Goal: Task Accomplishment & Management: Use online tool/utility

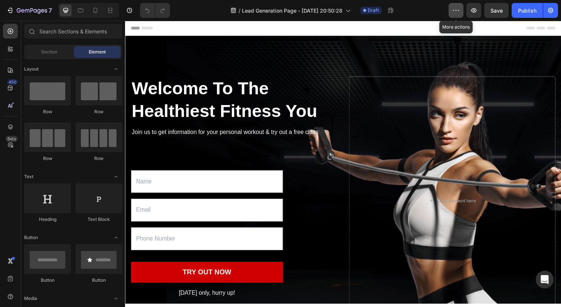
click at [456, 11] on icon "button" at bounding box center [455, 10] width 7 height 7
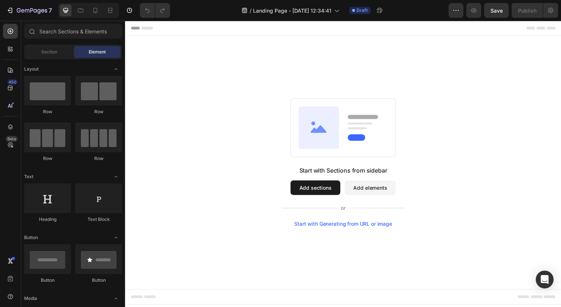
click at [369, 186] on button "Add elements" at bounding box center [375, 191] width 52 height 15
click at [371, 194] on button "Add elements" at bounding box center [375, 191] width 52 height 15
click at [319, 200] on div "Start with Sections from sidebar Add sections Add elements Start with Generatin…" at bounding box center [347, 200] width 125 height 62
click at [322, 192] on button "Add sections" at bounding box center [319, 191] width 51 height 15
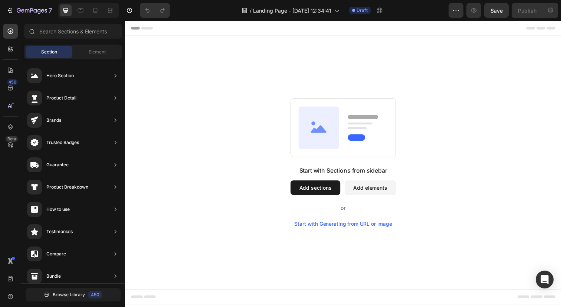
click at [375, 184] on button "Add elements" at bounding box center [375, 191] width 52 height 15
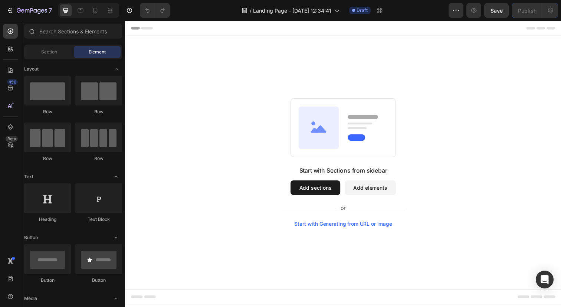
click at [321, 197] on button "Add sections" at bounding box center [319, 191] width 51 height 15
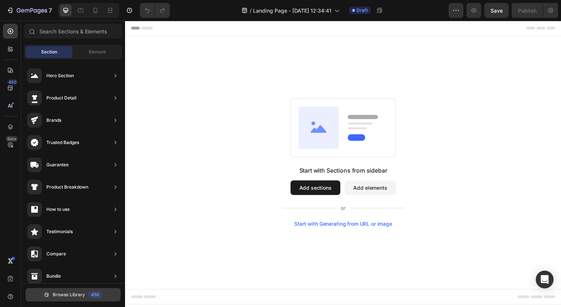
click at [73, 297] on span "Browse Library" at bounding box center [69, 294] width 32 height 7
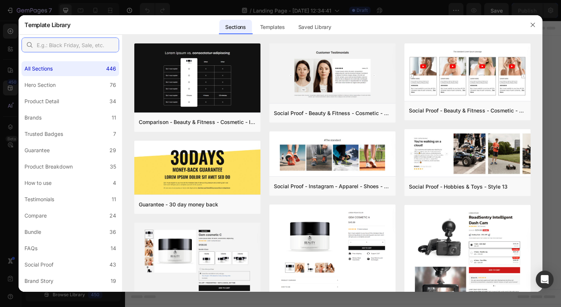
click at [65, 44] on input "text" at bounding box center [71, 44] width 98 height 15
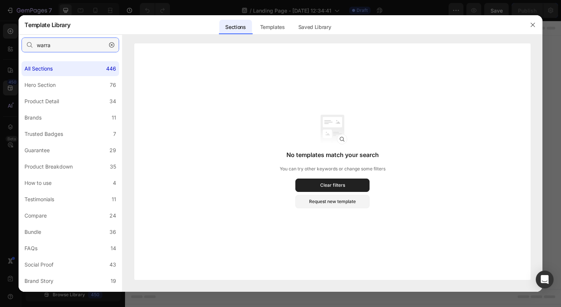
type input "warr"
type input "landing"
type input "s"
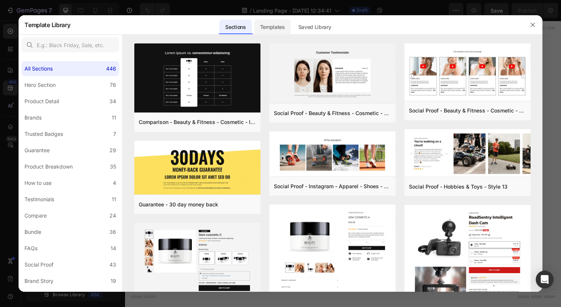
click at [281, 23] on div "Templates" at bounding box center [272, 27] width 37 height 15
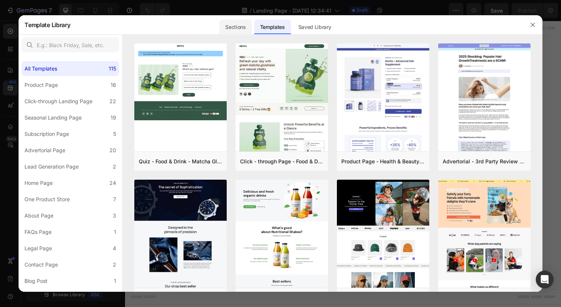
click at [242, 28] on div "Sections" at bounding box center [235, 27] width 32 height 15
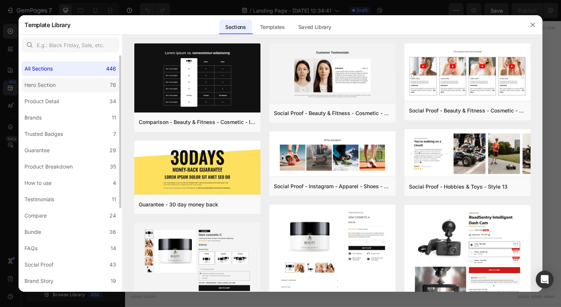
click at [65, 86] on label "Hero Section 76" at bounding box center [71, 85] width 98 height 15
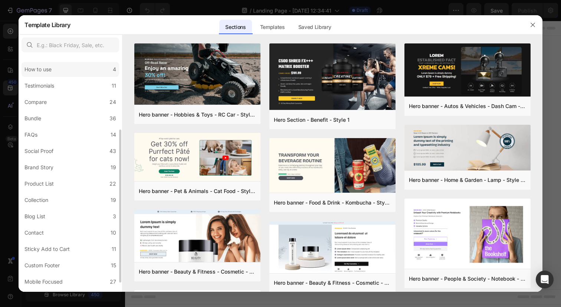
scroll to position [127, 0]
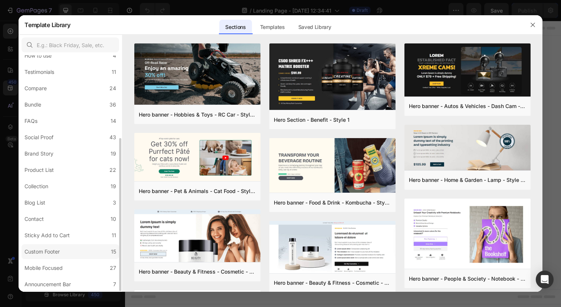
click at [58, 250] on div "Custom Footer" at bounding box center [41, 251] width 35 height 9
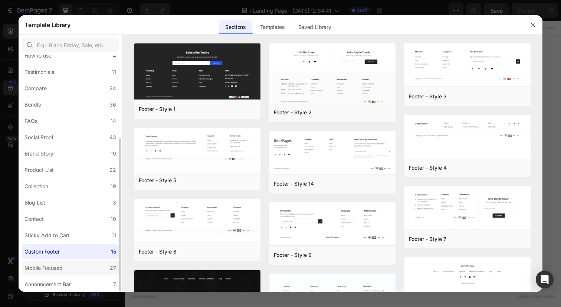
click at [53, 269] on div "Mobile Focused" at bounding box center [43, 267] width 38 height 9
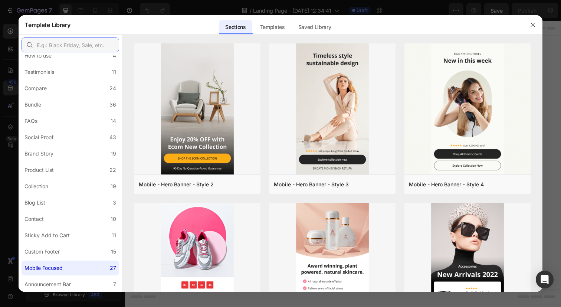
click at [58, 38] on input "text" at bounding box center [71, 44] width 98 height 15
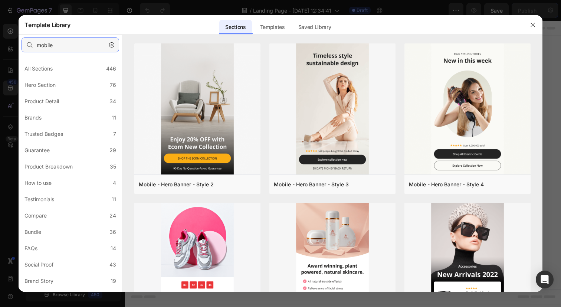
type input "mobile"
click at [271, 27] on div "Templates" at bounding box center [272, 27] width 37 height 15
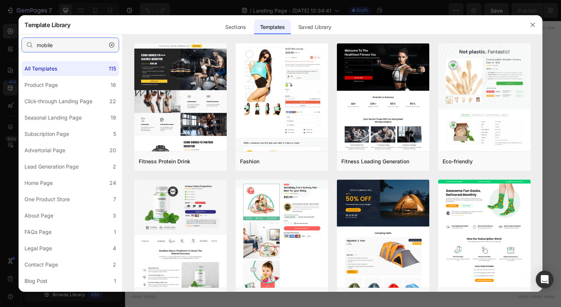
click at [63, 49] on input "mobile" at bounding box center [71, 44] width 98 height 15
click at [231, 27] on div "Sections" at bounding box center [235, 27] width 32 height 15
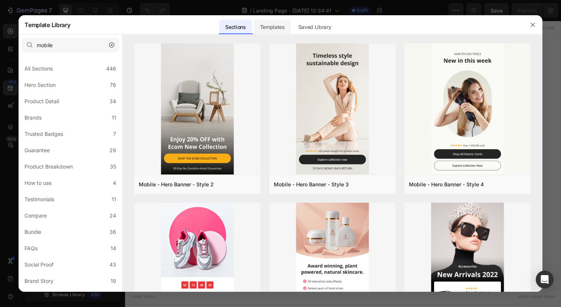
click at [276, 26] on div "Templates" at bounding box center [272, 27] width 37 height 15
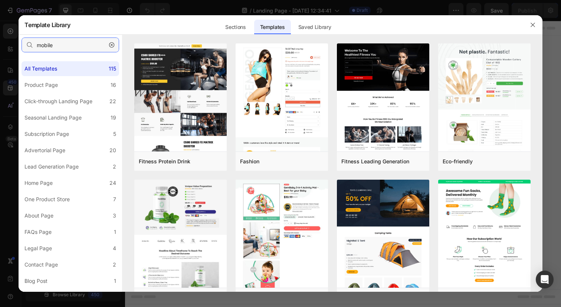
click at [73, 51] on input "mobile" at bounding box center [71, 44] width 98 height 15
click at [233, 28] on div "Sections" at bounding box center [235, 27] width 32 height 15
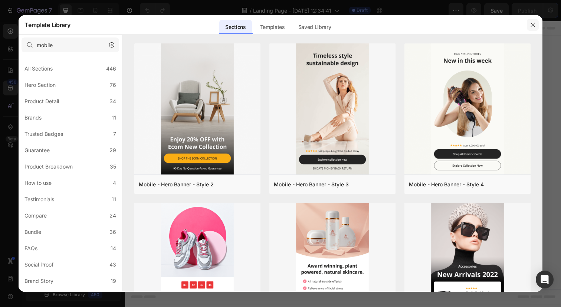
click at [533, 26] on icon "button" at bounding box center [533, 25] width 6 height 6
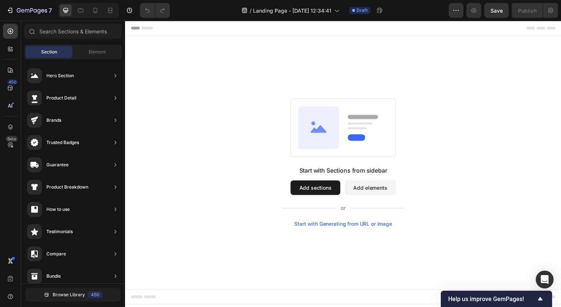
click at [323, 190] on button "Add sections" at bounding box center [319, 191] width 51 height 15
click at [377, 192] on button "Add elements" at bounding box center [375, 191] width 52 height 15
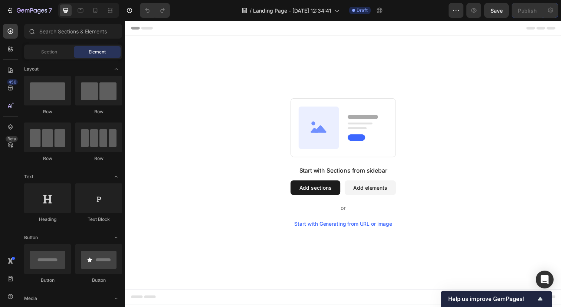
click at [331, 191] on button "Add sections" at bounding box center [319, 191] width 51 height 15
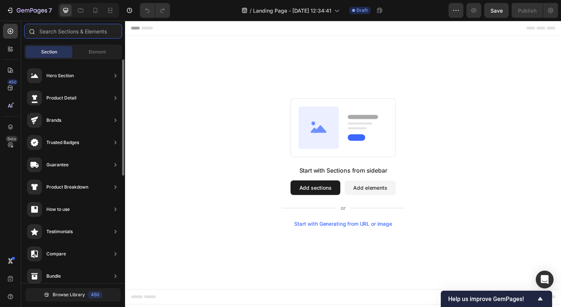
click at [69, 32] on input "text" at bounding box center [73, 31] width 98 height 15
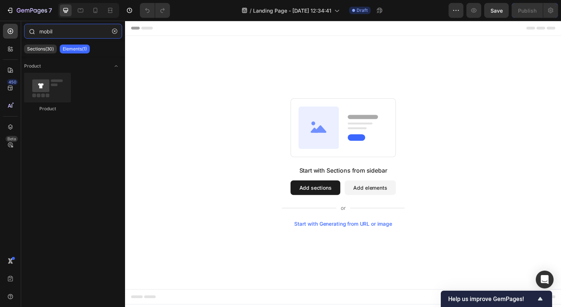
type input "mobile"
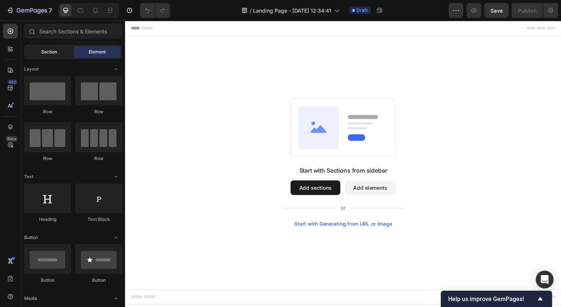
click at [53, 57] on div "Section" at bounding box center [49, 52] width 47 height 12
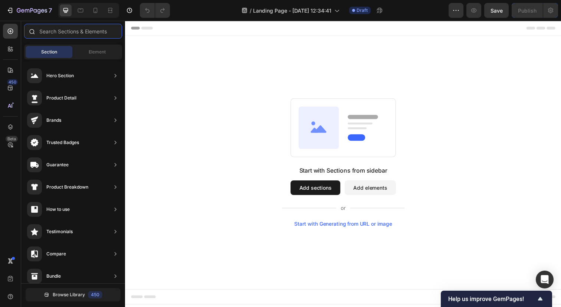
click at [64, 34] on input "text" at bounding box center [73, 31] width 98 height 15
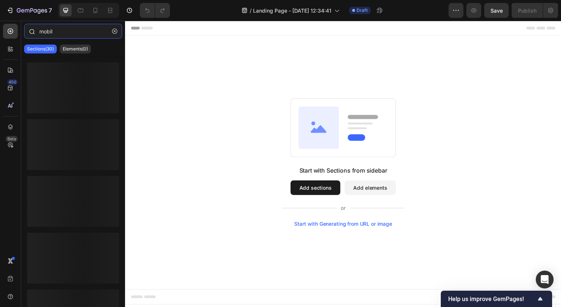
type input "mobile"
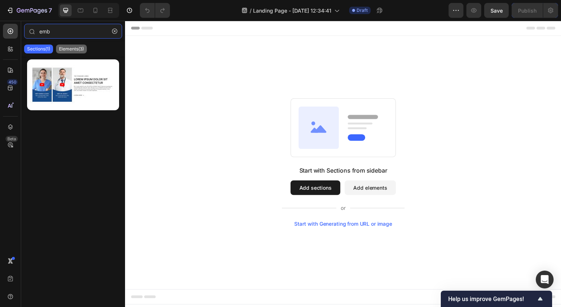
type input "emb"
click at [75, 48] on p "Elements(3)" at bounding box center [71, 49] width 25 height 6
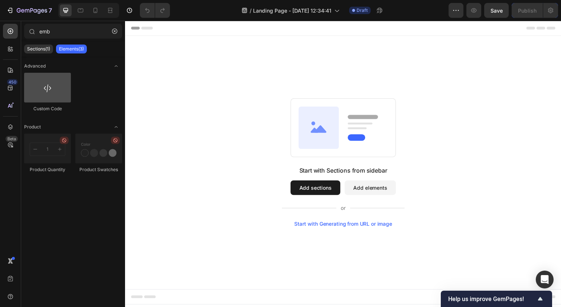
click at [47, 81] on div at bounding box center [47, 88] width 47 height 30
click at [52, 96] on div at bounding box center [47, 88] width 47 height 30
click at [42, 48] on p "Sections(1)" at bounding box center [38, 49] width 23 height 6
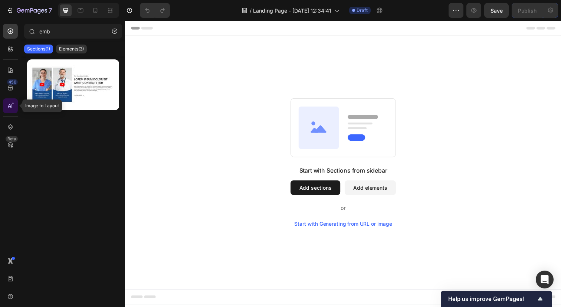
click at [9, 106] on icon at bounding box center [9, 106] width 3 height 4
click at [9, 109] on div at bounding box center [10, 105] width 15 height 15
click at [10, 69] on icon at bounding box center [10, 70] width 5 height 5
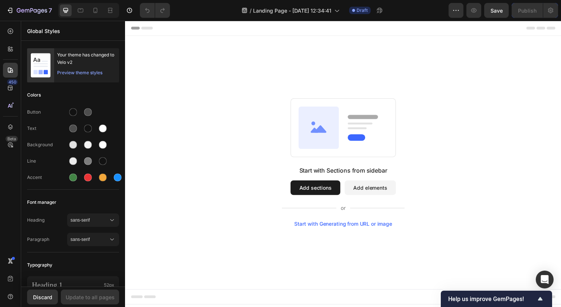
click at [355, 227] on div "Start with Generating from URL or image" at bounding box center [348, 228] width 100 height 6
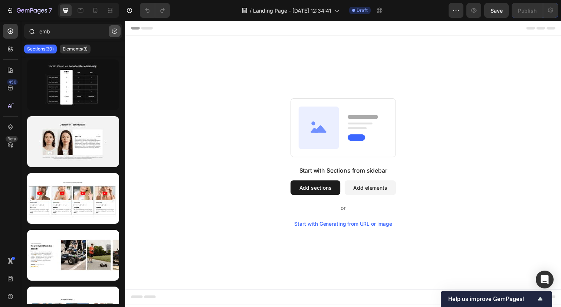
click at [115, 31] on icon "button" at bounding box center [115, 31] width 2 height 2
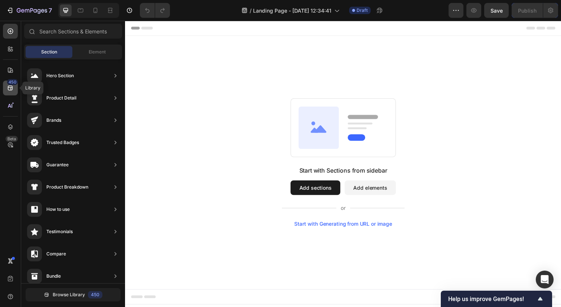
click at [10, 93] on div "450" at bounding box center [10, 88] width 15 height 15
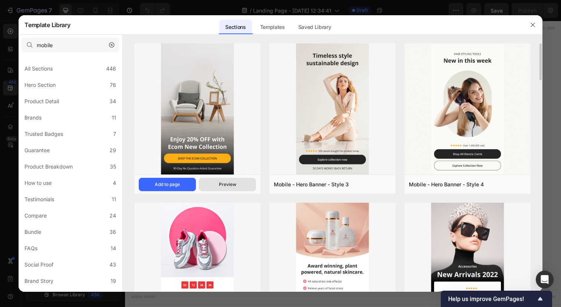
click at [233, 183] on div "Preview" at bounding box center [227, 184] width 17 height 7
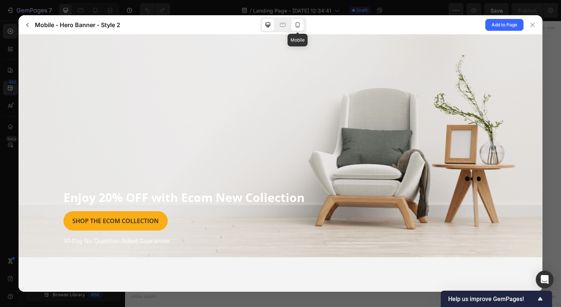
click at [295, 22] on icon at bounding box center [297, 24] width 7 height 7
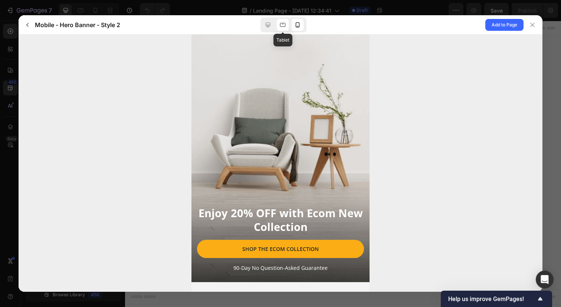
click at [278, 23] on div at bounding box center [283, 25] width 12 height 12
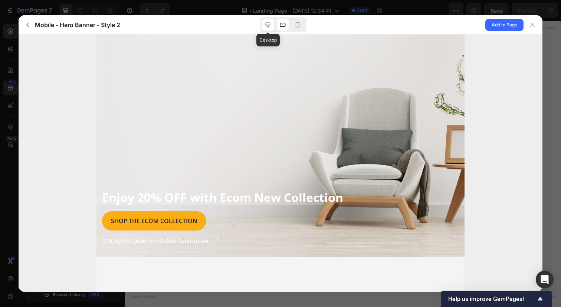
click at [266, 23] on icon at bounding box center [268, 24] width 5 height 5
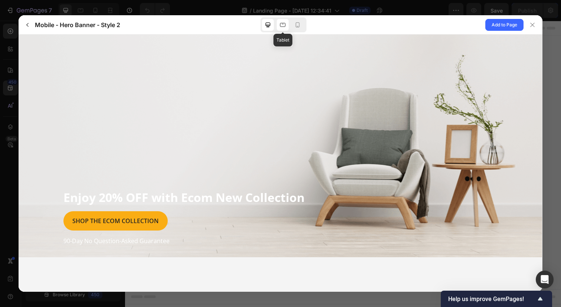
click at [284, 26] on icon at bounding box center [283, 25] width 6 height 4
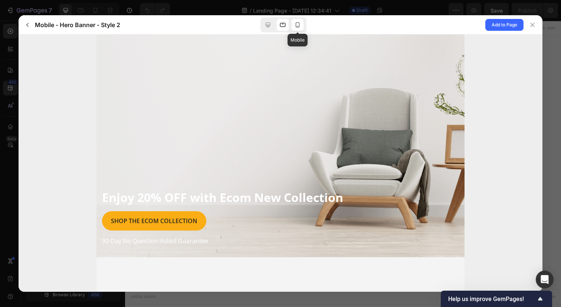
click at [298, 26] on icon at bounding box center [297, 24] width 7 height 7
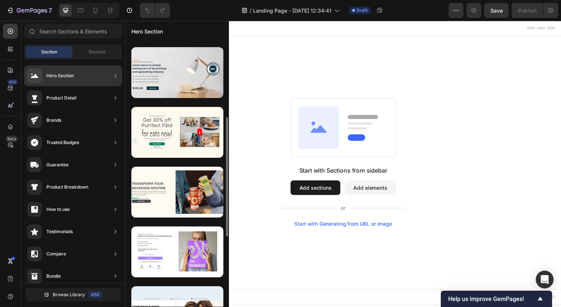
scroll to position [174, 0]
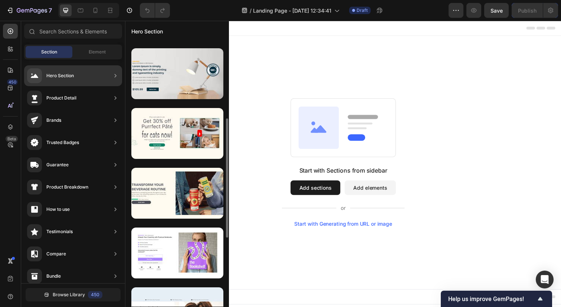
click at [185, 86] on div at bounding box center [177, 73] width 92 height 51
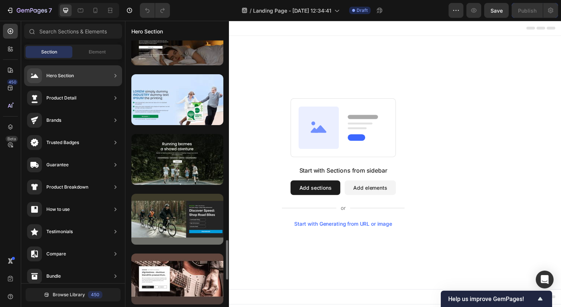
scroll to position [1574, 0]
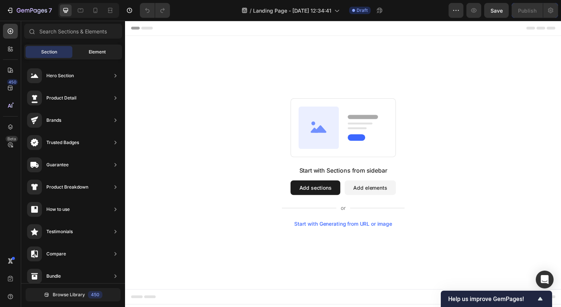
click at [89, 57] on div "Element" at bounding box center [97, 52] width 47 height 12
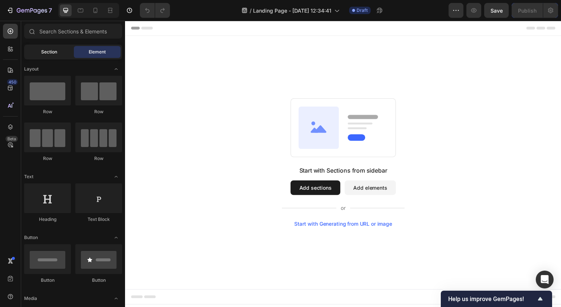
click at [58, 51] on div "Section" at bounding box center [49, 52] width 47 height 12
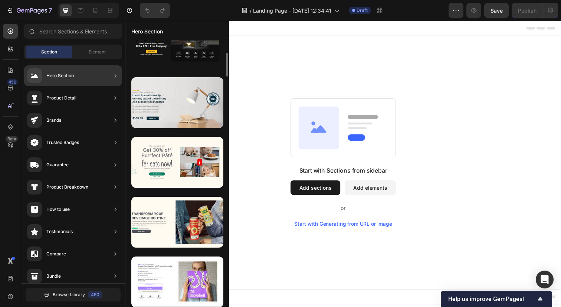
scroll to position [142, 0]
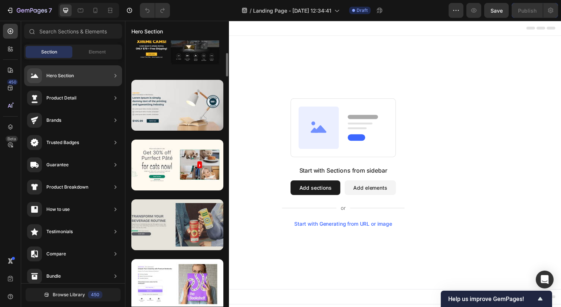
click at [170, 234] on div at bounding box center [177, 224] width 92 height 51
click at [178, 233] on div at bounding box center [177, 224] width 92 height 51
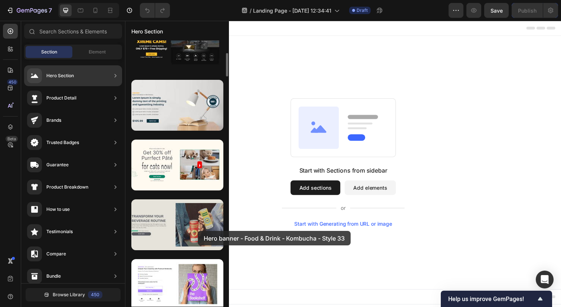
drag, startPoint x: 178, startPoint y: 233, endPoint x: 198, endPoint y: 231, distance: 20.1
click at [198, 231] on div at bounding box center [177, 224] width 92 height 51
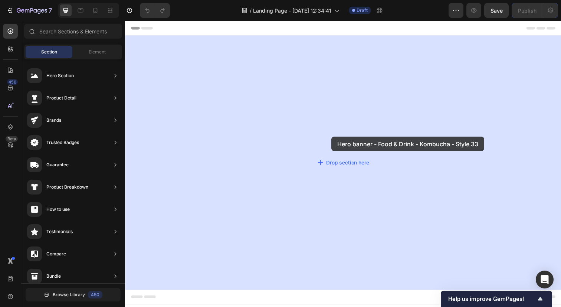
drag, startPoint x: 323, startPoint y: 252, endPoint x: 336, endPoint y: 139, distance: 113.2
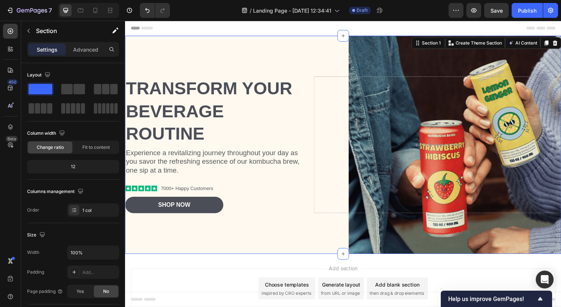
click at [138, 26] on div "Header" at bounding box center [142, 28] width 27 height 9
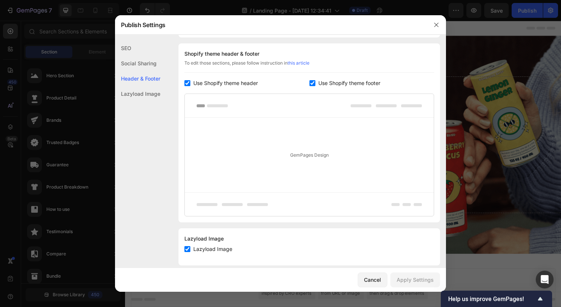
scroll to position [348, 0]
click at [216, 83] on span "Use Shopify theme header" at bounding box center [225, 81] width 65 height 9
checkbox input "false"
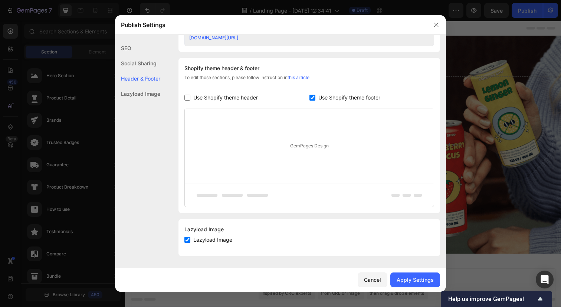
click at [199, 241] on span "Lazyload Image" at bounding box center [212, 239] width 39 height 9
checkbox input "true"
click at [133, 44] on div "SEO" at bounding box center [137, 47] width 45 height 15
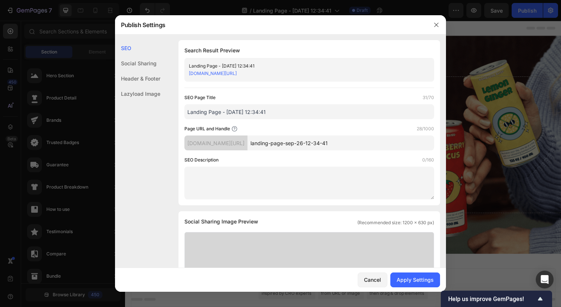
scroll to position [0, 0]
click at [237, 116] on input "Landing Page - [DATE] 12:34:41" at bounding box center [309, 112] width 250 height 15
type input "Electric Shaker Warranty Registration"
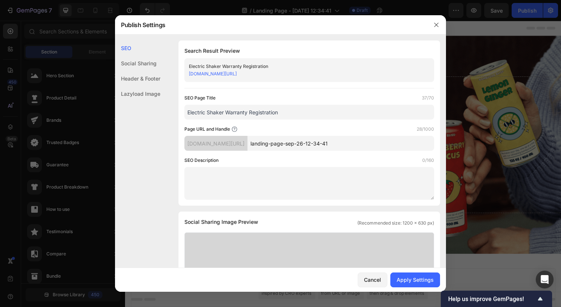
click at [308, 145] on input "landing-page-sep-26-12-34-41" at bounding box center [340, 143] width 187 height 15
type input "eswarrary"
click at [282, 178] on textarea at bounding box center [309, 183] width 250 height 33
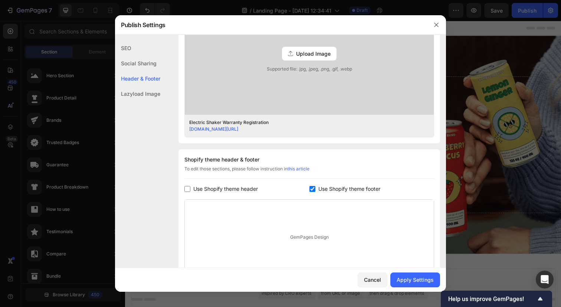
scroll to position [241, 0]
click at [321, 187] on span "Use Shopify theme footer" at bounding box center [349, 188] width 62 height 9
checkbox input "true"
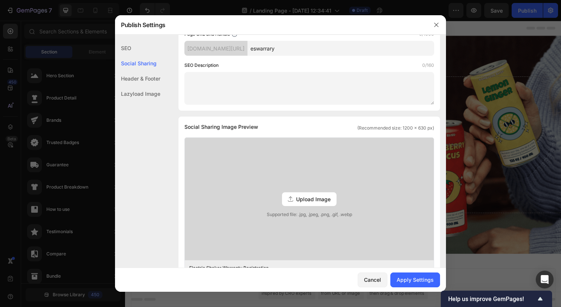
scroll to position [0, 0]
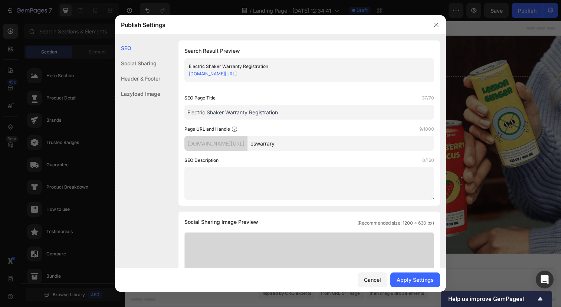
click at [151, 83] on div "Header & Footer" at bounding box center [137, 78] width 45 height 15
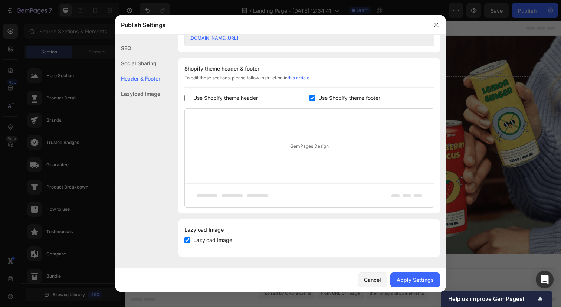
scroll to position [332, 0]
click at [419, 283] on div "Apply Settings" at bounding box center [415, 280] width 37 height 8
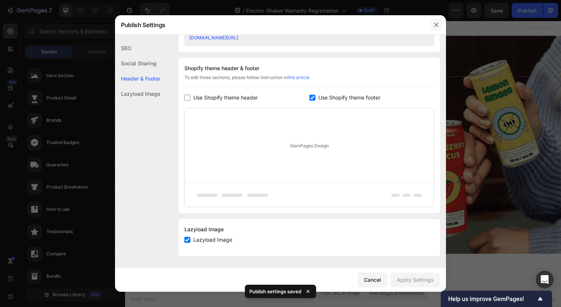
click at [432, 25] on button "button" at bounding box center [436, 25] width 12 height 12
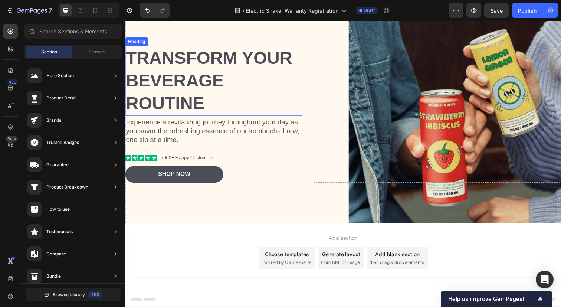
scroll to position [37, 0]
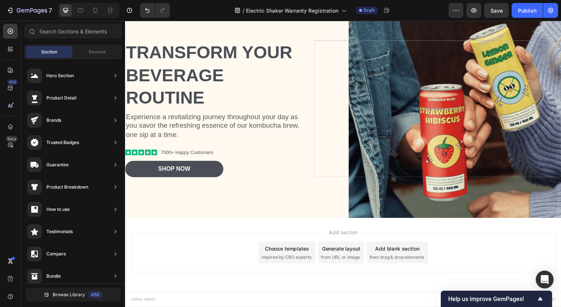
click at [359, 233] on span "Add section" at bounding box center [347, 237] width 35 height 8
click at [302, 263] on span "inspired by CRO experts" at bounding box center [289, 262] width 51 height 7
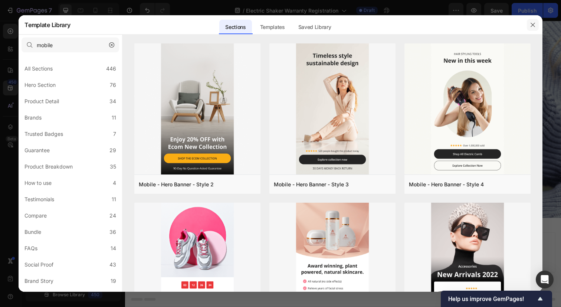
click at [534, 24] on icon "button" at bounding box center [533, 25] width 6 height 6
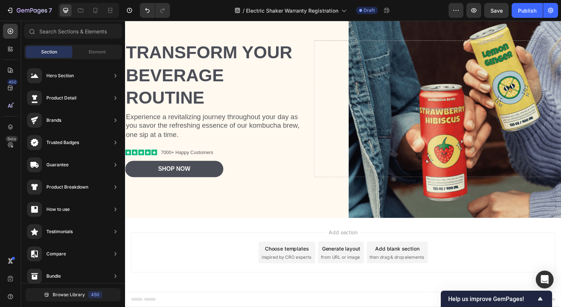
click at [353, 249] on div "Generate layout" at bounding box center [345, 253] width 39 height 8
click at [399, 254] on div "Add blank section" at bounding box center [402, 253] width 45 height 8
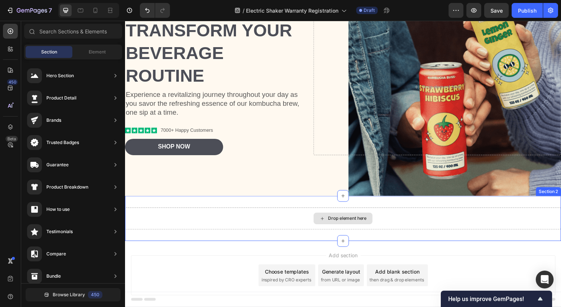
scroll to position [63, 0]
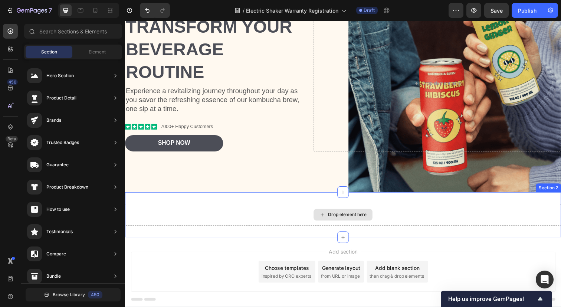
click at [351, 223] on div "Drop element here" at bounding box center [348, 219] width 60 height 12
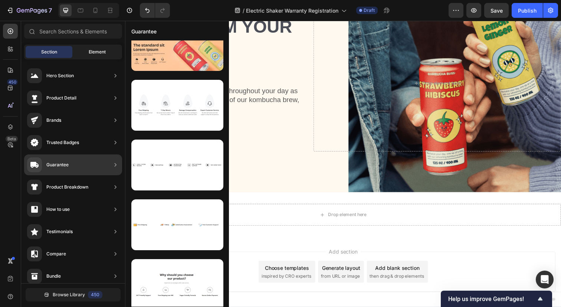
scroll to position [88, 0]
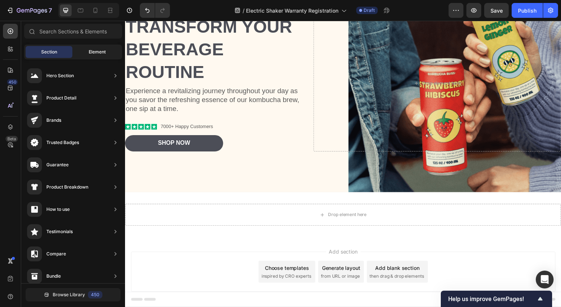
click at [95, 56] on div "Element" at bounding box center [97, 52] width 47 height 12
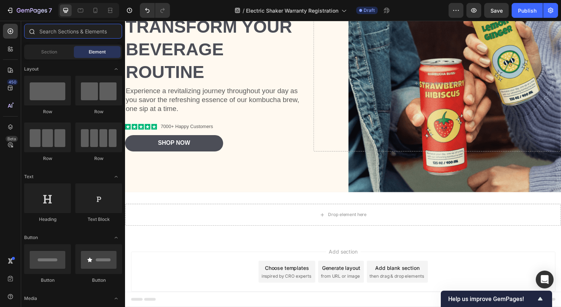
click at [76, 33] on input "text" at bounding box center [73, 31] width 98 height 15
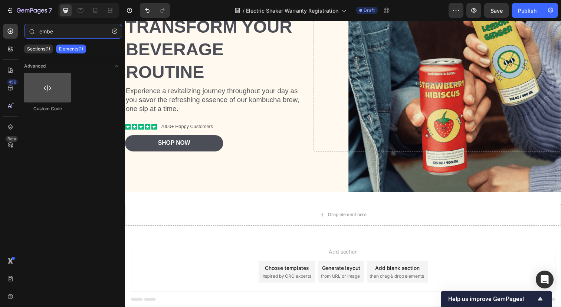
type input "embe"
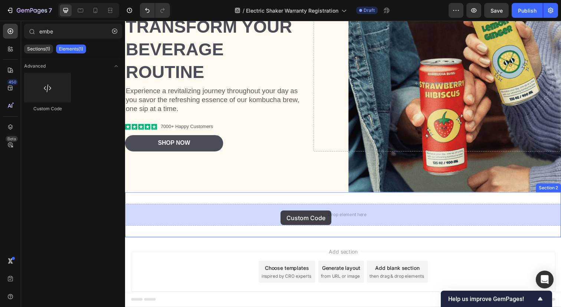
drag, startPoint x: 167, startPoint y: 113, endPoint x: 284, endPoint y: 214, distance: 154.9
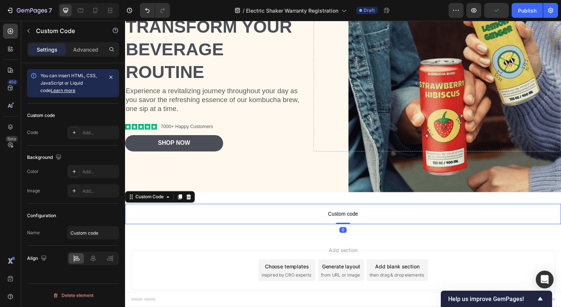
click at [326, 219] on span "Custom code" at bounding box center [347, 217] width 445 height 9
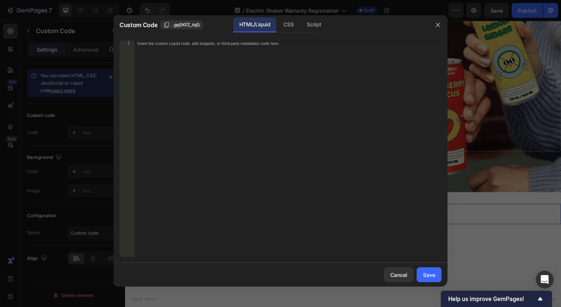
click at [201, 70] on div "Insert the custom Liquid code, add snippets, or third-party installation code h…" at bounding box center [287, 154] width 307 height 228
click at [232, 90] on div "Insert the custom Liquid code, add snippets, or third-party installation code h…" at bounding box center [287, 154] width 307 height 228
paste textarea "</script>"
type textarea "</script>"
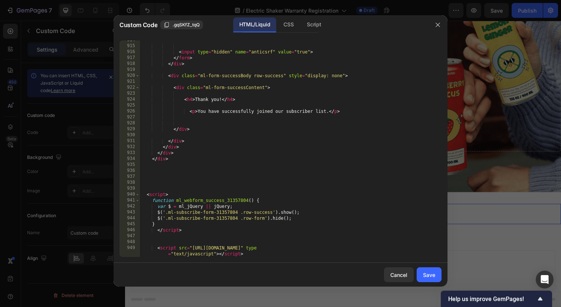
scroll to position [6301, 0]
click at [431, 273] on div "Save" at bounding box center [429, 275] width 12 height 8
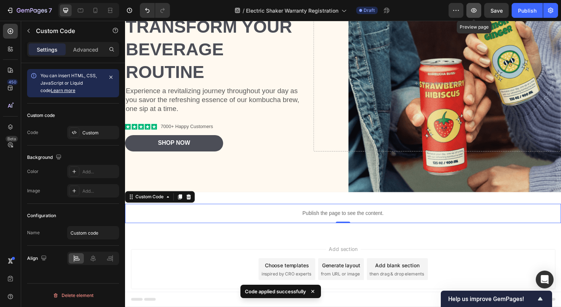
click at [474, 14] on button "button" at bounding box center [473, 10] width 15 height 15
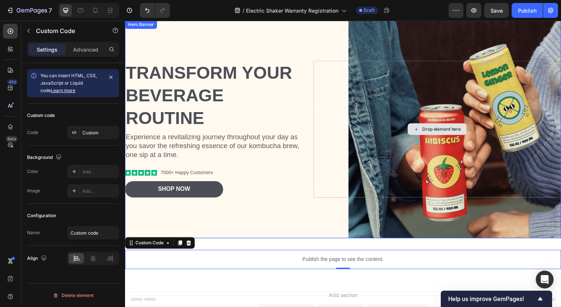
scroll to position [0, 0]
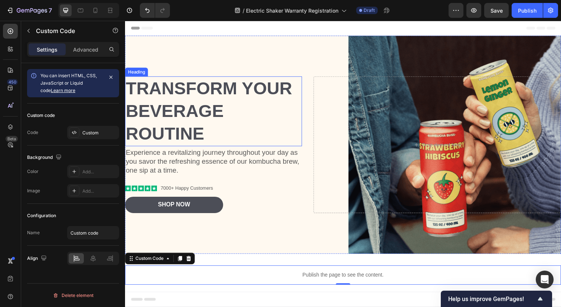
click at [206, 127] on h2 "Transform Your Beverage Routine" at bounding box center [215, 113] width 181 height 71
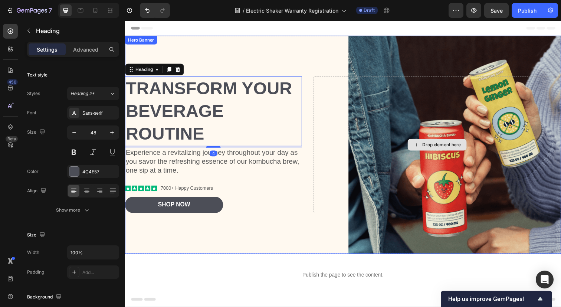
click at [382, 153] on div "Drop element here" at bounding box center [444, 147] width 253 height 139
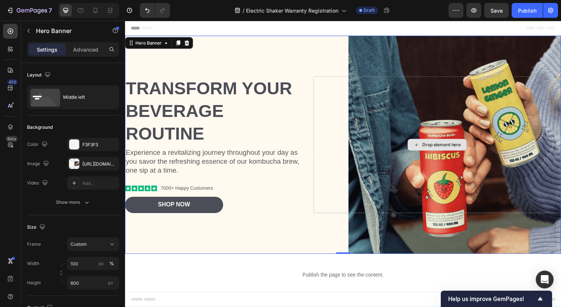
click at [434, 148] on div "Drop element here" at bounding box center [448, 147] width 39 height 6
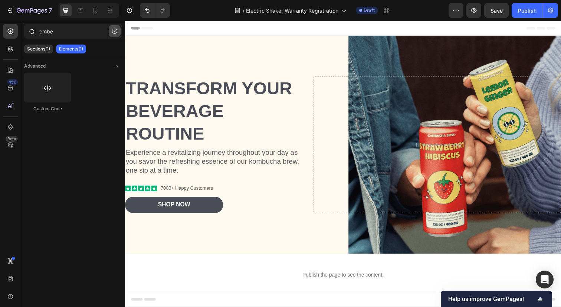
click at [115, 30] on icon "button" at bounding box center [114, 31] width 5 height 5
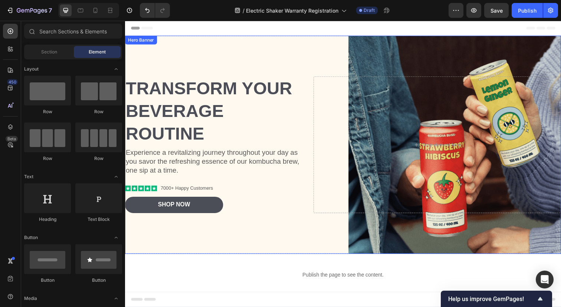
click at [391, 52] on div "Background Image" at bounding box center [347, 147] width 445 height 223
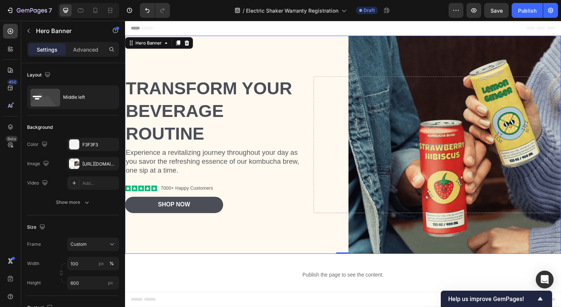
click at [405, 57] on div "Background Image" at bounding box center [347, 147] width 445 height 223
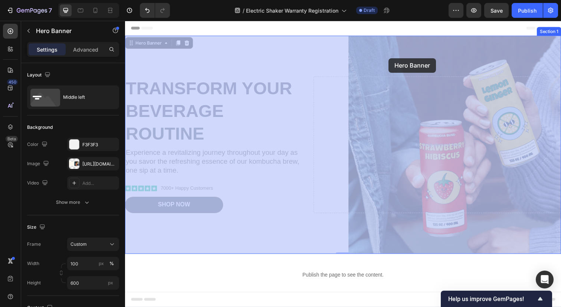
drag, startPoint x: 405, startPoint y: 57, endPoint x: 391, endPoint y: 60, distance: 14.5
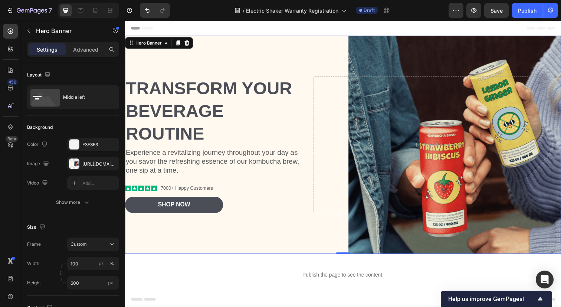
click at [391, 60] on div "Background Image" at bounding box center [347, 147] width 445 height 223
click at [430, 56] on div "Background Image" at bounding box center [347, 147] width 445 height 223
click at [188, 45] on icon at bounding box center [188, 43] width 5 height 5
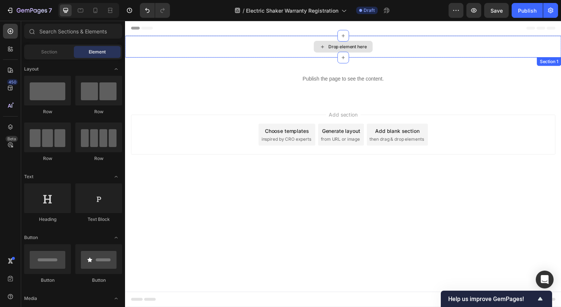
click at [323, 50] on div "Drop element here" at bounding box center [348, 47] width 60 height 12
click at [374, 52] on div "Drop element here" at bounding box center [348, 47] width 60 height 12
click at [355, 50] on div "Drop element here" at bounding box center [351, 47] width 39 height 6
click at [330, 49] on div "Drop element here" at bounding box center [348, 47] width 60 height 12
click at [48, 50] on span "Section" at bounding box center [49, 52] width 16 height 7
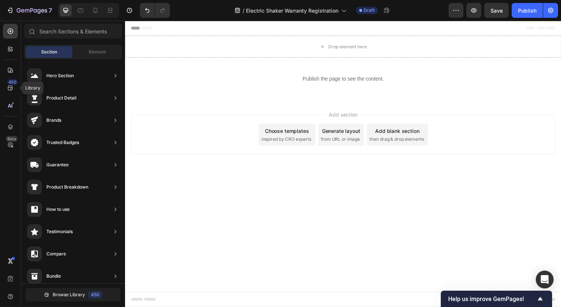
click at [18, 87] on div "450 Library Beta" at bounding box center [10, 164] width 21 height 286
click at [13, 85] on icon at bounding box center [10, 87] width 7 height 7
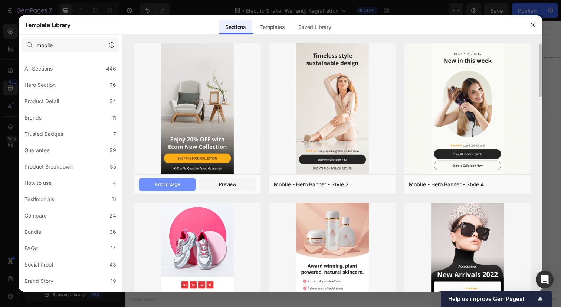
click at [167, 184] on div "Add to page" at bounding box center [167, 184] width 25 height 7
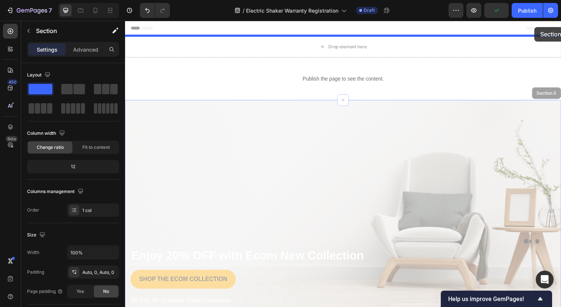
drag, startPoint x: 559, startPoint y: 96, endPoint x: 543, endPoint y: 28, distance: 70.3
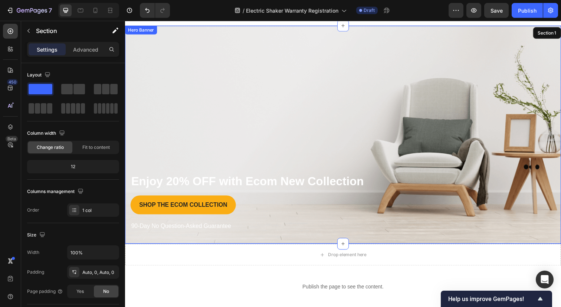
scroll to position [10, 0]
click at [419, 174] on div "Overlay" at bounding box center [347, 137] width 445 height 223
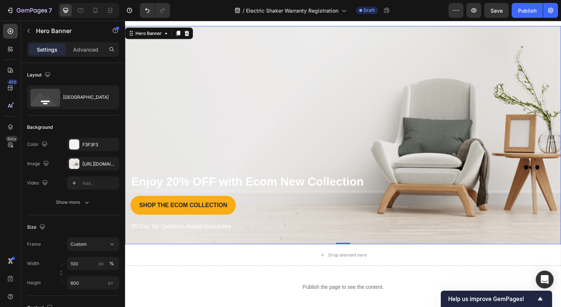
scroll to position [0, 0]
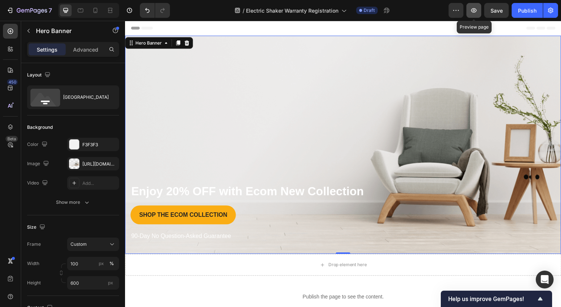
click at [470, 10] on icon "button" at bounding box center [473, 10] width 7 height 7
click at [95, 6] on div at bounding box center [95, 10] width 12 height 12
type input "667"
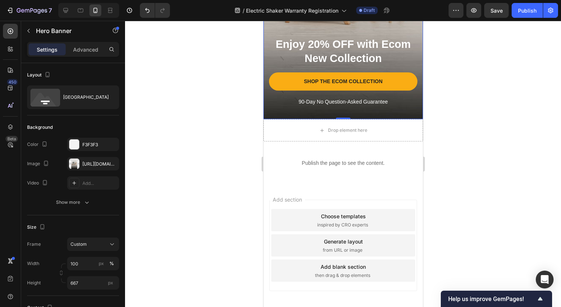
scroll to position [164, 0]
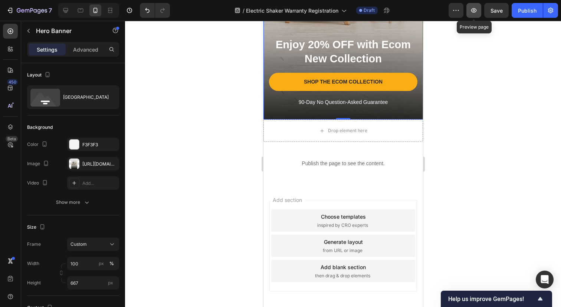
click at [469, 8] on button "button" at bounding box center [473, 10] width 15 height 15
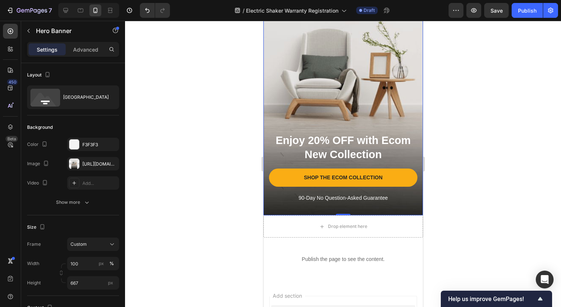
scroll to position [0, 0]
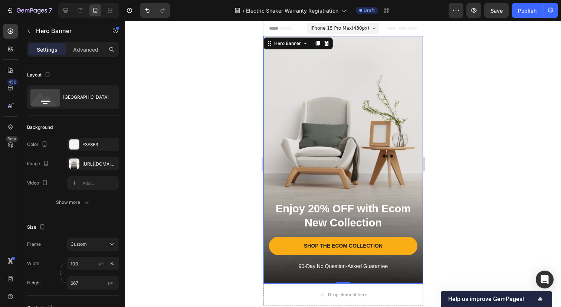
click at [354, 27] on span "iPhone 15 Pro Max ( 430 px)" at bounding box center [339, 27] width 59 height 7
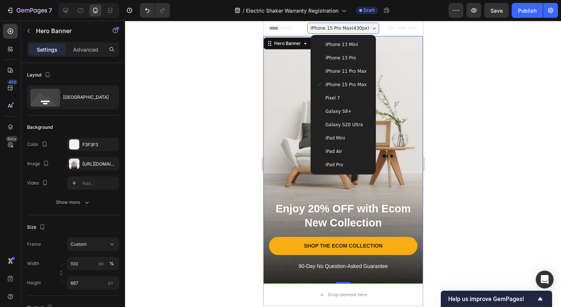
click at [354, 27] on span "iPhone 15 Pro Max ( 430 px)" at bounding box center [339, 27] width 59 height 7
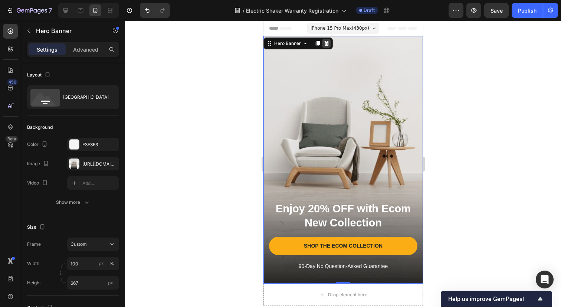
click at [325, 42] on icon at bounding box center [326, 43] width 5 height 5
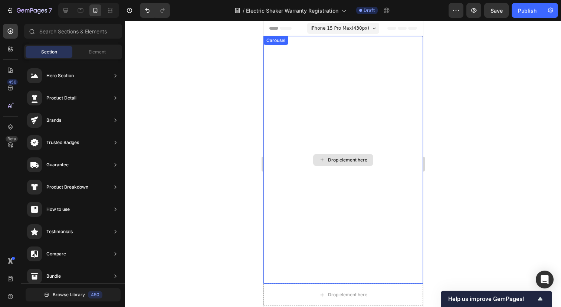
click at [304, 190] on div "Drop element here" at bounding box center [343, 159] width 160 height 247
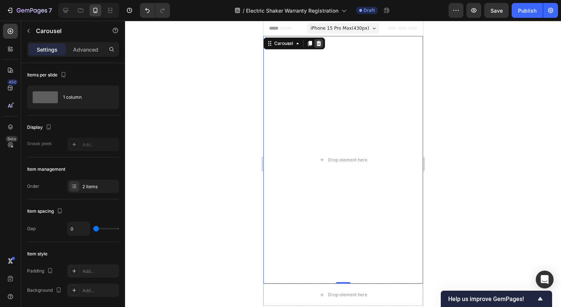
click at [321, 42] on icon at bounding box center [318, 43] width 6 height 6
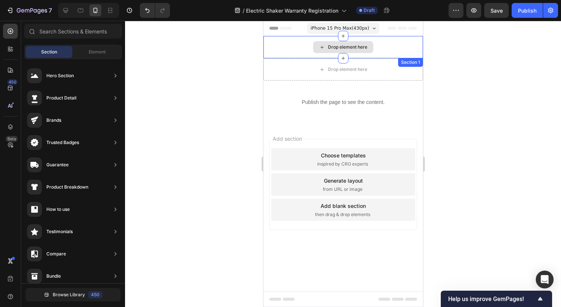
click at [340, 46] on div "Drop element here" at bounding box center [347, 47] width 39 height 6
click at [87, 52] on div "Element" at bounding box center [97, 52] width 47 height 12
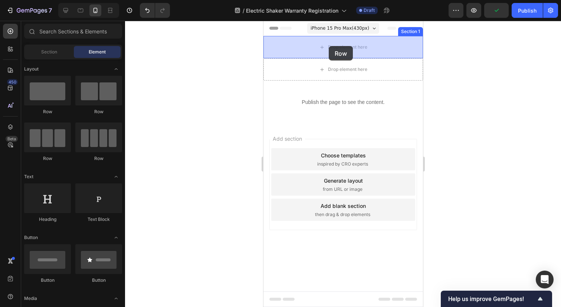
drag, startPoint x: 317, startPoint y: 116, endPoint x: 328, endPoint y: 46, distance: 70.6
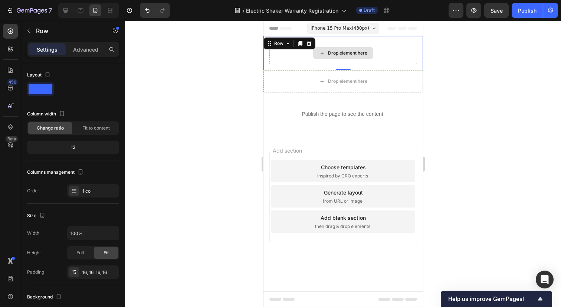
click at [294, 58] on div "Drop element here" at bounding box center [343, 53] width 148 height 22
click at [81, 52] on p "Advanced" at bounding box center [85, 50] width 25 height 8
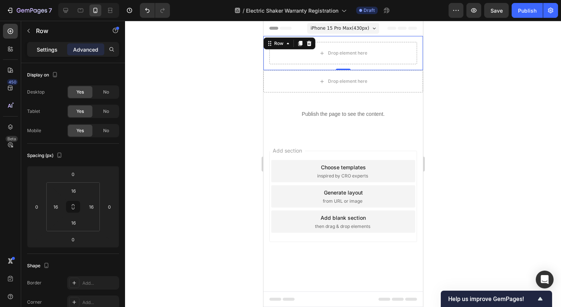
click at [44, 52] on p "Settings" at bounding box center [47, 50] width 21 height 8
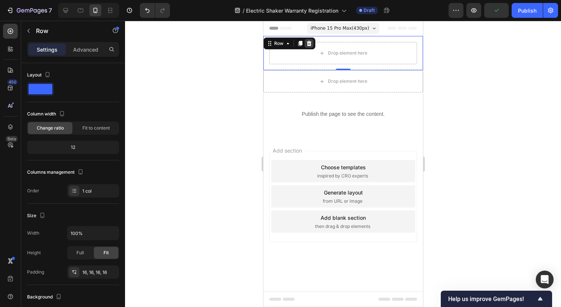
click at [312, 41] on div at bounding box center [308, 43] width 9 height 9
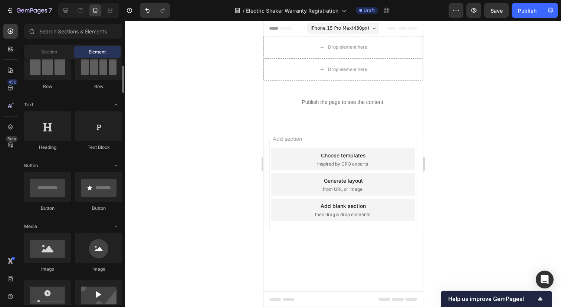
scroll to position [78, 0]
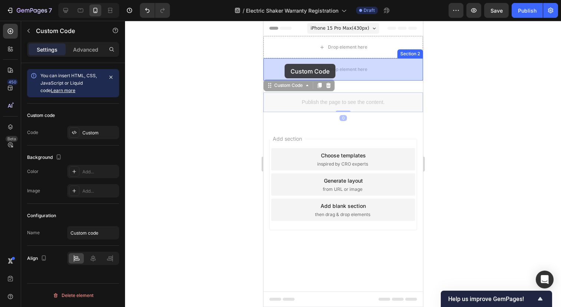
drag, startPoint x: 284, startPoint y: 88, endPoint x: 284, endPoint y: 64, distance: 24.5
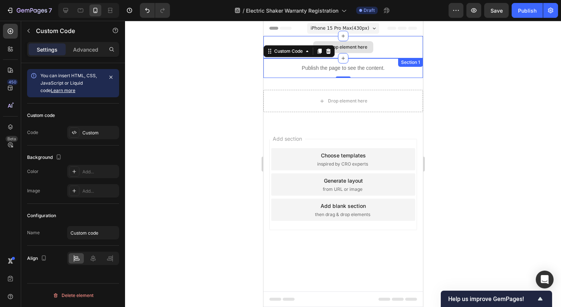
click at [390, 47] on div "Drop element here" at bounding box center [343, 47] width 160 height 22
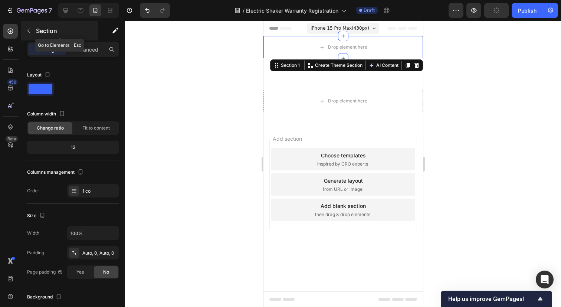
click at [30, 31] on icon "button" at bounding box center [29, 31] width 6 height 6
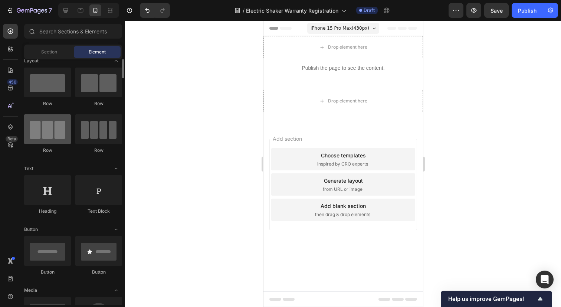
scroll to position [0, 0]
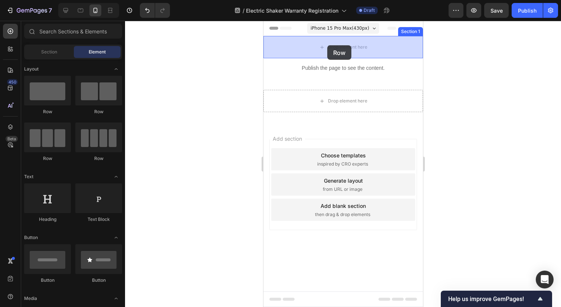
drag, startPoint x: 360, startPoint y: 118, endPoint x: 314, endPoint y: 52, distance: 80.8
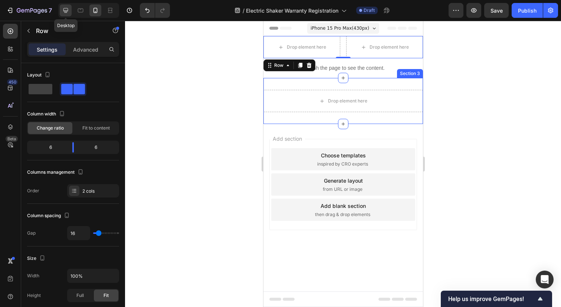
click at [70, 11] on div at bounding box center [66, 10] width 12 height 12
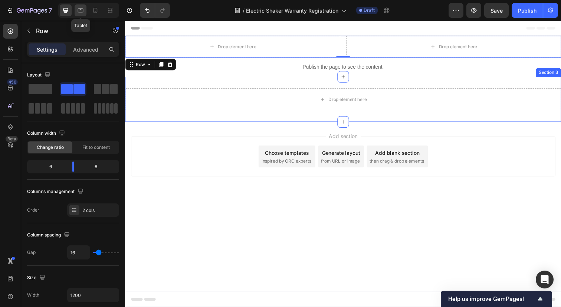
click at [79, 11] on icon at bounding box center [80, 10] width 7 height 7
type input "100%"
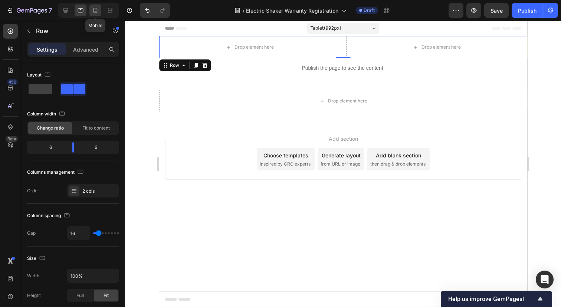
click at [96, 10] on icon at bounding box center [95, 10] width 7 height 7
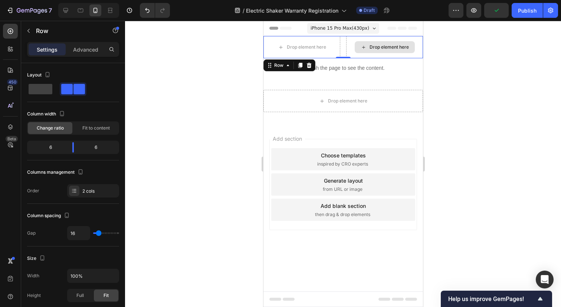
click at [381, 47] on div "Drop element here" at bounding box center [388, 47] width 39 height 6
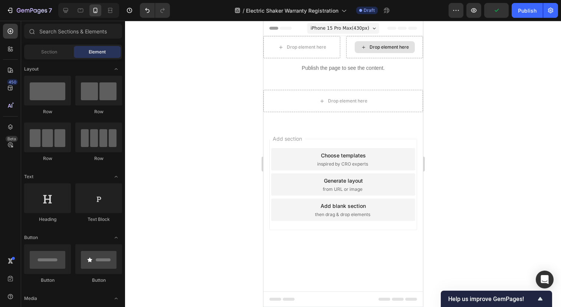
click at [381, 47] on div "Drop element here" at bounding box center [388, 47] width 39 height 6
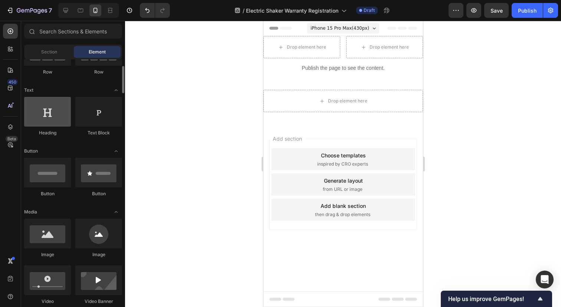
scroll to position [82, 0]
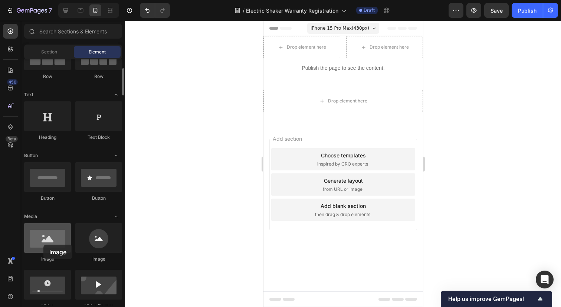
click at [43, 244] on div at bounding box center [47, 238] width 47 height 30
click at [52, 239] on div at bounding box center [47, 238] width 47 height 30
click at [58, 240] on div at bounding box center [47, 238] width 47 height 30
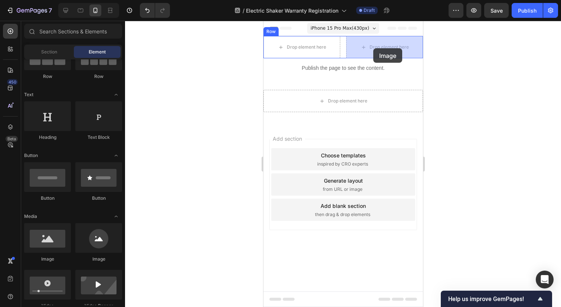
drag, startPoint x: 315, startPoint y: 259, endPoint x: 373, endPoint y: 48, distance: 219.0
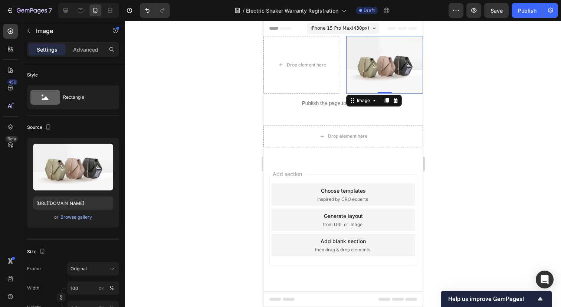
click at [380, 65] on img at bounding box center [384, 65] width 77 height 58
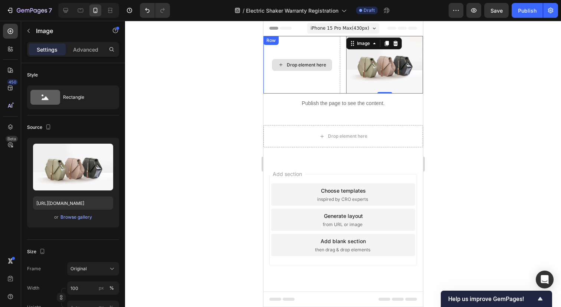
click at [301, 62] on div "Drop element here" at bounding box center [305, 65] width 39 height 6
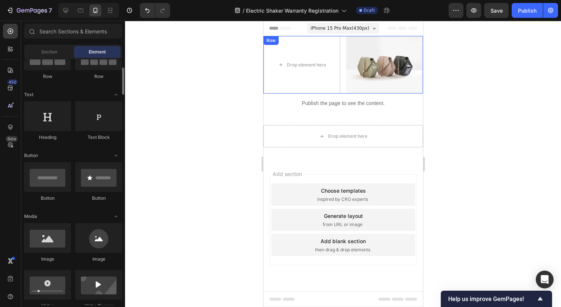
scroll to position [76, 0]
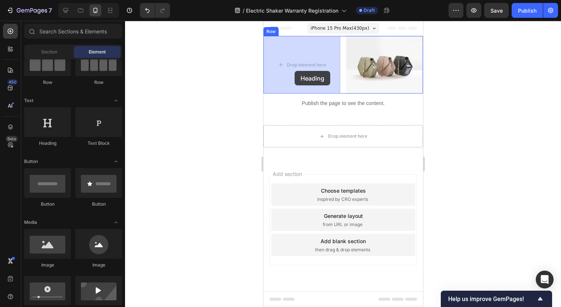
drag, startPoint x: 316, startPoint y: 152, endPoint x: 294, endPoint y: 71, distance: 84.6
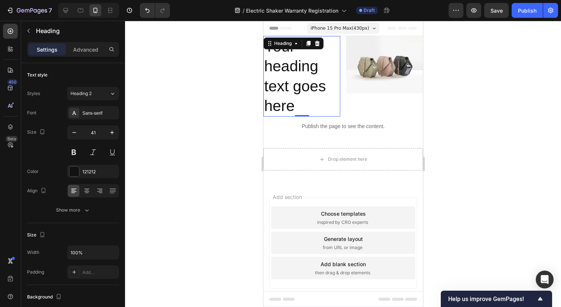
click at [290, 86] on h2 "Your heading text goes here" at bounding box center [301, 76] width 77 height 81
click at [290, 86] on p "Your heading text goes here" at bounding box center [301, 76] width 75 height 79
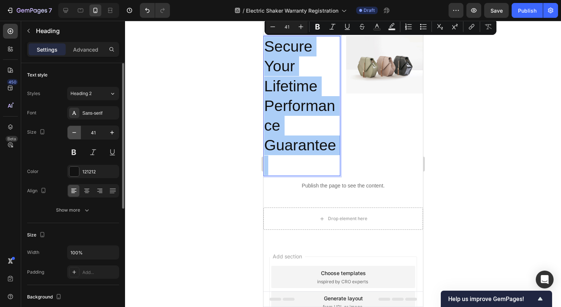
click at [75, 132] on icon "button" at bounding box center [73, 132] width 7 height 7
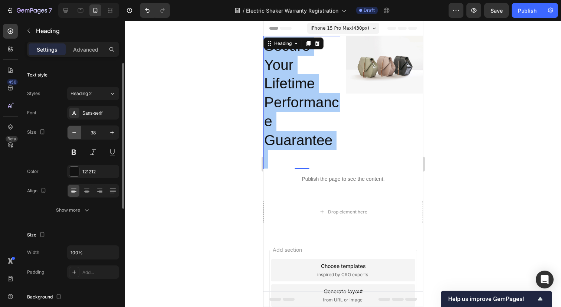
click at [75, 132] on icon "button" at bounding box center [73, 132] width 7 height 7
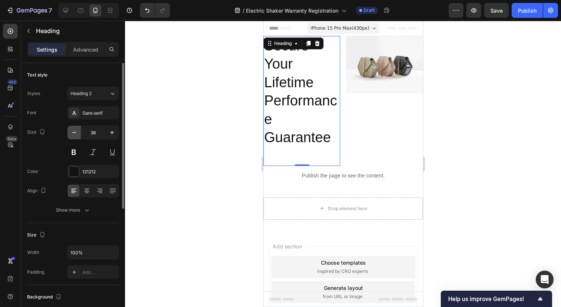
click at [75, 132] on icon "button" at bounding box center [73, 132] width 7 height 7
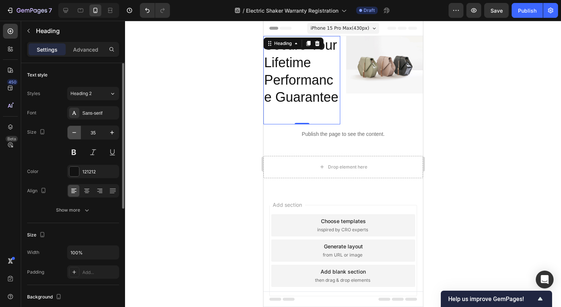
click at [75, 132] on icon "button" at bounding box center [73, 132] width 7 height 7
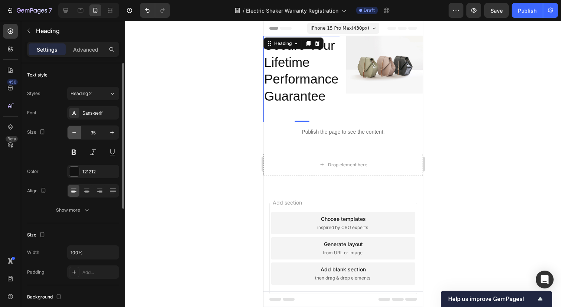
click at [75, 132] on icon "button" at bounding box center [73, 132] width 7 height 7
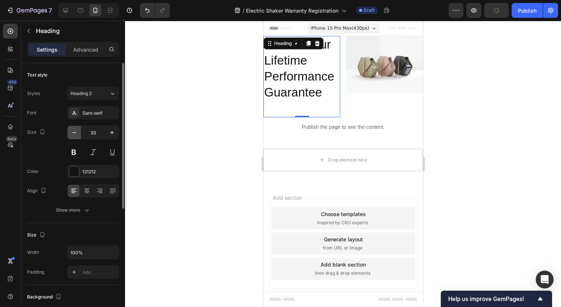
click at [75, 132] on icon "button" at bounding box center [73, 132] width 7 height 7
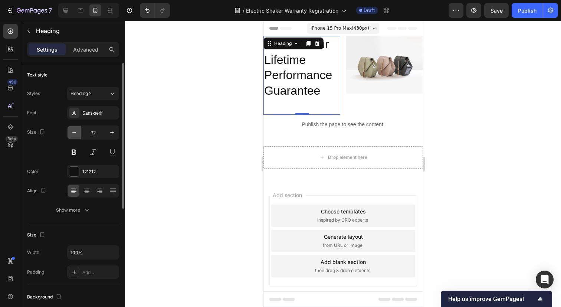
click at [75, 132] on icon "button" at bounding box center [73, 132] width 7 height 7
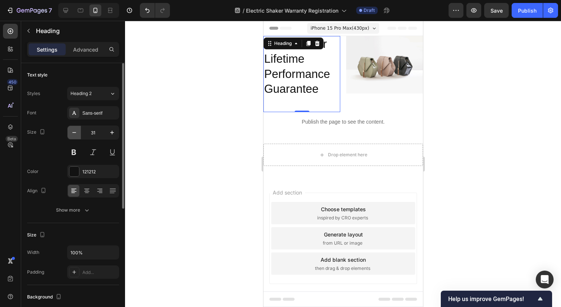
click at [75, 132] on icon "button" at bounding box center [73, 132] width 7 height 7
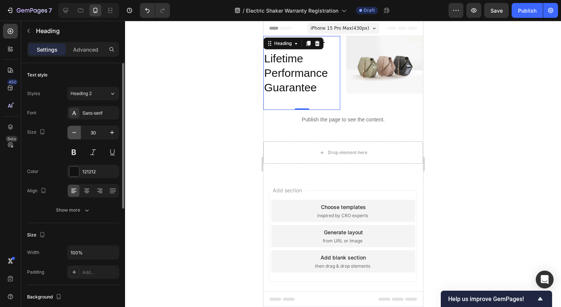
click at [75, 132] on icon "button" at bounding box center [73, 132] width 7 height 7
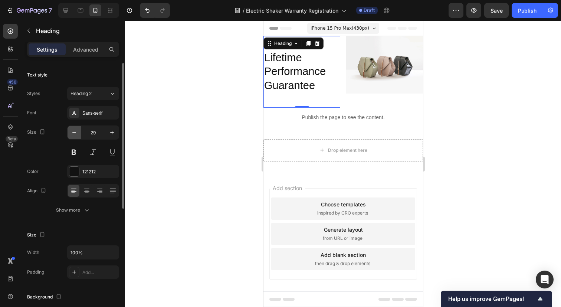
click at [75, 132] on icon "button" at bounding box center [73, 132] width 7 height 7
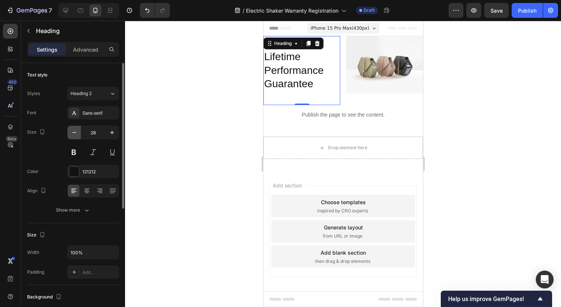
click at [75, 132] on icon "button" at bounding box center [73, 132] width 7 height 7
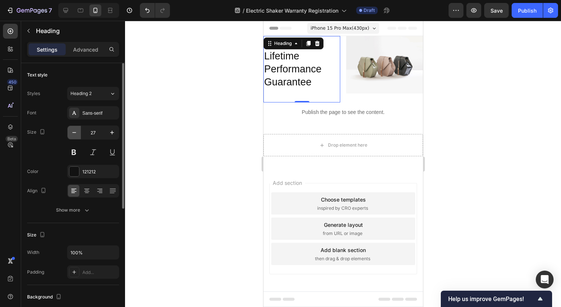
click at [75, 132] on icon "button" at bounding box center [73, 132] width 7 height 7
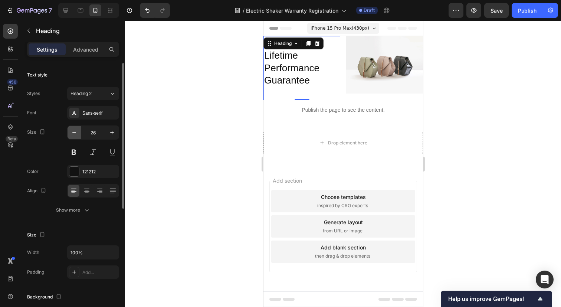
click at [75, 132] on icon "button" at bounding box center [73, 132] width 7 height 7
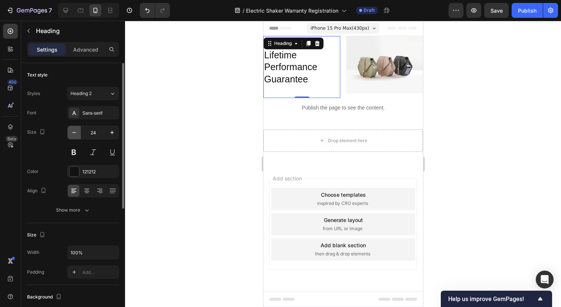
click at [75, 132] on icon "button" at bounding box center [73, 132] width 7 height 7
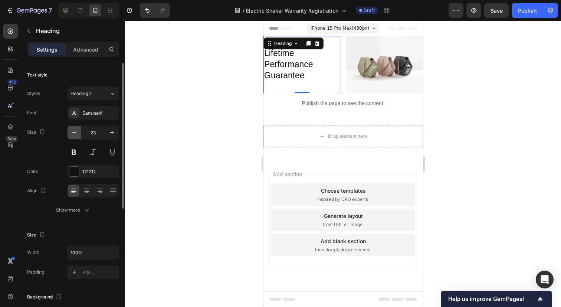
click at [75, 132] on icon "button" at bounding box center [73, 132] width 7 height 7
click at [112, 132] on icon "button" at bounding box center [112, 133] width 4 height 4
click at [289, 78] on p "Secure Your Lifetime Performance Guarantee" at bounding box center [301, 65] width 75 height 56
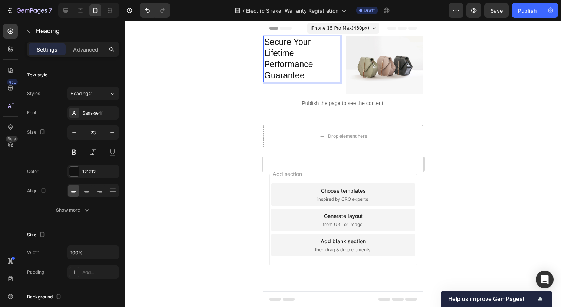
click at [306, 73] on p "Secure Your Lifetime Performance Guarantee" at bounding box center [301, 59] width 75 height 45
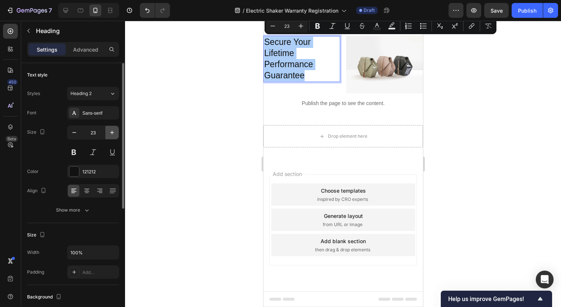
click at [109, 132] on icon "button" at bounding box center [111, 132] width 7 height 7
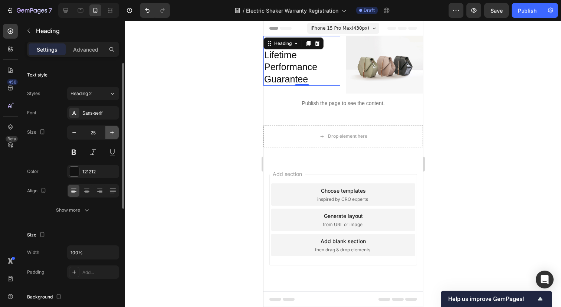
click at [109, 132] on icon "button" at bounding box center [111, 132] width 7 height 7
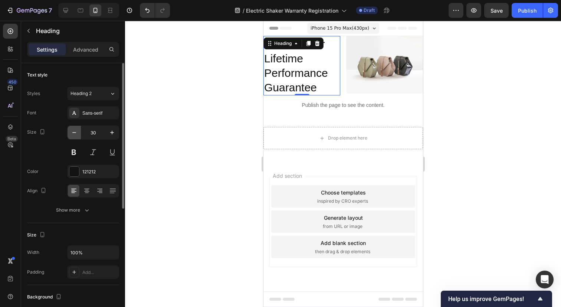
click at [76, 135] on icon "button" at bounding box center [73, 132] width 7 height 7
type input "29"
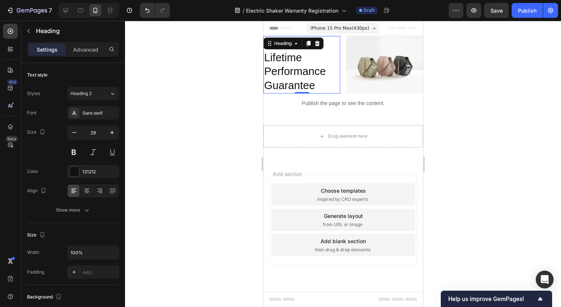
click at [292, 74] on p "Secure Your Lifetime Performance Guarantee" at bounding box center [301, 65] width 75 height 56
click at [293, 70] on p "Secure Your Lifetime Performance Guarantee" at bounding box center [301, 65] width 75 height 56
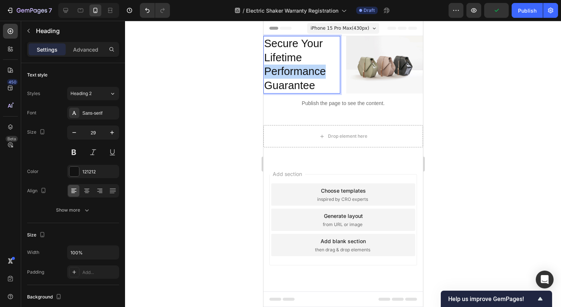
click at [293, 70] on p "Secure Your Lifetime Performance Guarantee" at bounding box center [301, 65] width 75 height 56
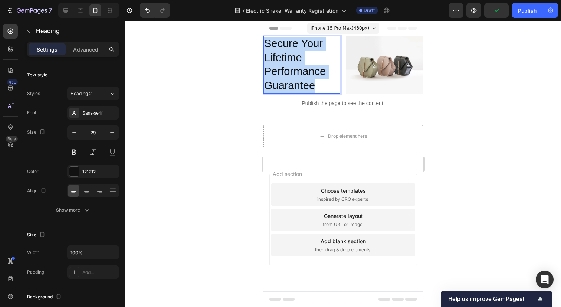
click at [293, 70] on p "Secure Your Lifetime Performance Guarantee" at bounding box center [301, 65] width 75 height 56
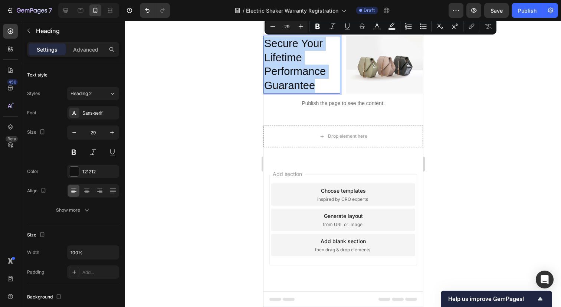
click at [306, 74] on p "Secure Your Lifetime Performance Guarantee" at bounding box center [301, 65] width 75 height 56
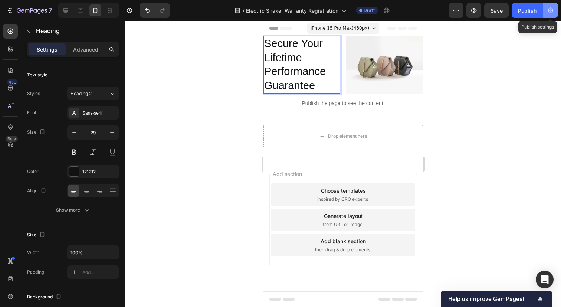
click at [550, 11] on icon "button" at bounding box center [550, 10] width 7 height 7
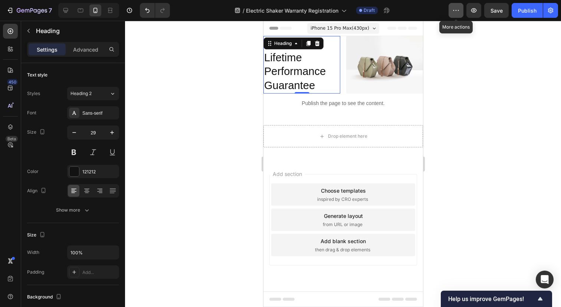
click at [461, 9] on button "button" at bounding box center [456, 10] width 15 height 15
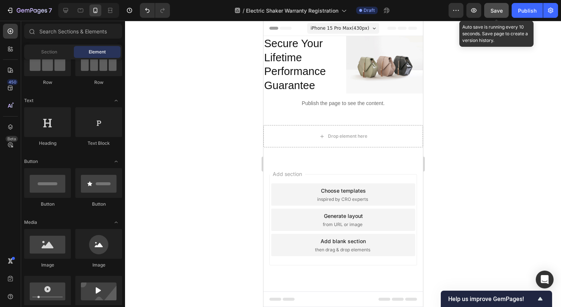
click at [496, 11] on span "Save" at bounding box center [496, 10] width 12 height 6
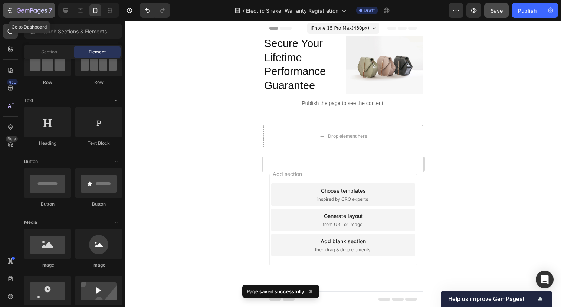
click at [16, 9] on div "7" at bounding box center [29, 10] width 46 height 9
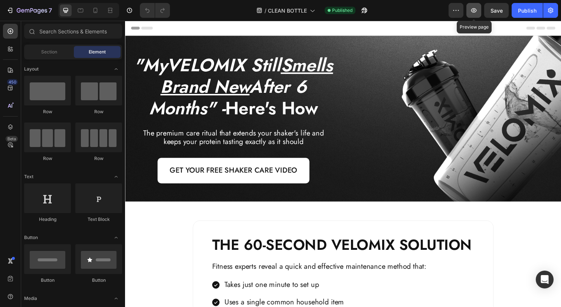
click at [473, 6] on button "button" at bounding box center [473, 10] width 15 height 15
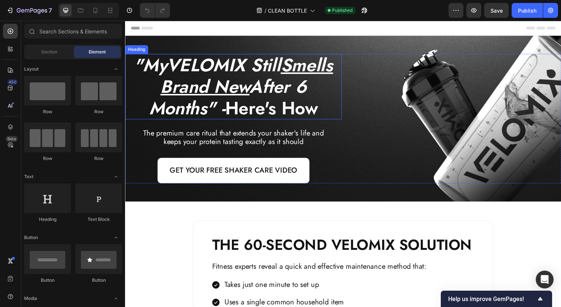
click at [245, 77] on u "Smells Brand New" at bounding box center [249, 77] width 176 height 48
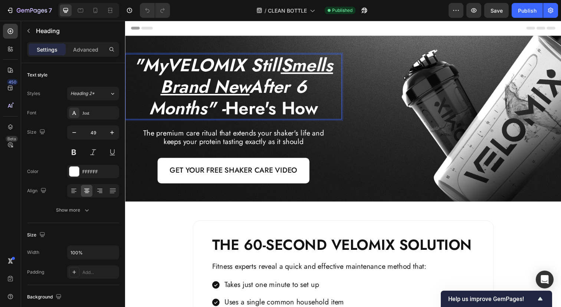
click at [241, 89] on u "Smells Brand New" at bounding box center [249, 77] width 176 height 48
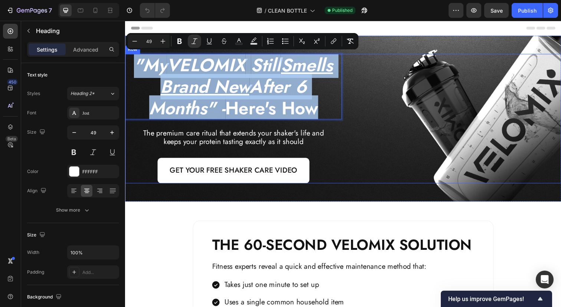
click at [436, 143] on div "Image" at bounding box center [459, 121] width 221 height 132
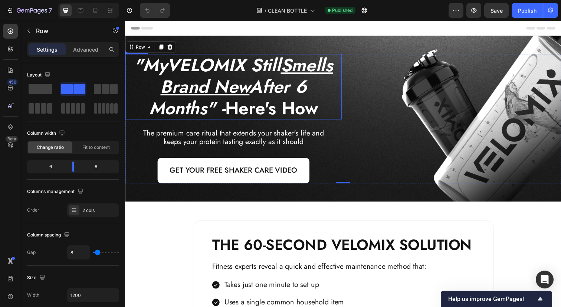
click at [244, 109] on p "⁠⁠⁠⁠⁠⁠⁠ "My VELOMIX Still Smells Brand New After 6 Months" - Here's How" at bounding box center [236, 87] width 220 height 65
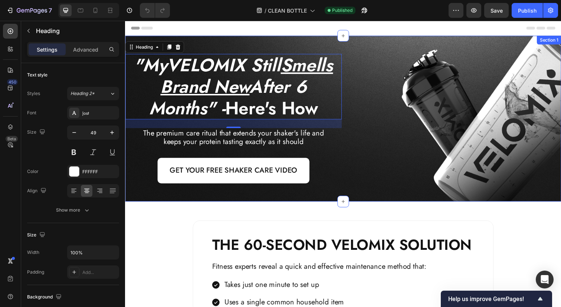
click at [264, 42] on div "⁠⁠⁠⁠⁠⁠⁠ "My VELOMIX Still Smells Brand New After 6 Months" - Here's How Heading…" at bounding box center [347, 120] width 445 height 169
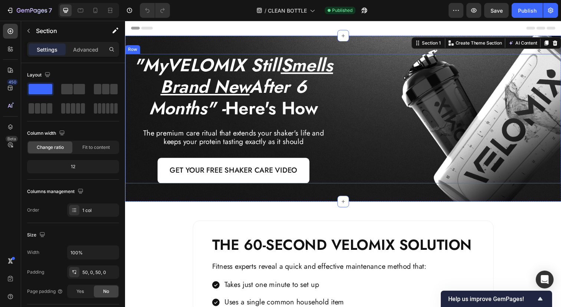
click at [369, 131] on div "Image" at bounding box center [459, 121] width 221 height 132
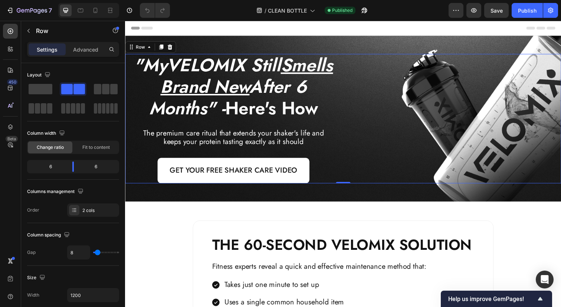
click at [364, 125] on div "Image" at bounding box center [459, 121] width 221 height 132
click at [452, 125] on div "Image" at bounding box center [459, 121] width 221 height 132
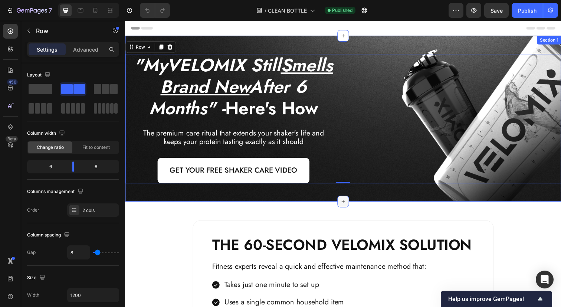
click at [345, 201] on div at bounding box center [348, 205] width 12 height 12
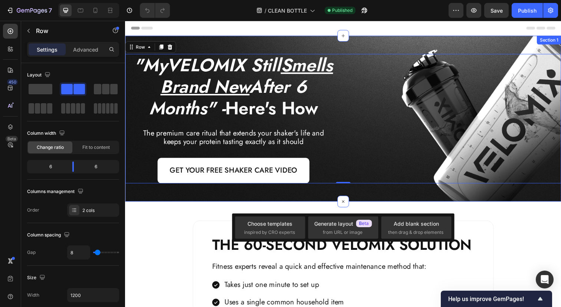
click at [316, 198] on div "⁠⁠⁠⁠⁠⁠⁠ "My VELOMIX Still Smells Brand New After 6 Months" - Here's How Heading…" at bounding box center [347, 120] width 445 height 169
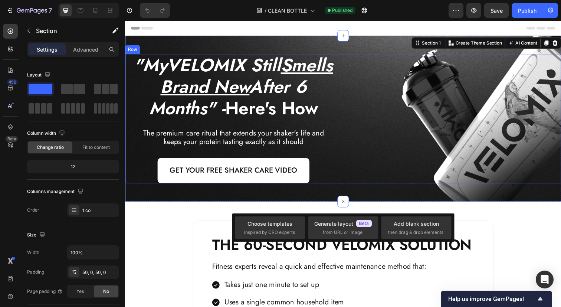
click at [274, 124] on div "⁠⁠⁠⁠⁠⁠⁠ "My VELOMIX Still Smells Brand New After 6 Months" - Here's How Heading…" at bounding box center [235, 121] width 221 height 132
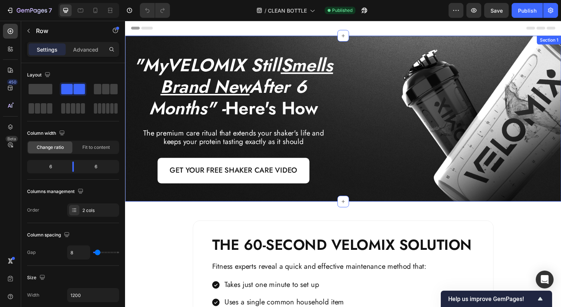
click at [404, 46] on div ""My VELOMIX Still Smells Brand New After 6 Months" - Here's How Heading The pre…" at bounding box center [347, 120] width 445 height 169
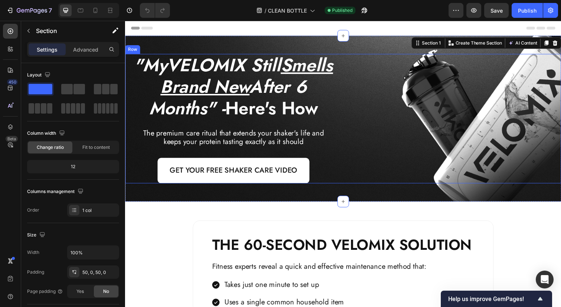
click at [393, 95] on div "Image" at bounding box center [459, 121] width 221 height 132
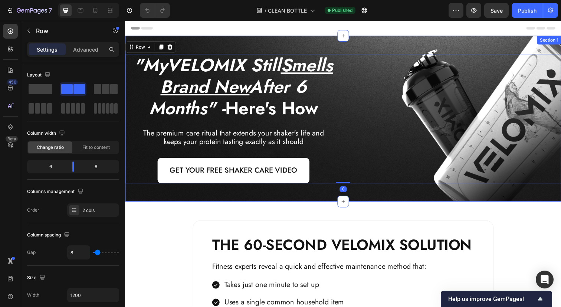
click at [387, 39] on div ""My VELOMIX Still Smells Brand New After 6 Months" - Here's How Heading The pre…" at bounding box center [347, 120] width 445 height 169
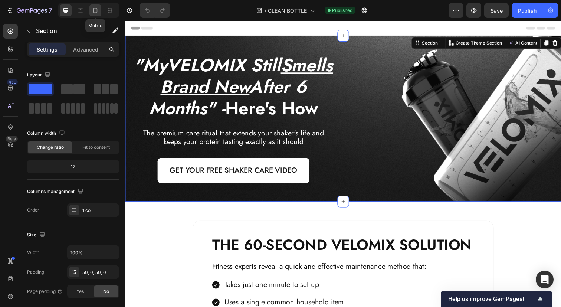
click at [99, 12] on icon at bounding box center [95, 10] width 7 height 7
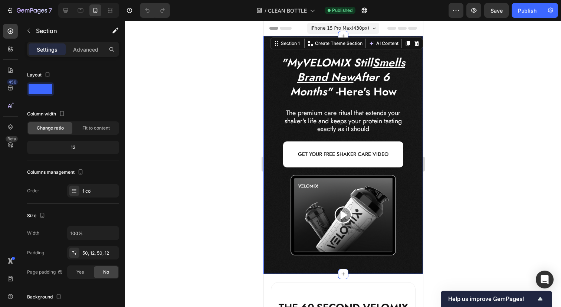
click at [266, 127] on div ""My VELOMIX Still Smells Brand New After 6 Months" - Here's How Heading The pre…" at bounding box center [343, 155] width 160 height 238
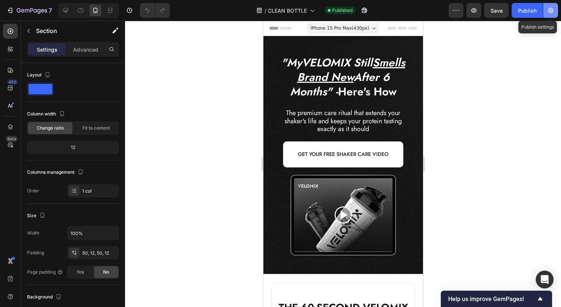
click at [552, 6] on button "button" at bounding box center [550, 10] width 15 height 15
click at [556, 9] on button "button" at bounding box center [550, 10] width 15 height 15
click at [453, 11] on icon "button" at bounding box center [455, 10] width 7 height 7
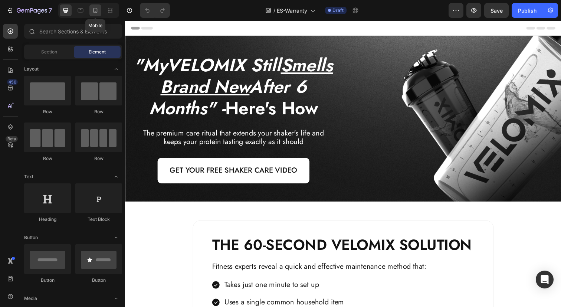
click at [93, 8] on icon at bounding box center [95, 10] width 7 height 7
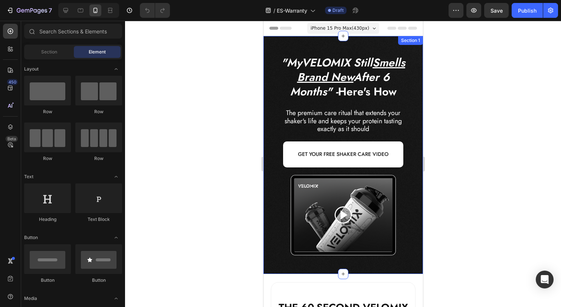
click at [276, 270] on div ""My VELOMIX Still Smells Brand New After 6 Months" - Here's How Heading The pre…" at bounding box center [343, 155] width 160 height 238
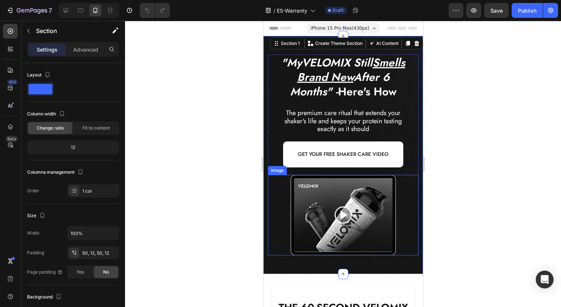
click at [414, 226] on div at bounding box center [342, 215] width 151 height 81
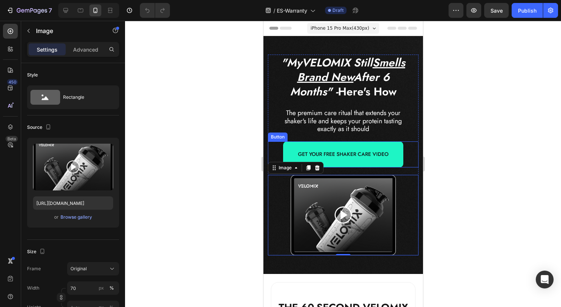
click at [391, 162] on link "GET YOUR FREE SHAKER CARE VIDEO" at bounding box center [343, 154] width 121 height 26
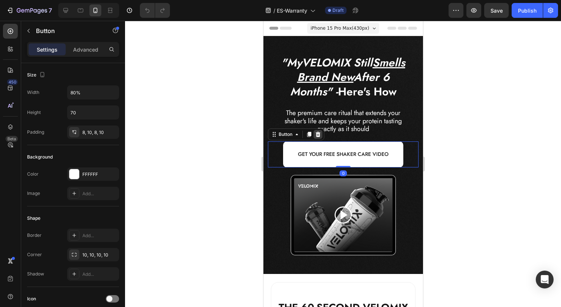
click at [318, 134] on icon at bounding box center [317, 134] width 5 height 5
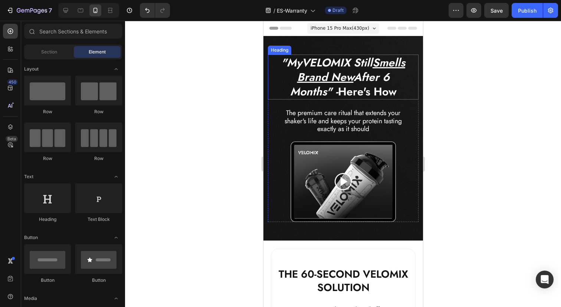
click at [341, 73] on u "Smells Brand New" at bounding box center [351, 70] width 108 height 30
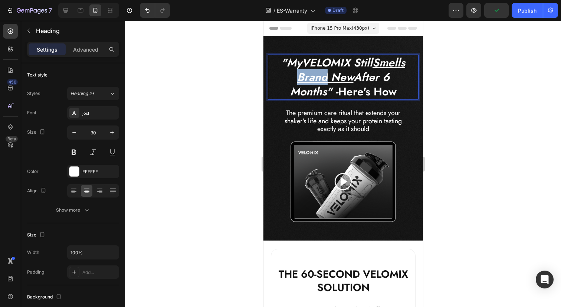
click at [315, 77] on u "Smells Brand New" at bounding box center [351, 70] width 108 height 30
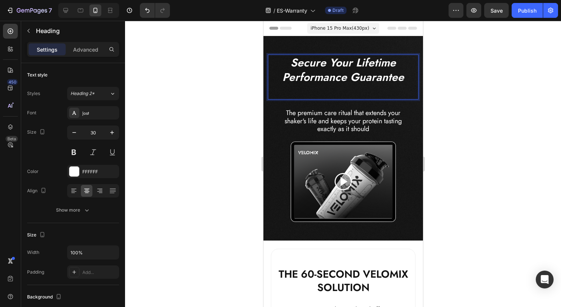
click at [367, 64] on icon "Secure Your Lifetime Performance Guarantee" at bounding box center [343, 70] width 122 height 30
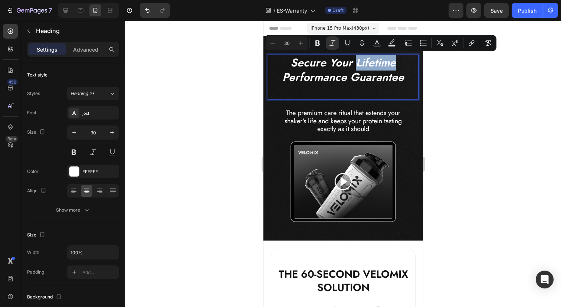
click at [359, 87] on p "Rich Text Editor. Editing area: main" at bounding box center [343, 91] width 134 height 14
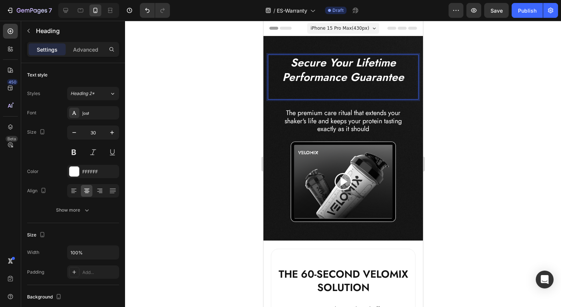
click at [359, 87] on p "Rich Text Editor. Editing area: main" at bounding box center [343, 91] width 134 height 14
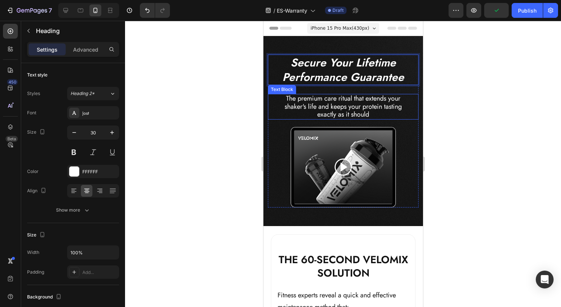
click at [352, 101] on p "The premium care ritual that extends your shaker's life and keeps your protein …" at bounding box center [342, 107] width 127 height 24
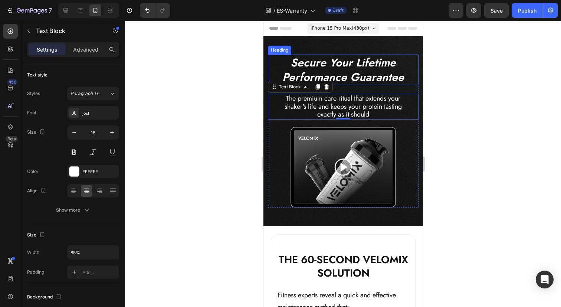
click at [330, 59] on icon "Secure Your Lifetime Performance Guarantee" at bounding box center [343, 70] width 122 height 30
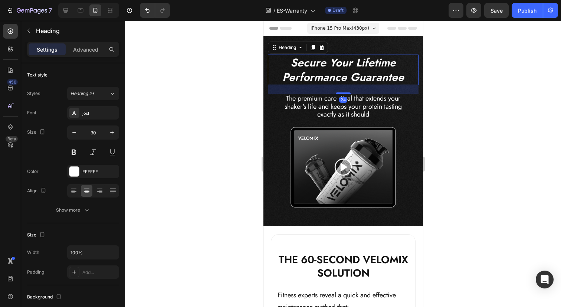
click at [328, 62] on icon "Secure Your Lifetime Performance Guarantee" at bounding box center [343, 70] width 122 height 30
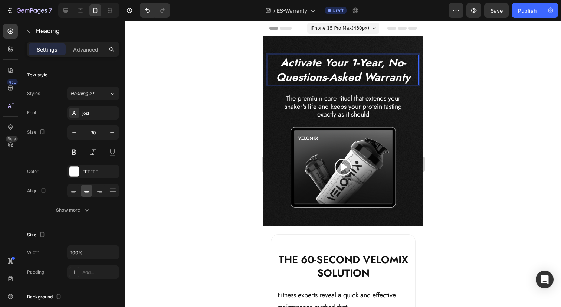
click at [388, 63] on icon "Activate Your 1-Year, No-Questions-Asked Warranty" at bounding box center [343, 70] width 134 height 30
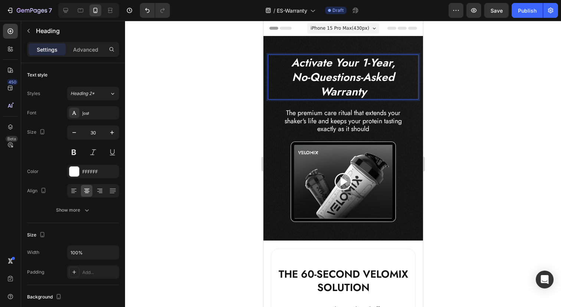
click at [347, 91] on icon "No-Questions-Asked Warranty" at bounding box center [343, 84] width 102 height 30
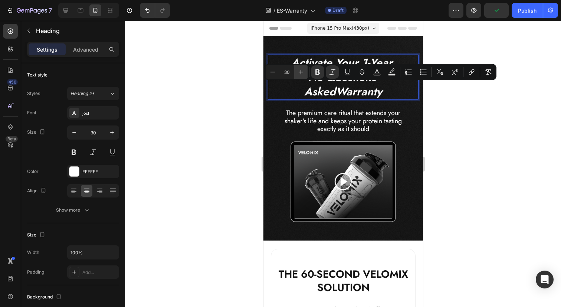
click at [302, 72] on icon "Editor contextual toolbar" at bounding box center [301, 72] width 5 height 5
type input "34"
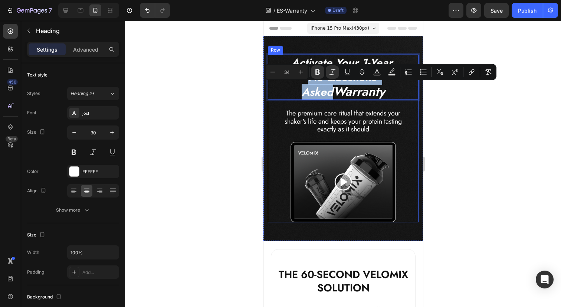
click at [300, 108] on div "Activate Your 1-Year, No-Questions-Asked Warranty Heading 24 The premium care r…" at bounding box center [342, 95] width 151 height 80
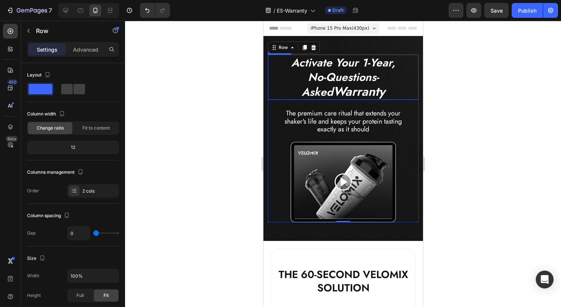
click at [395, 64] on icon "Activate Your 1-Year," at bounding box center [343, 63] width 104 height 16
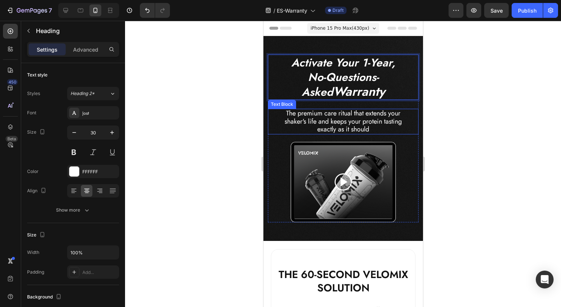
click at [339, 123] on p "The premium care ritual that extends your shaker's life and keeps your protein …" at bounding box center [342, 121] width 127 height 24
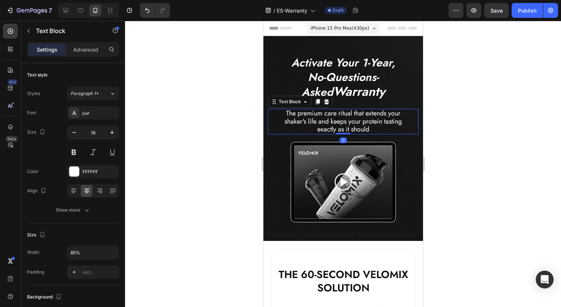
click at [339, 118] on p "The premium care ritual that extends your shaker's life and keeps your protein …" at bounding box center [342, 121] width 127 height 24
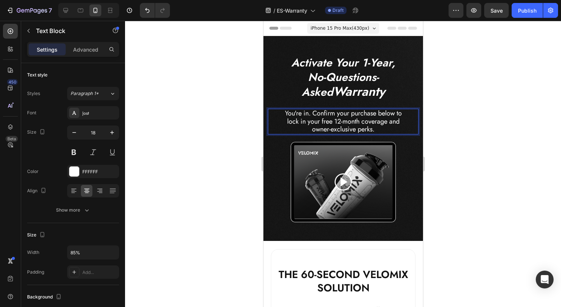
click at [312, 113] on p "You're in. Confirm your purchase below to lock in your free 12-month coverage a…" at bounding box center [342, 121] width 127 height 24
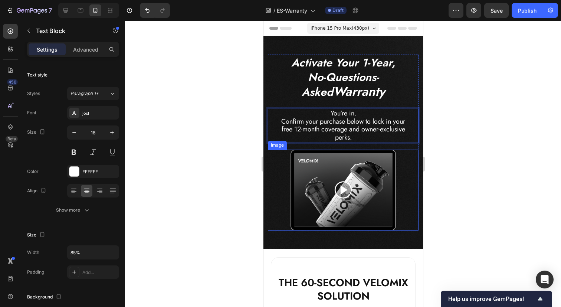
click at [353, 177] on img at bounding box center [342, 190] width 105 height 81
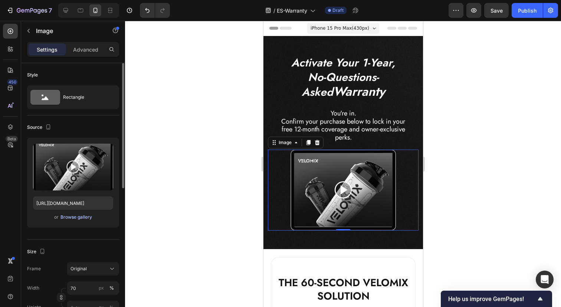
click at [71, 217] on div "Browse gallery" at bounding box center [76, 217] width 32 height 7
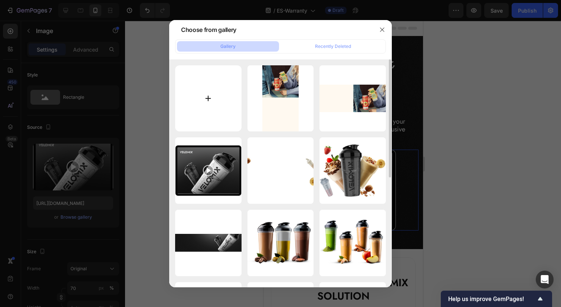
click at [209, 88] on input "file" at bounding box center [208, 98] width 66 height 66
type input "C:\fakepath\Exploded_Trans.png"
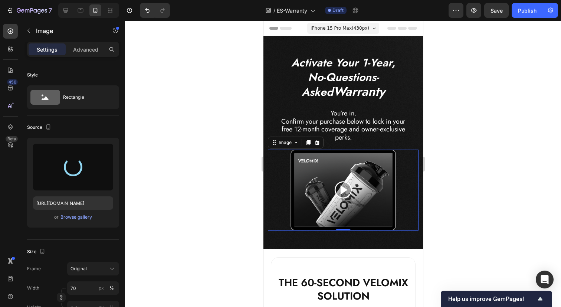
type input "https://cdn.shopify.com/s/files/1/0750/5998/6466/files/gempages_558445817761891…"
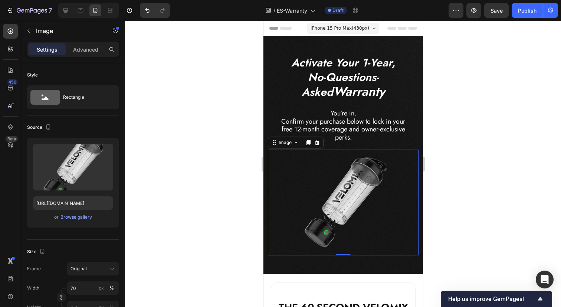
click at [351, 223] on img at bounding box center [342, 202] width 105 height 105
drag, startPoint x: 343, startPoint y: 254, endPoint x: 344, endPoint y: 228, distance: 26.4
click at [344, 228] on div "Image 0" at bounding box center [342, 202] width 151 height 105
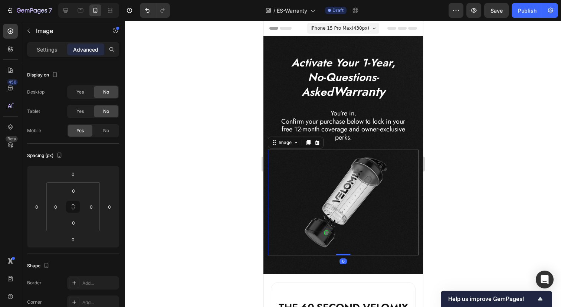
click at [343, 214] on img at bounding box center [342, 202] width 105 height 105
click at [358, 196] on img at bounding box center [342, 202] width 105 height 105
click at [341, 112] on p "You're in. Confirm your purchase below to lock in your free 12-month coverage a…" at bounding box center [342, 125] width 127 height 32
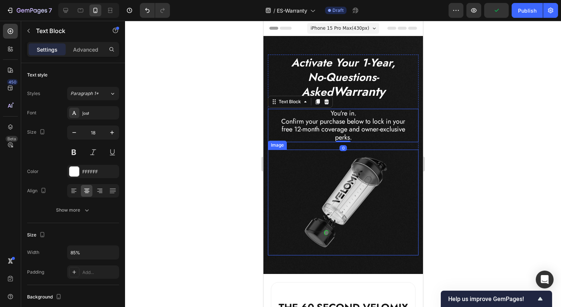
click at [343, 199] on img at bounding box center [342, 202] width 105 height 105
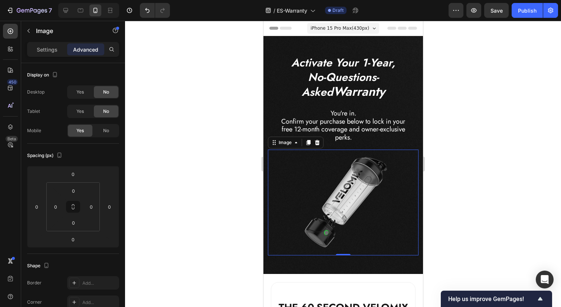
click at [333, 200] on img at bounding box center [342, 202] width 105 height 105
click at [62, 13] on icon at bounding box center [65, 10] width 7 height 7
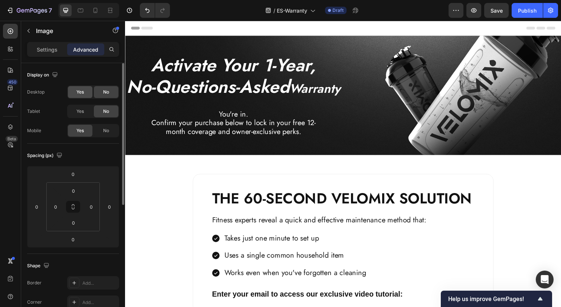
click at [83, 94] on span "Yes" at bounding box center [79, 92] width 7 height 7
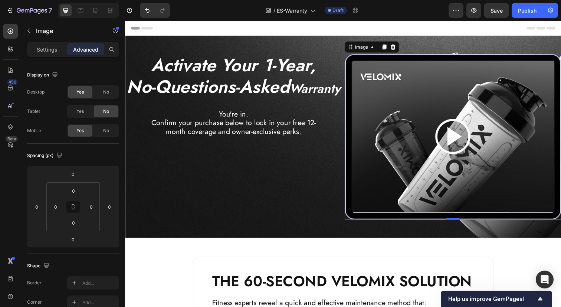
click at [392, 177] on img at bounding box center [459, 139] width 221 height 169
click at [392, 175] on img at bounding box center [459, 139] width 221 height 169
click at [50, 51] on p "Settings" at bounding box center [47, 50] width 21 height 8
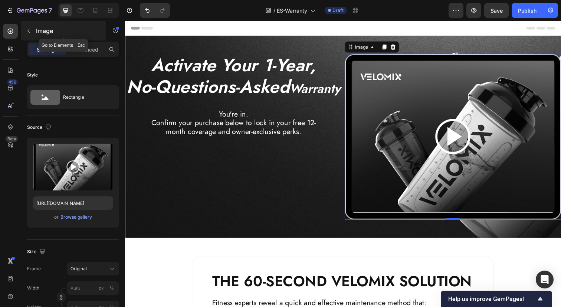
click at [33, 30] on button "button" at bounding box center [29, 31] width 12 height 12
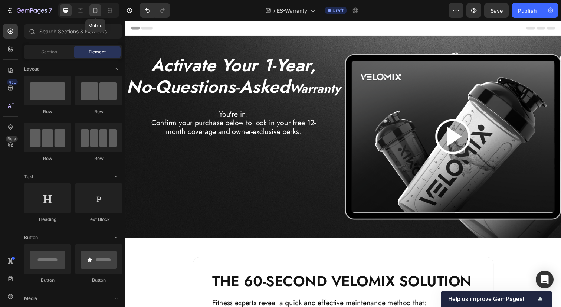
click at [100, 9] on div at bounding box center [95, 10] width 12 height 12
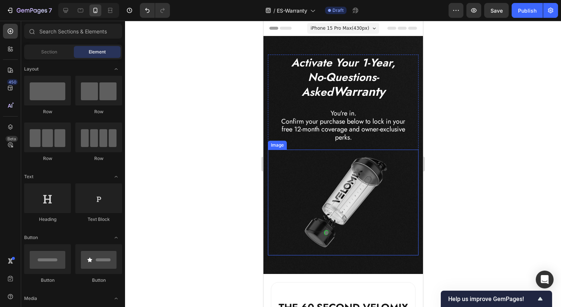
click at [339, 184] on img at bounding box center [342, 202] width 105 height 105
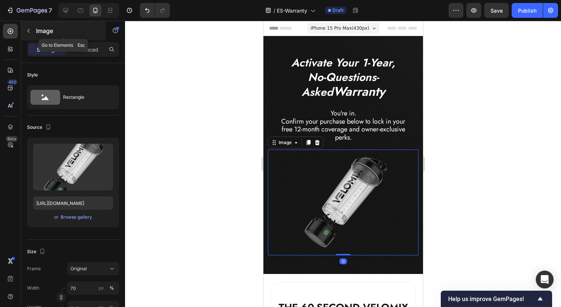
click at [31, 28] on icon "button" at bounding box center [29, 31] width 6 height 6
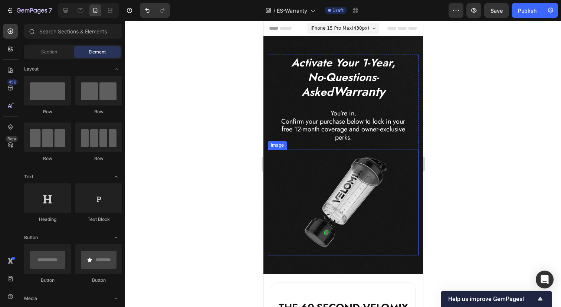
click at [334, 204] on img at bounding box center [342, 202] width 105 height 105
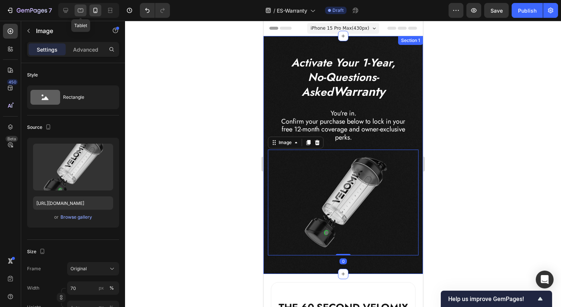
click at [81, 10] on icon at bounding box center [80, 10] width 7 height 7
type input "https://cdn.shopify.com/s/files/1/0750/5998/6466/files/gempages_558445817761891…"
type input "60"
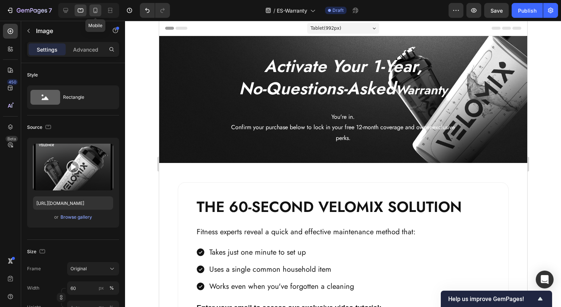
click at [89, 9] on div at bounding box center [95, 10] width 12 height 12
type input "https://cdn.shopify.com/s/files/1/0750/5998/6466/files/gempages_558445817761891…"
type input "70"
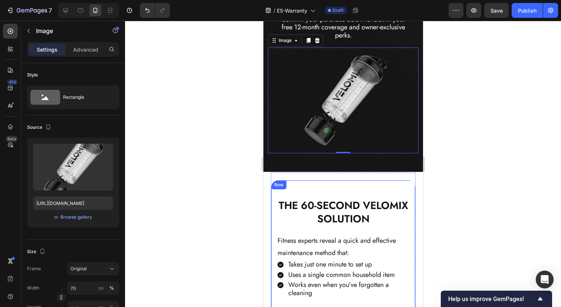
scroll to position [103, 0]
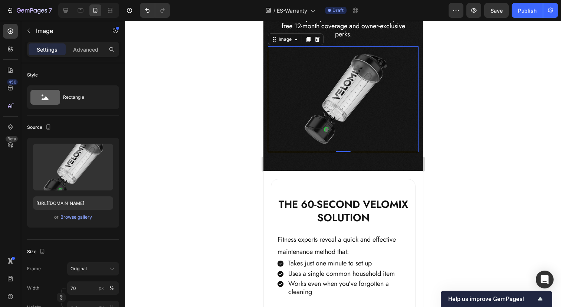
click at [351, 106] on img at bounding box center [342, 98] width 105 height 105
click at [321, 122] on img at bounding box center [342, 98] width 105 height 105
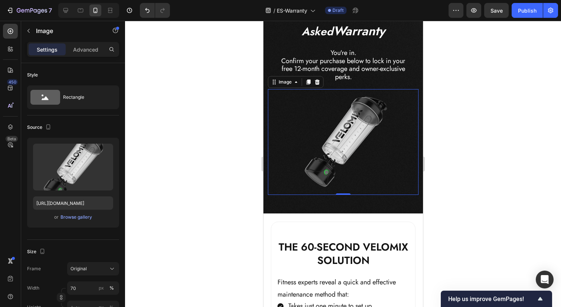
scroll to position [49, 0]
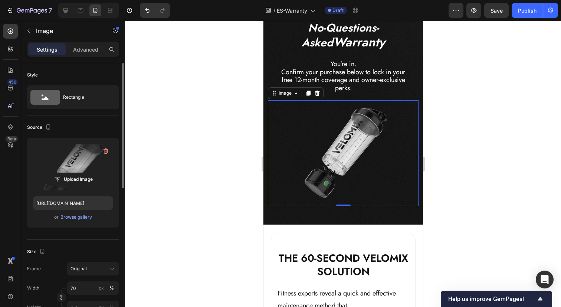
click at [89, 161] on label at bounding box center [73, 167] width 80 height 47
click at [89, 173] on input "file" at bounding box center [72, 179] width 51 height 13
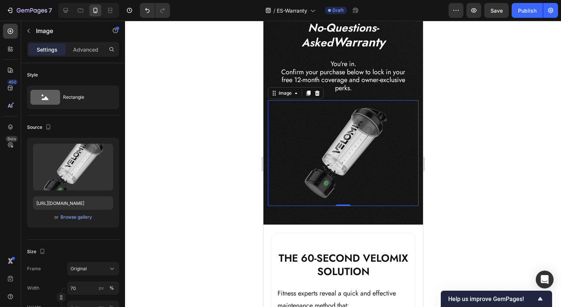
click at [326, 152] on img at bounding box center [342, 152] width 105 height 105
click at [341, 174] on img at bounding box center [342, 152] width 105 height 105
click at [342, 205] on div at bounding box center [342, 205] width 15 height 2
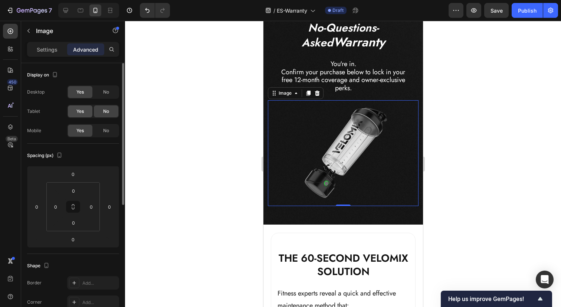
click at [81, 112] on span "Yes" at bounding box center [79, 111] width 7 height 7
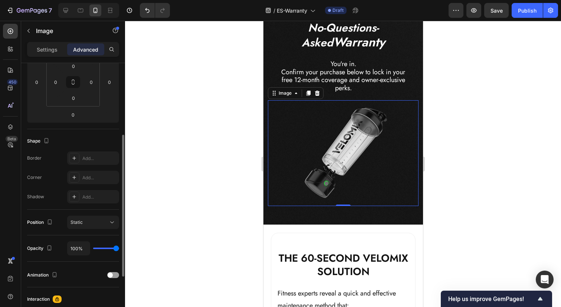
scroll to position [128, 0]
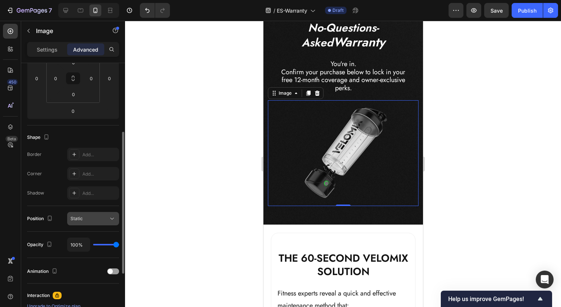
click at [110, 217] on icon at bounding box center [111, 218] width 7 height 7
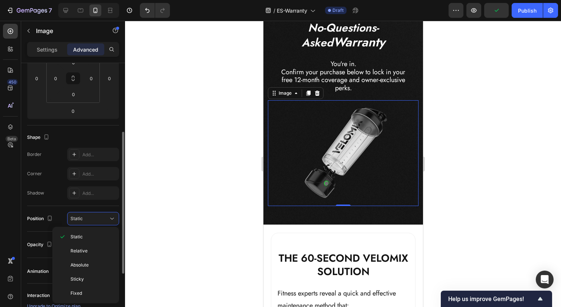
click at [109, 207] on div "Position Static" at bounding box center [73, 219] width 92 height 26
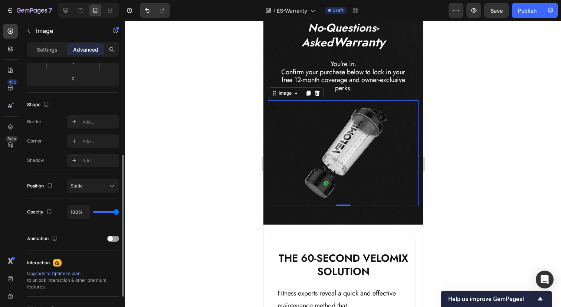
scroll to position [170, 0]
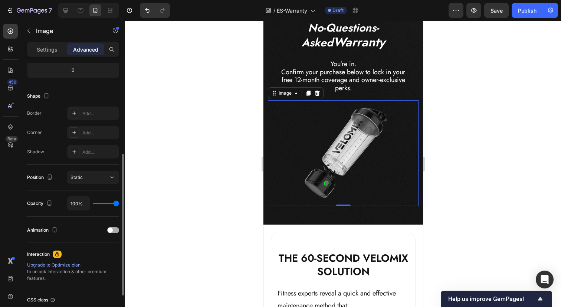
click at [113, 230] on div at bounding box center [113, 230] width 12 height 6
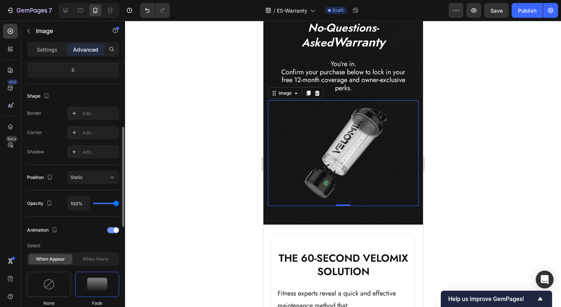
click at [113, 230] on div at bounding box center [113, 230] width 12 height 6
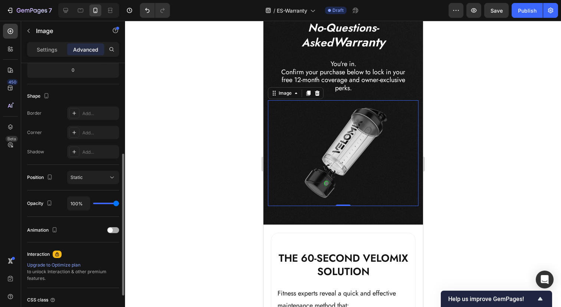
click at [113, 230] on div at bounding box center [113, 230] width 12 height 6
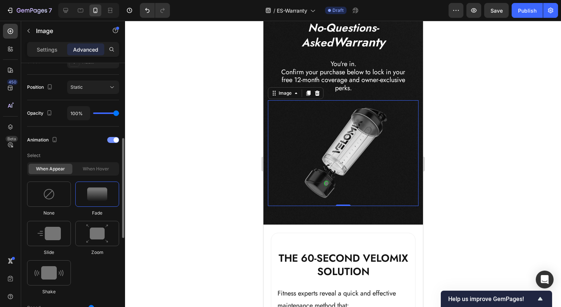
scroll to position [262, 0]
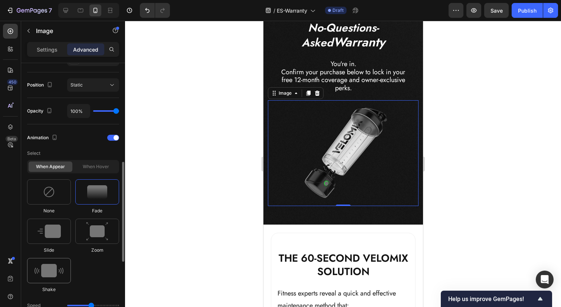
click at [41, 269] on img at bounding box center [49, 270] width 29 height 13
click at [53, 241] on div at bounding box center [49, 231] width 44 height 25
click at [51, 266] on img at bounding box center [49, 270] width 29 height 13
click at [92, 231] on img at bounding box center [97, 231] width 22 height 19
click at [96, 198] on div at bounding box center [97, 191] width 44 height 25
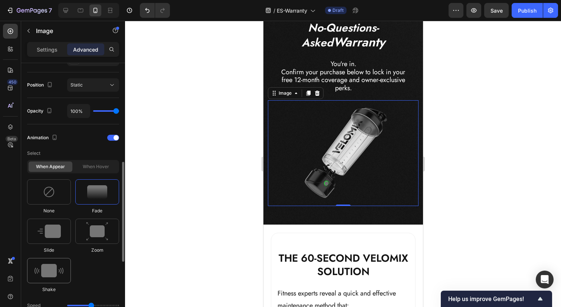
click at [56, 265] on img at bounding box center [49, 270] width 29 height 13
type input "0.7"
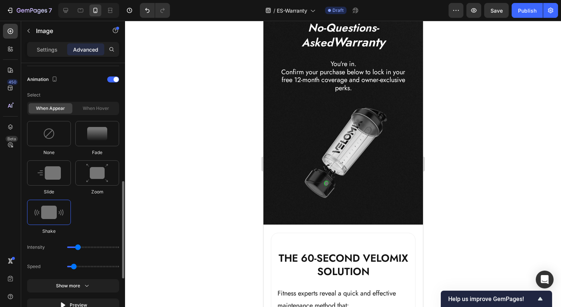
scroll to position [321, 0]
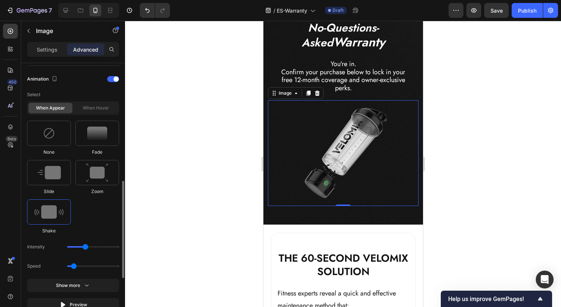
drag, startPoint x: 78, startPoint y: 247, endPoint x: 86, endPoint y: 247, distance: 8.9
click at [86, 247] on input "range" at bounding box center [93, 246] width 52 height 1
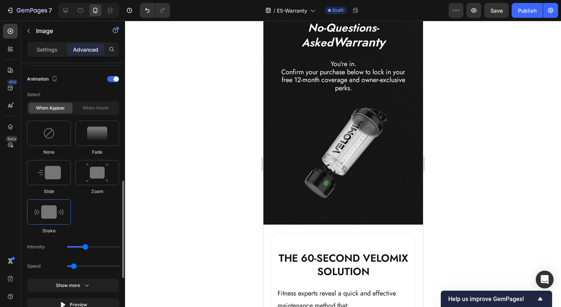
click at [57, 213] on img at bounding box center [49, 211] width 29 height 13
drag, startPoint x: 85, startPoint y: 247, endPoint x: 77, endPoint y: 247, distance: 7.8
type input "11"
click at [77, 247] on input "range" at bounding box center [93, 246] width 52 height 1
click at [55, 212] on img at bounding box center [49, 211] width 29 height 13
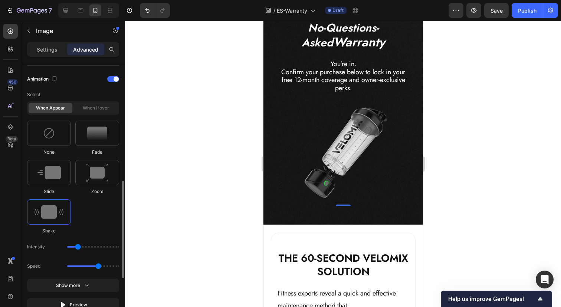
drag, startPoint x: 73, startPoint y: 265, endPoint x: 98, endPoint y: 265, distance: 25.6
click at [98, 265] on input "range" at bounding box center [93, 265] width 52 height 1
click at [57, 218] on img at bounding box center [49, 211] width 29 height 13
drag, startPoint x: 98, startPoint y: 266, endPoint x: 74, endPoint y: 267, distance: 23.4
type input "0.7"
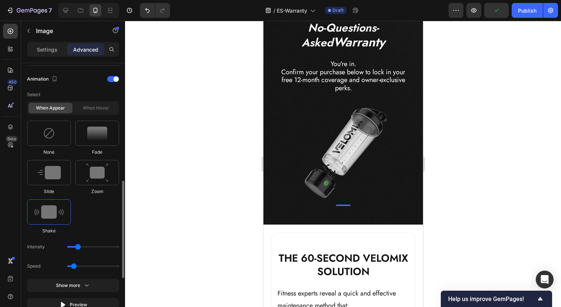
click at [74, 267] on input "range" at bounding box center [93, 265] width 52 height 1
click at [56, 208] on img at bounding box center [49, 211] width 29 height 13
drag, startPoint x: 77, startPoint y: 244, endPoint x: 93, endPoint y: 243, distance: 16.7
click at [99, 246] on input "range" at bounding box center [93, 246] width 52 height 1
click at [43, 213] on img at bounding box center [49, 211] width 29 height 13
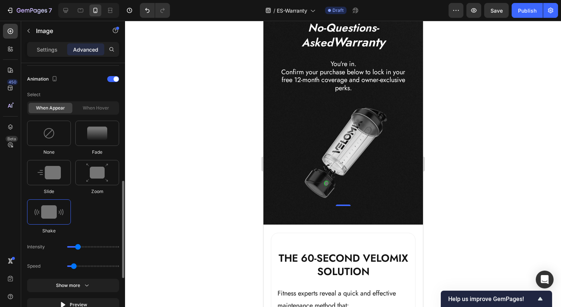
drag, startPoint x: 99, startPoint y: 248, endPoint x: 75, endPoint y: 247, distance: 24.5
type input "11"
click at [75, 247] on input "range" at bounding box center [93, 246] width 52 height 1
click at [50, 218] on img at bounding box center [49, 211] width 29 height 13
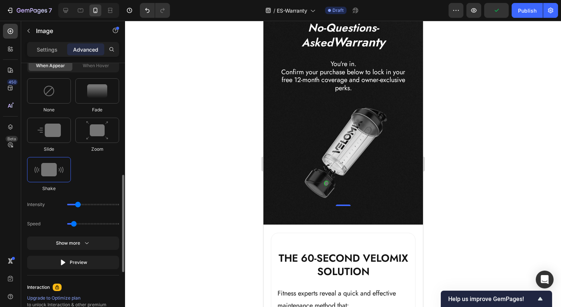
scroll to position [366, 0]
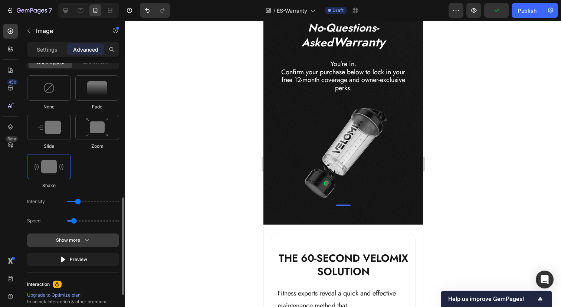
click at [82, 244] on button "Show more" at bounding box center [73, 239] width 92 height 13
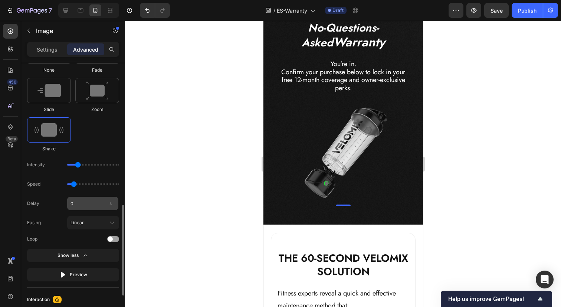
scroll to position [408, 0]
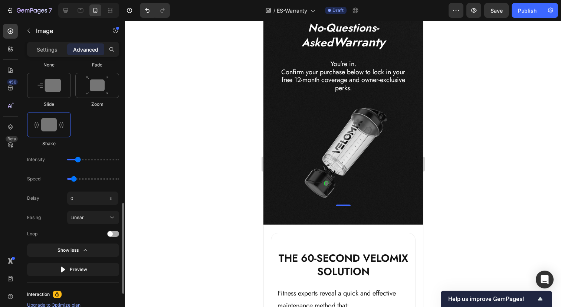
click at [115, 233] on div at bounding box center [113, 234] width 12 height 6
click at [115, 233] on span at bounding box center [116, 233] width 5 height 5
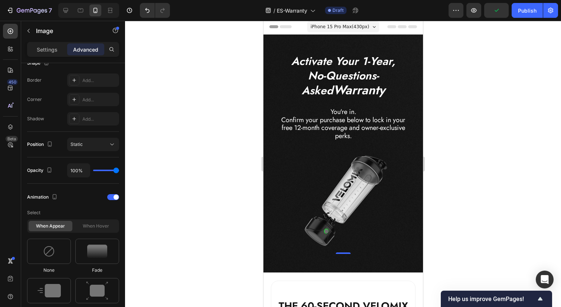
scroll to position [0, 0]
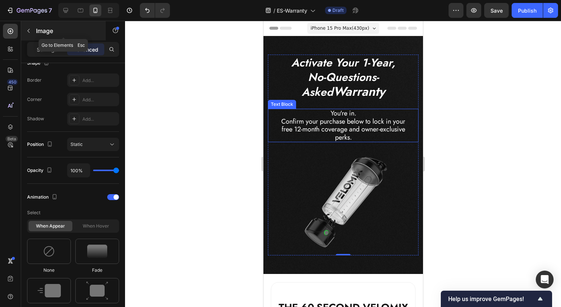
click at [26, 30] on icon "button" at bounding box center [29, 31] width 6 height 6
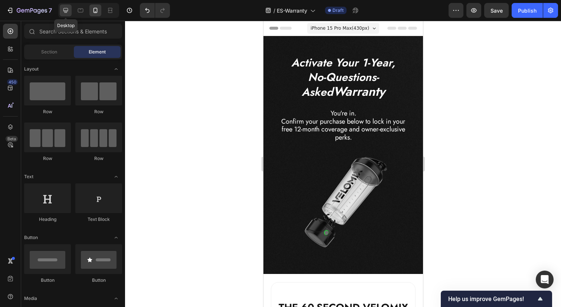
click at [66, 14] on div at bounding box center [66, 10] width 12 height 12
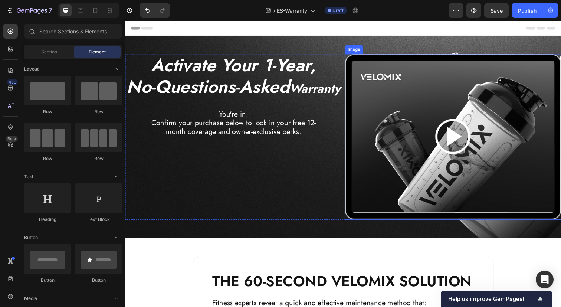
click at [395, 114] on img at bounding box center [459, 139] width 221 height 169
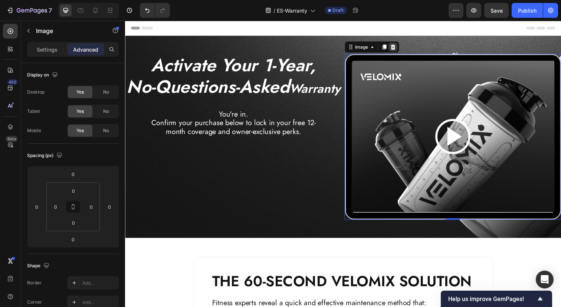
click at [398, 48] on icon at bounding box center [398, 48] width 6 height 6
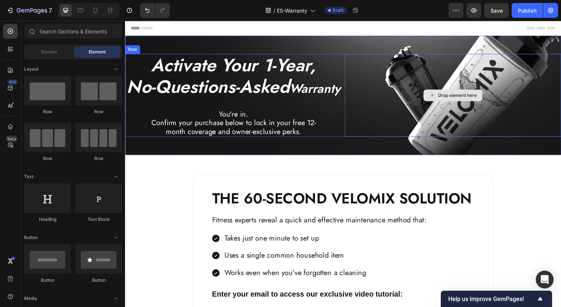
click at [504, 118] on div "Drop element here" at bounding box center [459, 97] width 221 height 85
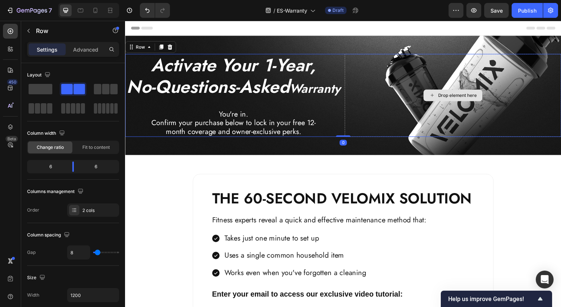
click at [492, 135] on div "Drop element here" at bounding box center [459, 97] width 221 height 85
click at [494, 115] on div "Drop element here" at bounding box center [459, 97] width 221 height 85
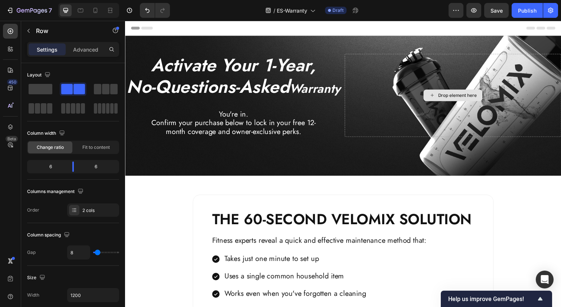
click at [485, 103] on div "Drop element here" at bounding box center [460, 97] width 60 height 12
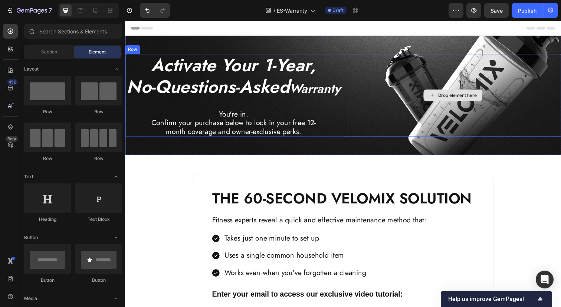
click at [521, 105] on div "Drop element here" at bounding box center [459, 97] width 221 height 85
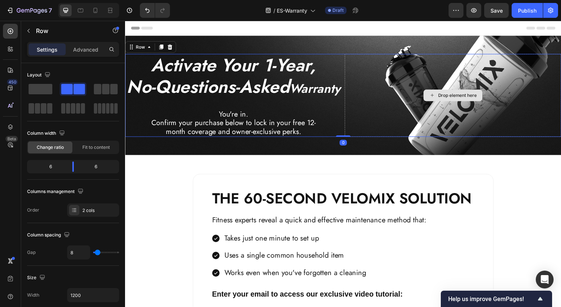
click at [521, 105] on div "Drop element here" at bounding box center [459, 97] width 221 height 85
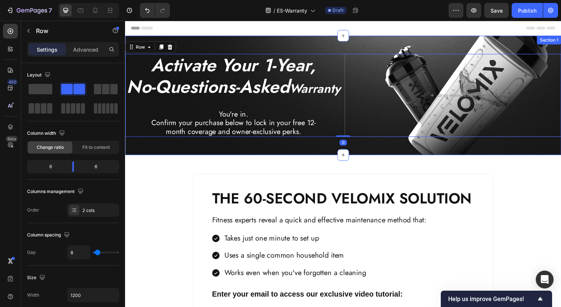
click at [440, 42] on div "Activate Your 1-Year, No-Questions-Asked Warranty Heading You're in. Confirm yo…" at bounding box center [347, 97] width 445 height 122
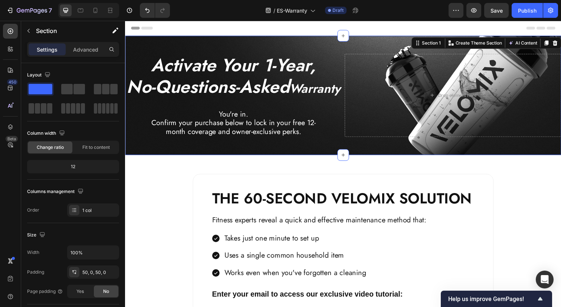
click at [390, 41] on div "Activate Your 1-Year, No-Questions-Asked Warranty Heading You're in. Confirm yo…" at bounding box center [347, 97] width 445 height 122
click at [371, 45] on div "Activate Your 1-Year, No-Questions-Asked Warranty Heading You're in. Confirm yo…" at bounding box center [347, 97] width 445 height 122
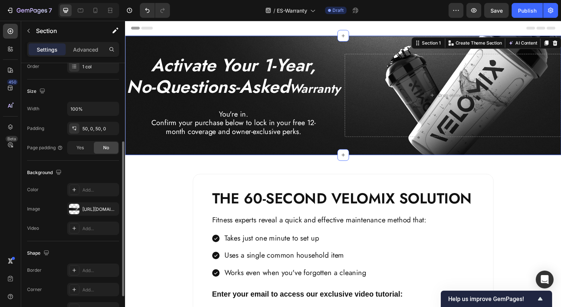
scroll to position [144, 0]
click at [112, 206] on icon "button" at bounding box center [111, 209] width 6 height 6
click at [88, 208] on div "https://cdn.shopify.com/s/files/1/0750/5998/6466/files/gempages_558445817761891…" at bounding box center [93, 209] width 22 height 7
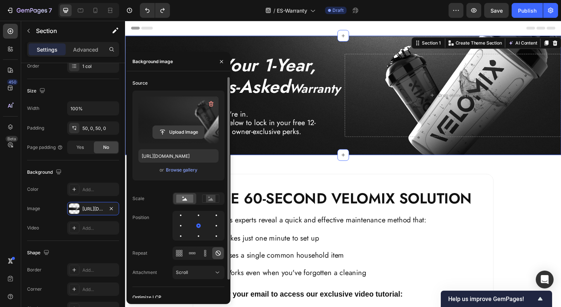
click at [168, 130] on input "file" at bounding box center [178, 132] width 51 height 13
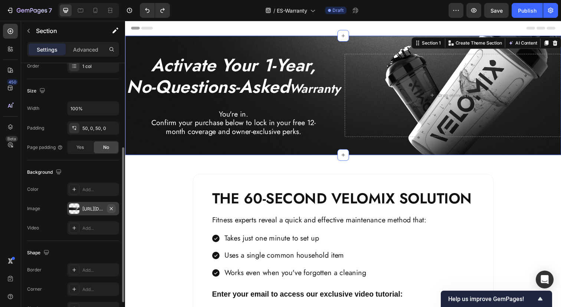
click at [113, 207] on icon "button" at bounding box center [111, 209] width 6 height 6
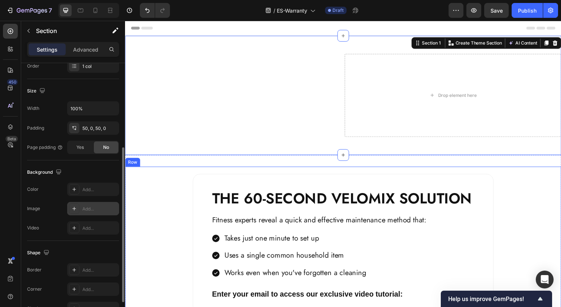
click at [155, 209] on div "THE 60-SECOND VELOMIX SOLUTION Heading Fitness experts reveal a quick and effec…" at bounding box center [347, 262] width 445 height 184
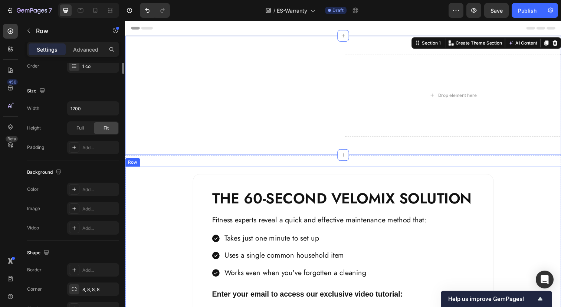
scroll to position [0, 0]
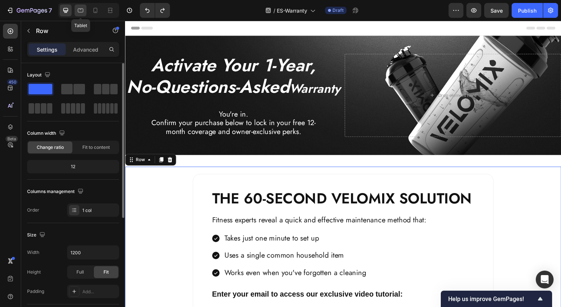
click at [77, 9] on icon at bounding box center [80, 10] width 7 height 7
type input "100%"
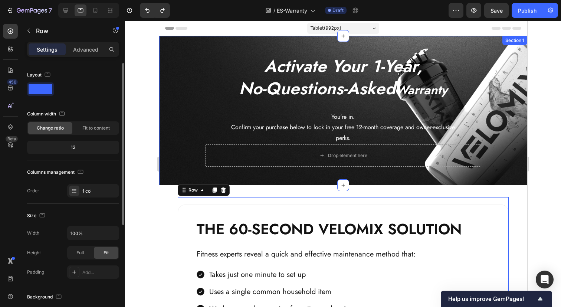
click at [496, 120] on div "Activate Your 1-Year, No-Questions-Asked Warranty Heading You're in. Confirm yo…" at bounding box center [343, 111] width 368 height 112
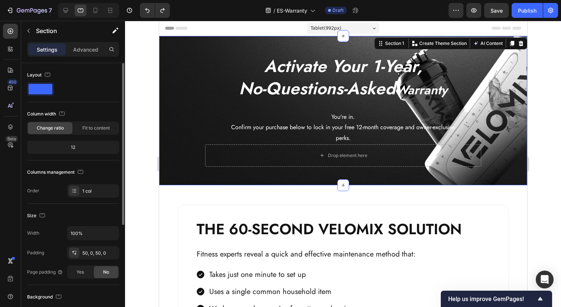
click at [499, 85] on div "Activate Your 1-Year, No-Questions-Asked Warranty Heading You're in. Confirm yo…" at bounding box center [343, 111] width 368 height 112
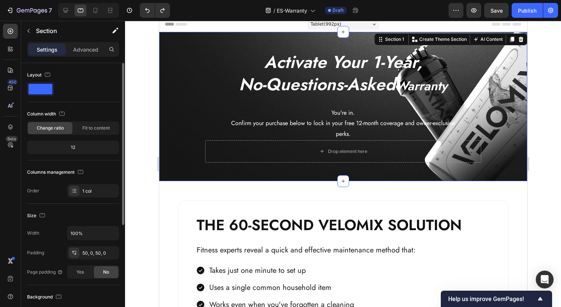
scroll to position [3, 0]
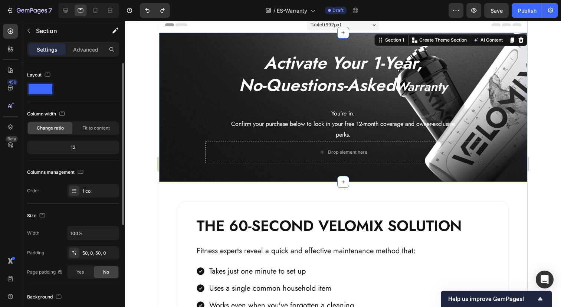
click at [172, 122] on div "Activate Your 1-Year, No-Questions-Asked Warranty Heading You're in. Confirm yo…" at bounding box center [343, 107] width 368 height 112
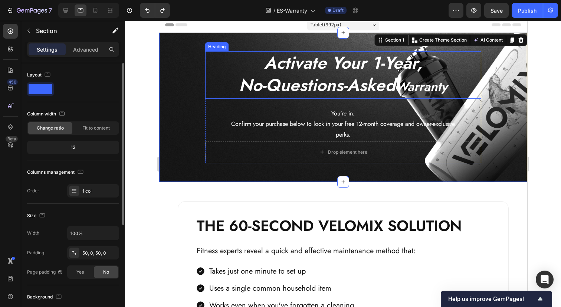
click at [258, 70] on h2 "Activate Your 1-Year, No-Questions-Asked Warranty" at bounding box center [343, 74] width 276 height 47
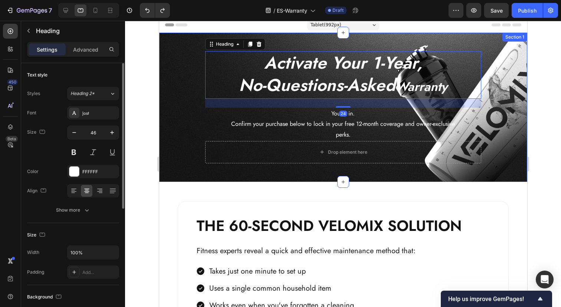
click at [324, 38] on div "Activate Your 1-Year, No-Questions-Asked Warranty Heading 24 You're in. Confirm…" at bounding box center [343, 107] width 368 height 149
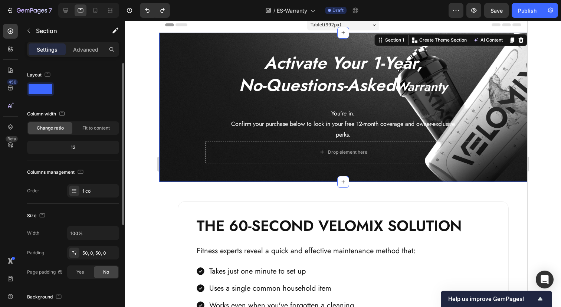
click at [509, 106] on div "Activate Your 1-Year, No-Questions-Asked Warranty Heading You're in. Confirm yo…" at bounding box center [343, 107] width 368 height 112
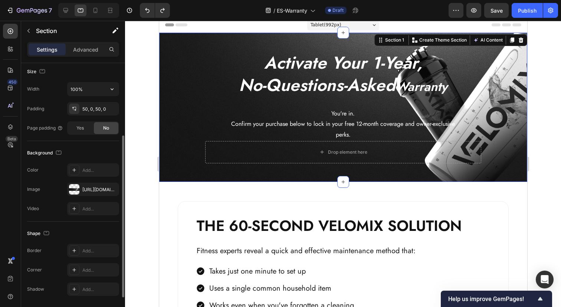
scroll to position [162, 0]
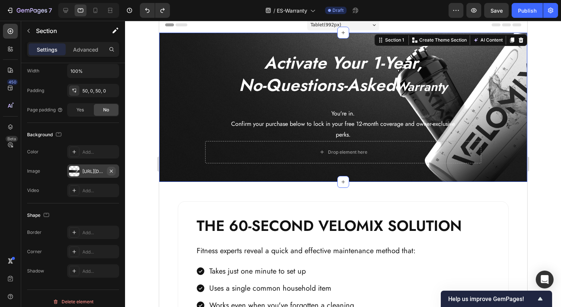
click at [111, 171] on icon "button" at bounding box center [111, 170] width 3 height 3
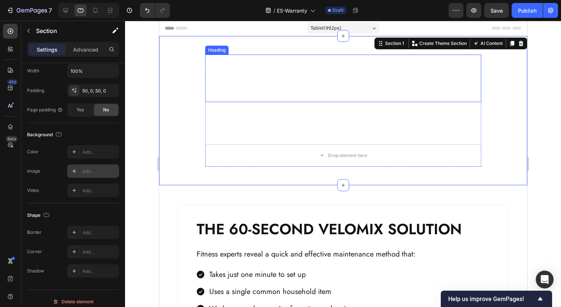
scroll to position [1, 0]
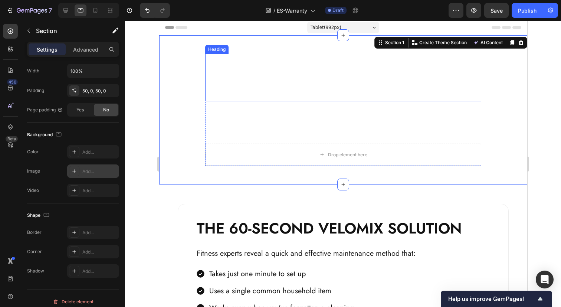
click at [271, 84] on icon "No-Questions-Asked" at bounding box center [317, 87] width 157 height 24
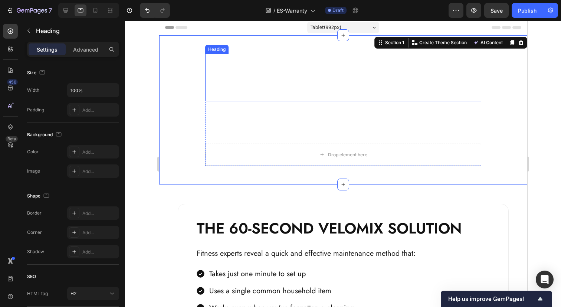
scroll to position [0, 0]
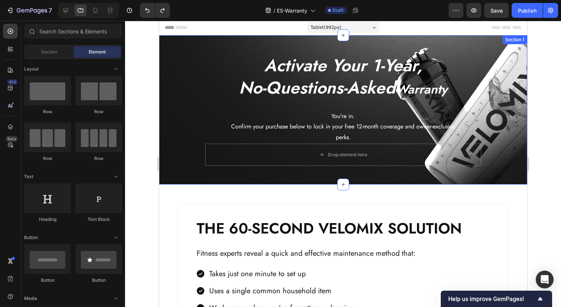
click at [500, 88] on div "⁠⁠⁠⁠⁠⁠⁠ Activate Your 1-Year, No-Questions-Asked Warranty Heading You're in. Co…" at bounding box center [343, 110] width 368 height 112
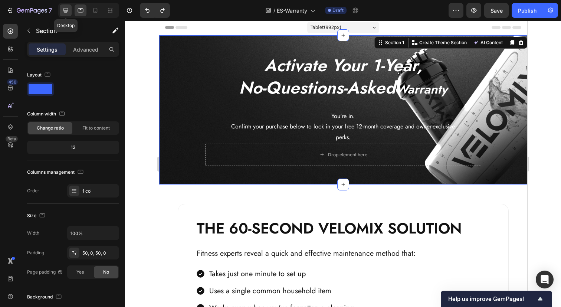
click at [68, 10] on icon at bounding box center [65, 10] width 5 height 5
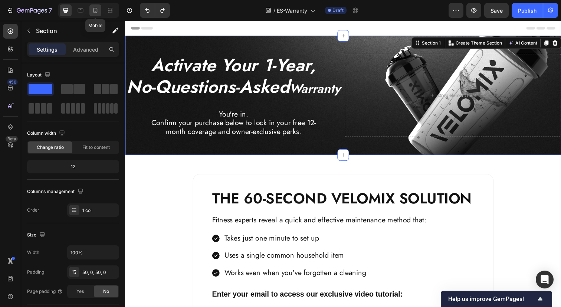
click at [94, 10] on icon at bounding box center [95, 10] width 7 height 7
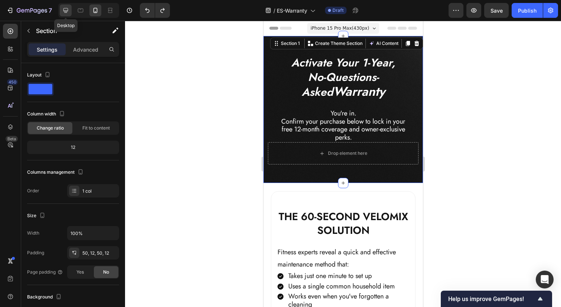
click at [68, 11] on icon at bounding box center [65, 10] width 5 height 5
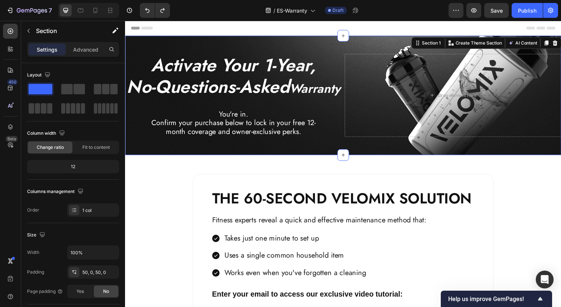
click at [396, 42] on div "⁠⁠⁠⁠⁠⁠⁠ Activate Your 1-Year, No-Questions-Asked Warranty Heading You're in. Co…" at bounding box center [347, 97] width 445 height 122
click at [484, 158] on div "⁠⁠⁠⁠⁠⁠⁠ Activate Your 1-Year, No-Questions-Asked Warranty Heading You're in. Co…" at bounding box center [347, 97] width 445 height 122
click at [447, 158] on div "⁠⁠⁠⁠⁠⁠⁠ Activate Your 1-Year, No-Questions-Asked Warranty Heading You're in. Co…" at bounding box center [347, 97] width 445 height 122
click at [405, 48] on div "⁠⁠⁠⁠⁠⁠⁠ Activate Your 1-Year, No-Questions-Asked Warranty Heading You're in. Co…" at bounding box center [347, 97] width 445 height 122
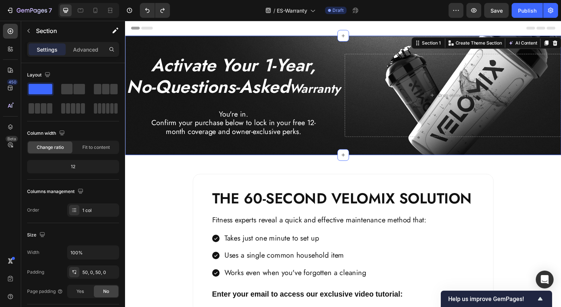
click at [392, 52] on div "⁠⁠⁠⁠⁠⁠⁠ Activate Your 1-Year, No-Questions-Asked Warranty Heading You're in. Co…" at bounding box center [347, 97] width 445 height 122
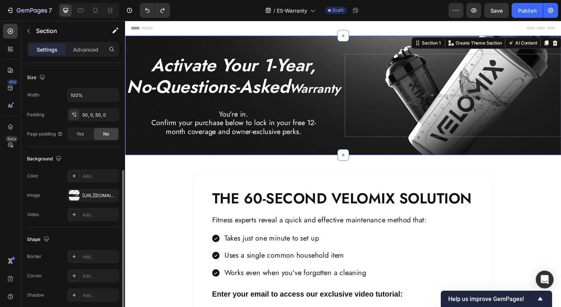
scroll to position [167, 0]
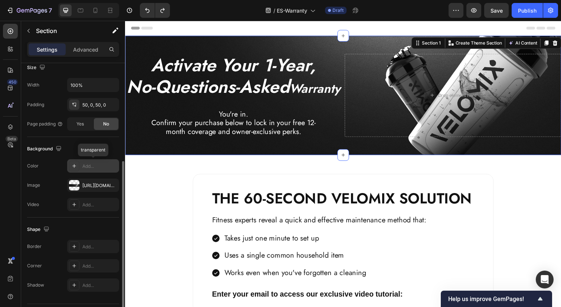
click at [94, 166] on div "Add..." at bounding box center [99, 166] width 35 height 7
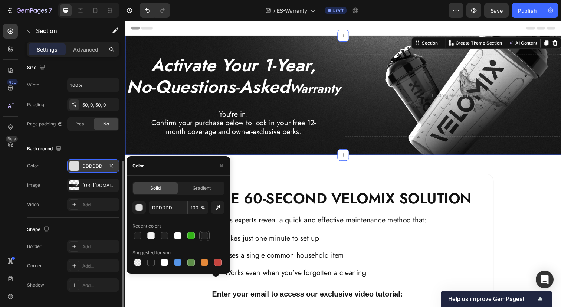
click at [206, 235] on div at bounding box center [204, 235] width 7 height 7
type input "232323"
click at [97, 143] on div "Background" at bounding box center [73, 149] width 92 height 12
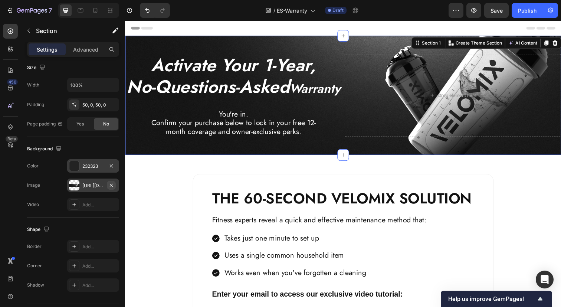
click at [113, 185] on icon "button" at bounding box center [111, 185] width 6 height 6
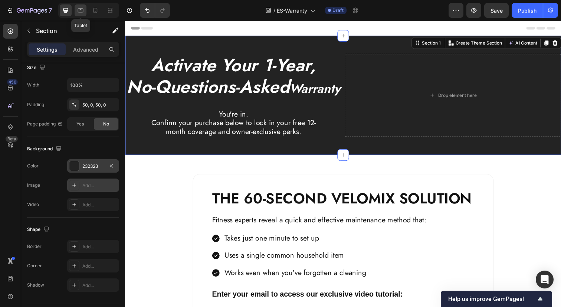
click at [82, 9] on icon at bounding box center [80, 10] width 7 height 7
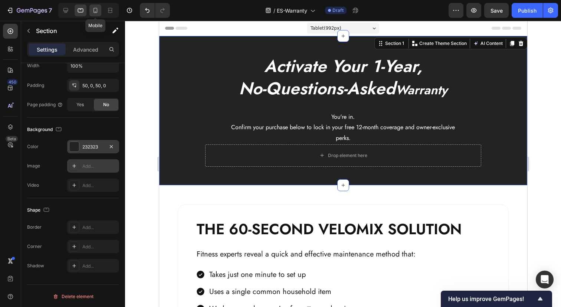
click at [96, 9] on icon at bounding box center [95, 10] width 7 height 7
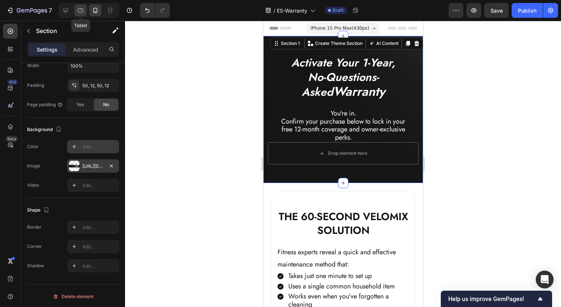
click at [76, 9] on div at bounding box center [81, 10] width 12 height 12
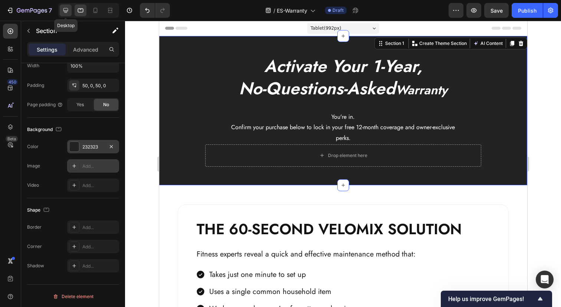
click at [63, 11] on icon at bounding box center [65, 10] width 5 height 5
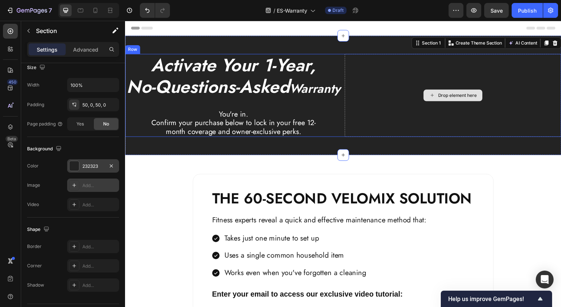
click at [448, 97] on div "Drop element here" at bounding box center [459, 97] width 221 height 85
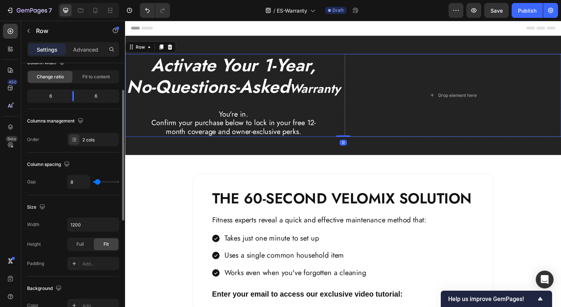
scroll to position [73, 0]
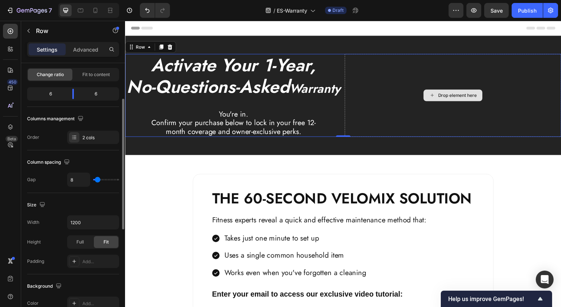
click at [464, 100] on div "Drop element here" at bounding box center [463, 97] width 39 height 6
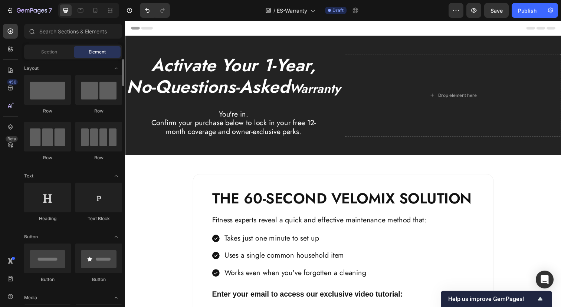
scroll to position [0, 0]
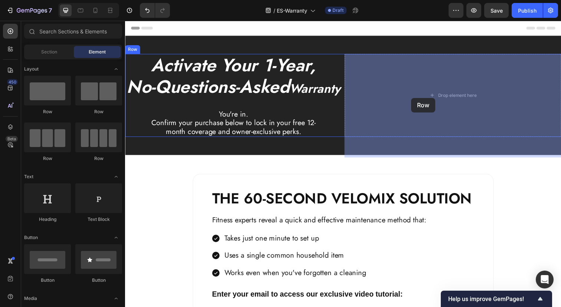
drag, startPoint x: 219, startPoint y: 112, endPoint x: 417, endPoint y: 99, distance: 198.5
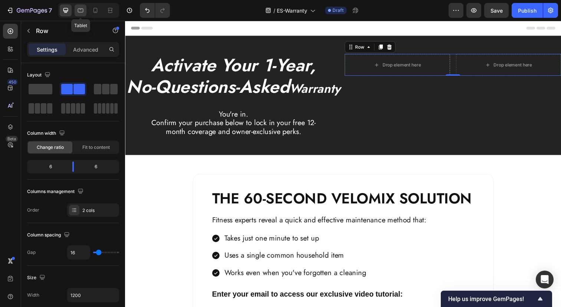
click at [78, 13] on icon at bounding box center [80, 10] width 7 height 7
type input "100%"
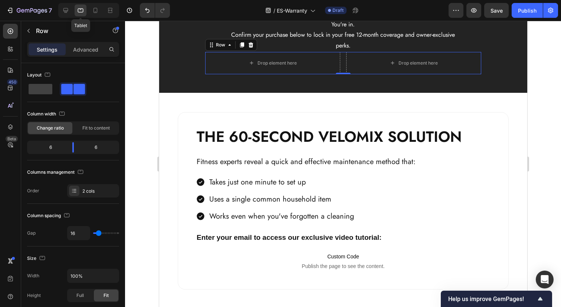
scroll to position [98, 0]
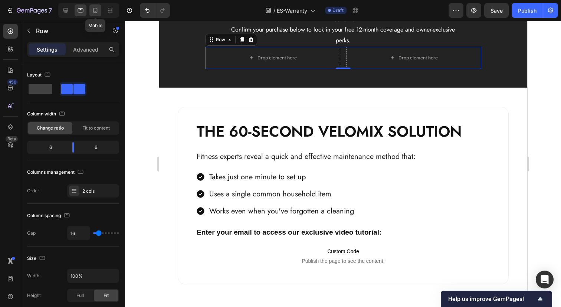
click at [99, 8] on icon at bounding box center [95, 10] width 7 height 7
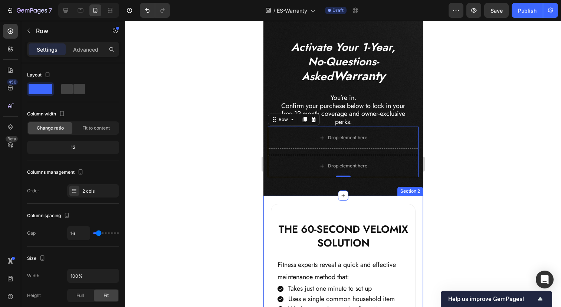
scroll to position [20, 0]
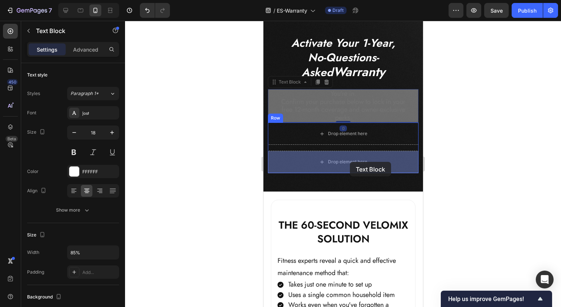
drag, startPoint x: 352, startPoint y: 99, endPoint x: 349, endPoint y: 162, distance: 63.1
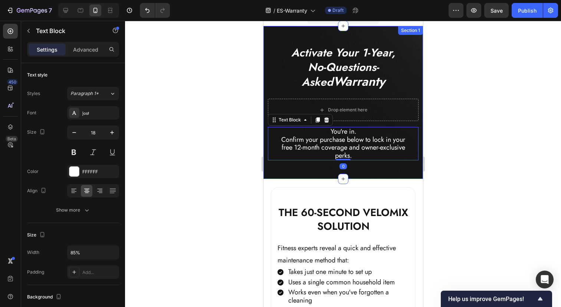
scroll to position [9, 0]
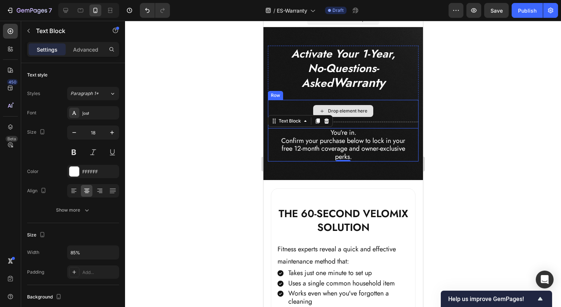
click at [362, 111] on div "Drop element here" at bounding box center [347, 111] width 39 height 6
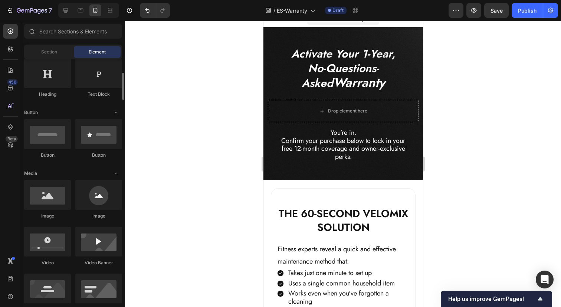
scroll to position [125, 0]
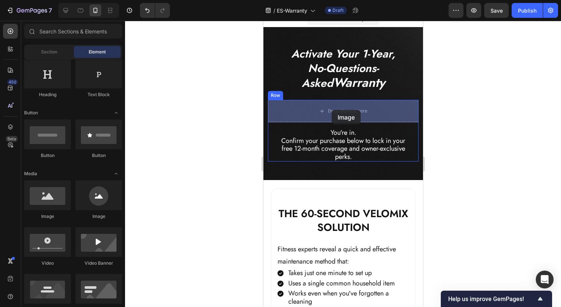
drag, startPoint x: 313, startPoint y: 222, endPoint x: 333, endPoint y: 108, distance: 115.9
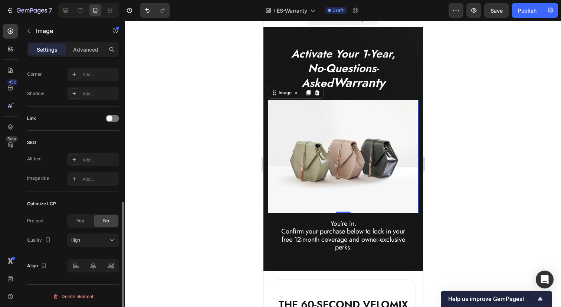
scroll to position [295, 0]
click at [81, 218] on span "Yes" at bounding box center [79, 219] width 7 height 7
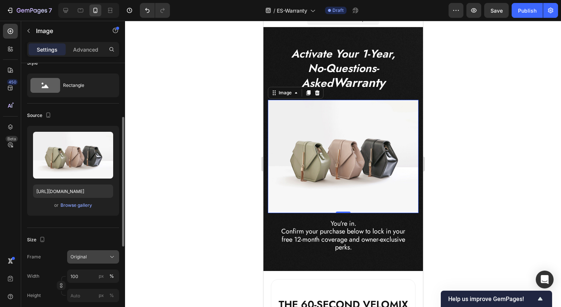
scroll to position [0, 0]
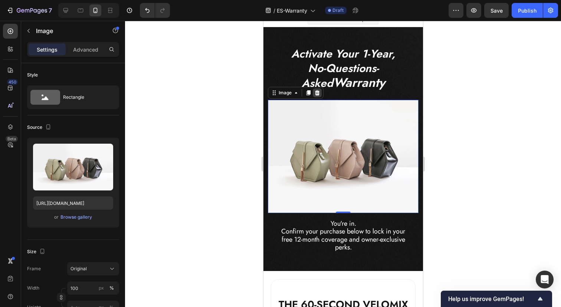
click at [317, 92] on icon at bounding box center [317, 92] width 5 height 5
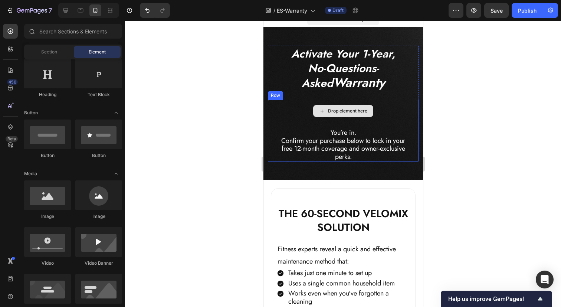
click at [393, 104] on div "Drop element here" at bounding box center [342, 111] width 151 height 22
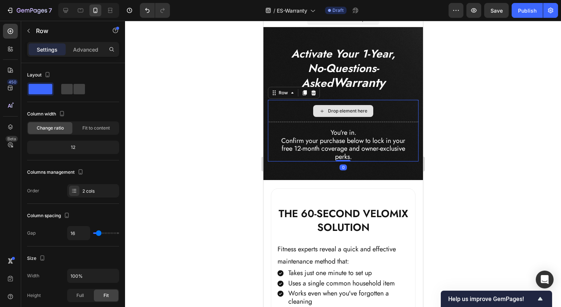
click at [291, 113] on div "Drop element here" at bounding box center [342, 111] width 151 height 22
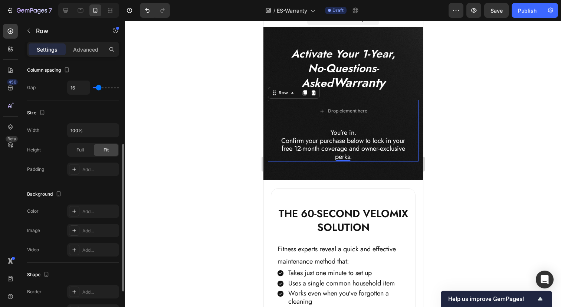
scroll to position [151, 0]
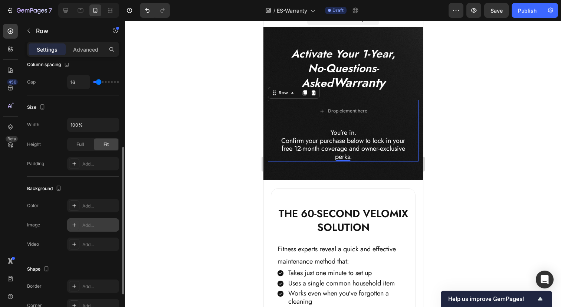
click at [84, 224] on div "Add..." at bounding box center [99, 225] width 35 height 7
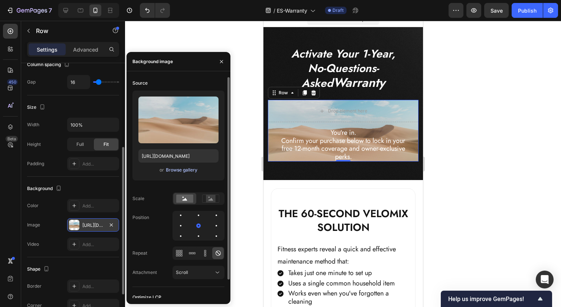
click at [168, 172] on div "Browse gallery" at bounding box center [182, 170] width 32 height 7
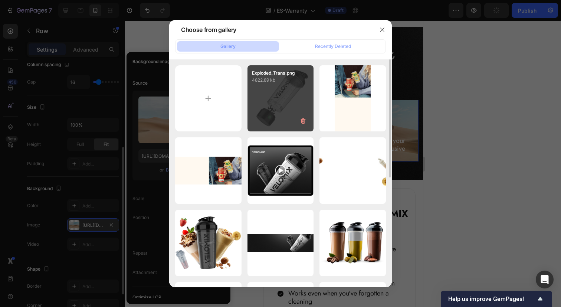
click at [263, 103] on div "Exploded_Trans.png 4822.89 kb" at bounding box center [280, 98] width 66 height 66
type input "https://cdn.shopify.com/s/files/1/0750/5998/6466/files/gempages_558445817761891…"
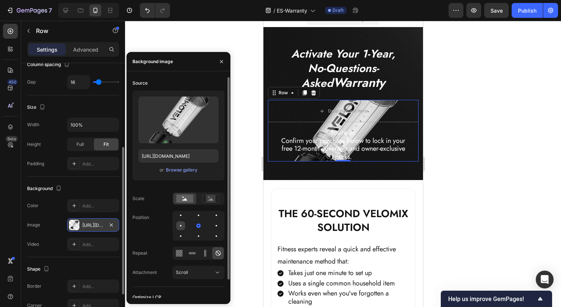
drag, startPoint x: 197, startPoint y: 225, endPoint x: 180, endPoint y: 226, distance: 17.1
click at [180, 226] on div at bounding box center [199, 226] width 52 height 30
click at [180, 226] on div at bounding box center [180, 225] width 1 height 1
click at [197, 223] on div at bounding box center [198, 225] width 9 height 9
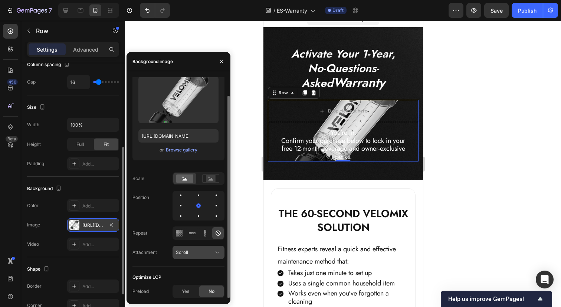
click at [216, 250] on icon at bounding box center [217, 252] width 7 height 7
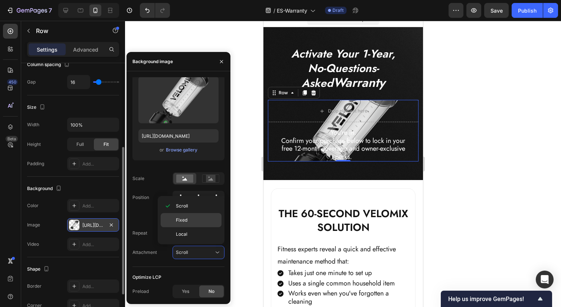
click at [198, 222] on p "Fixed" at bounding box center [197, 220] width 42 height 7
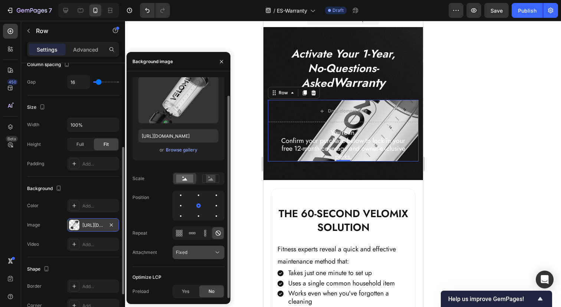
click at [214, 250] on icon at bounding box center [217, 252] width 7 height 7
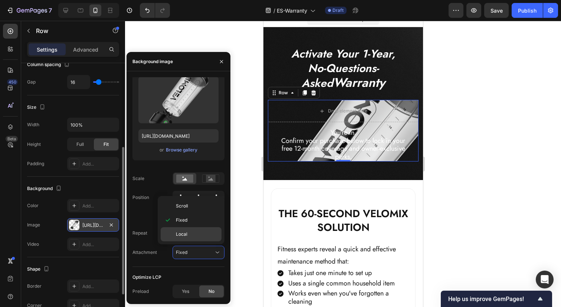
click at [194, 233] on p "Local" at bounding box center [197, 234] width 42 height 7
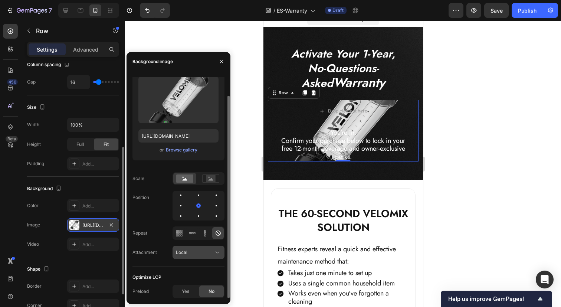
click at [218, 252] on icon at bounding box center [217, 252] width 7 height 7
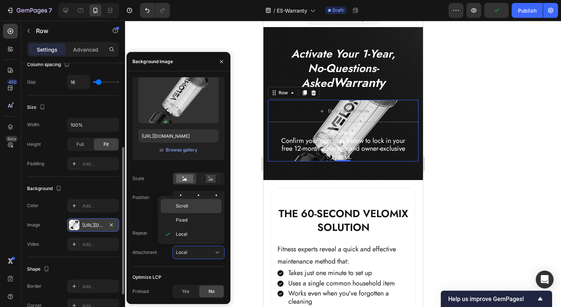
click at [196, 209] on p "Scroll" at bounding box center [197, 206] width 42 height 7
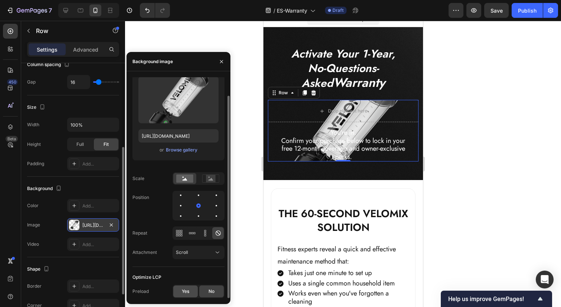
click at [186, 293] on span "Yes" at bounding box center [185, 291] width 7 height 7
click at [211, 180] on rect at bounding box center [211, 178] width 10 height 7
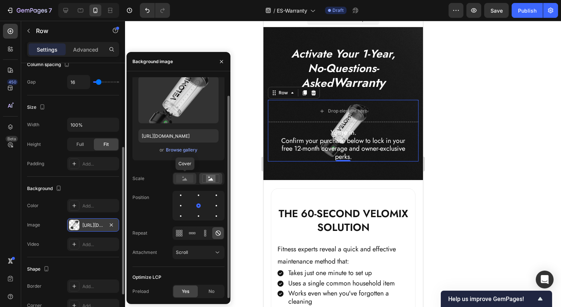
click at [185, 181] on rect at bounding box center [184, 178] width 17 height 8
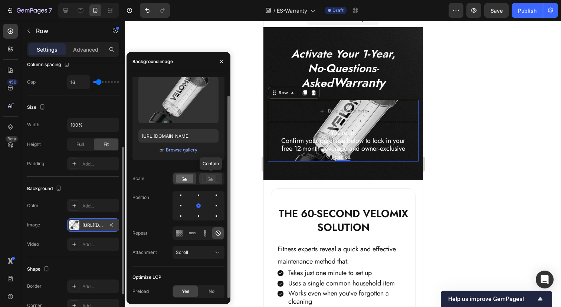
click at [209, 180] on icon at bounding box center [211, 179] width 5 height 3
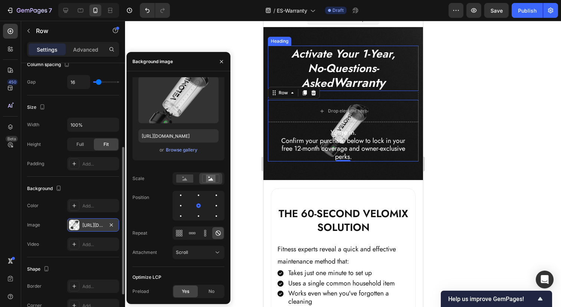
click at [278, 70] on p "⁠⁠⁠⁠⁠⁠⁠ Activate Your 1-Year, No-Questions-Asked Warranty" at bounding box center [343, 68] width 134 height 44
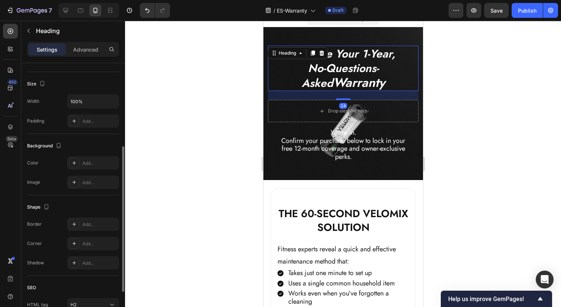
scroll to position [0, 0]
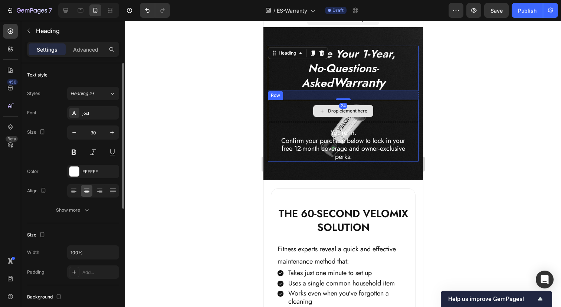
click at [395, 115] on div "Drop element here" at bounding box center [342, 111] width 151 height 22
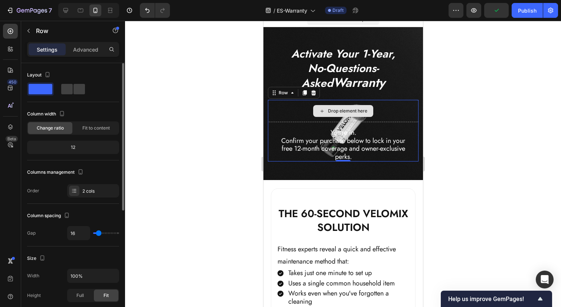
click at [398, 112] on div "Drop element here" at bounding box center [342, 111] width 151 height 22
click at [389, 116] on div "Drop element here" at bounding box center [342, 111] width 151 height 22
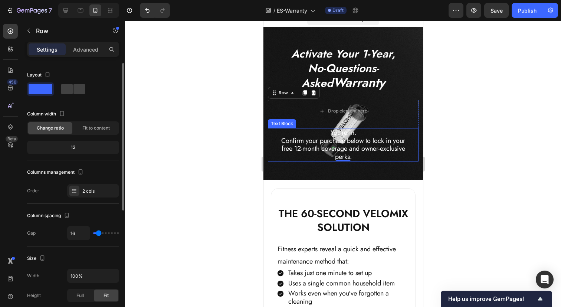
click at [374, 137] on p "You're in. Confirm your purchase below to lock in your free 12-month coverage a…" at bounding box center [342, 145] width 127 height 32
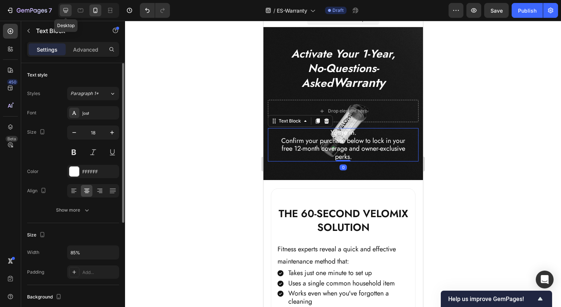
click at [65, 12] on icon at bounding box center [65, 10] width 7 height 7
type input "20"
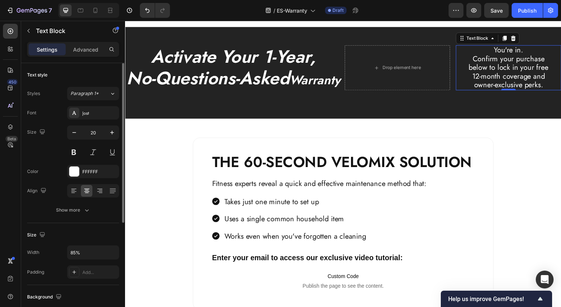
scroll to position [8, 0]
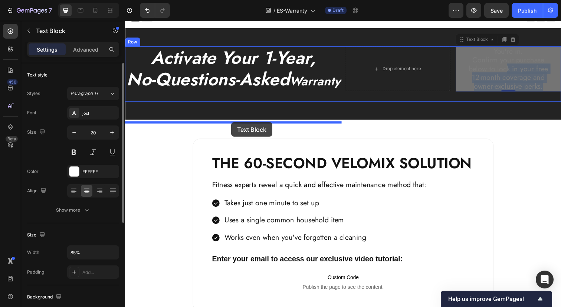
drag, startPoint x: 515, startPoint y: 69, endPoint x: 234, endPoint y: 124, distance: 286.3
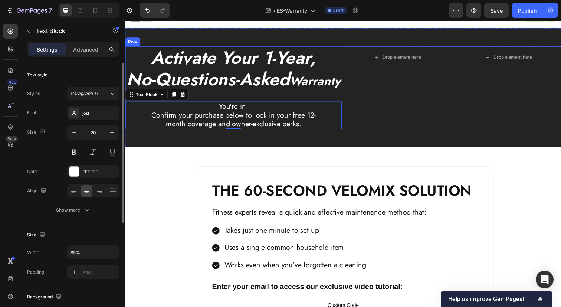
click at [376, 105] on div "Drop element here Drop element here Row" at bounding box center [459, 89] width 221 height 85
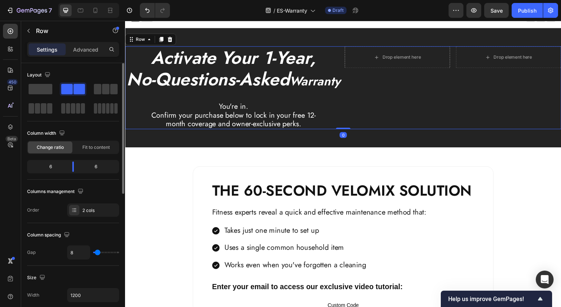
click at [425, 95] on div "Drop element here Drop element here Row" at bounding box center [459, 89] width 221 height 85
click at [460, 65] on div "Drop element here Drop element here Row" at bounding box center [459, 58] width 221 height 22
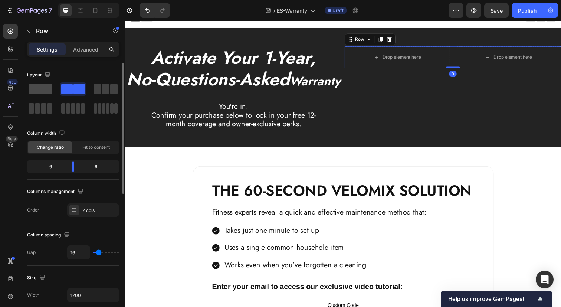
click at [43, 86] on span at bounding box center [41, 89] width 24 height 10
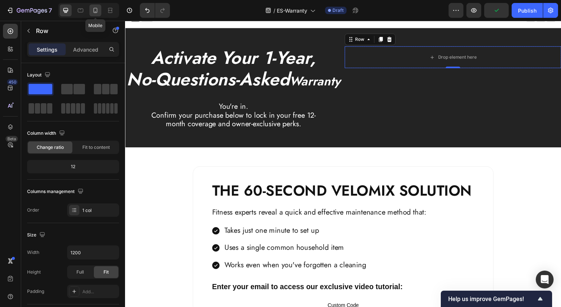
click at [98, 13] on icon at bounding box center [95, 10] width 7 height 7
type input "100%"
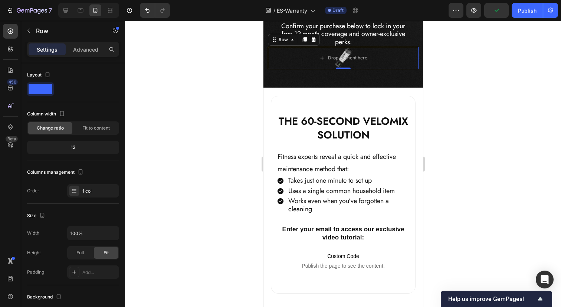
scroll to position [96, 0]
click at [394, 61] on div "Drop element here" at bounding box center [342, 57] width 151 height 22
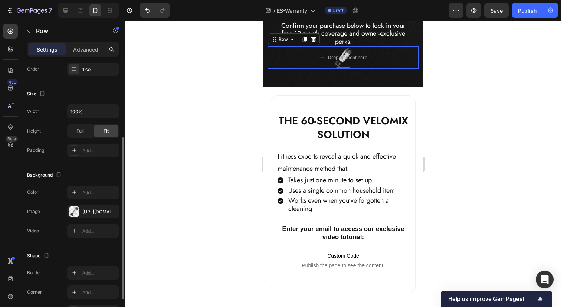
scroll to position [125, 0]
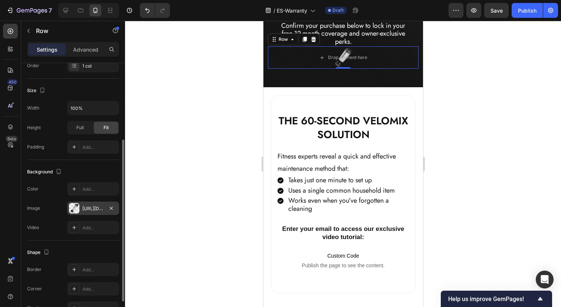
click at [93, 210] on div "https://cdn.shopify.com/s/files/1/0750/5998/6466/files/gempages_558445817761891…" at bounding box center [93, 208] width 22 height 7
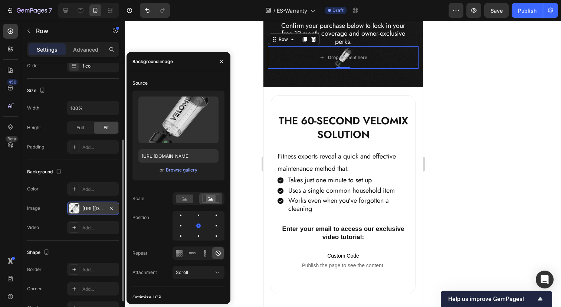
click at [76, 208] on div at bounding box center [74, 208] width 10 height 10
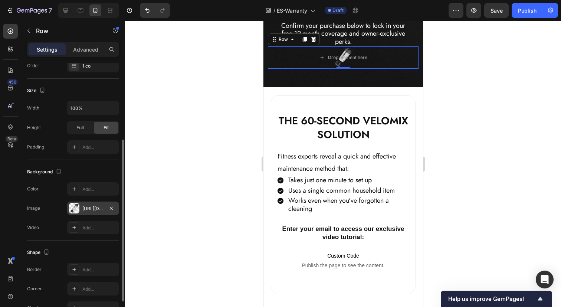
click at [76, 208] on div at bounding box center [74, 208] width 10 height 10
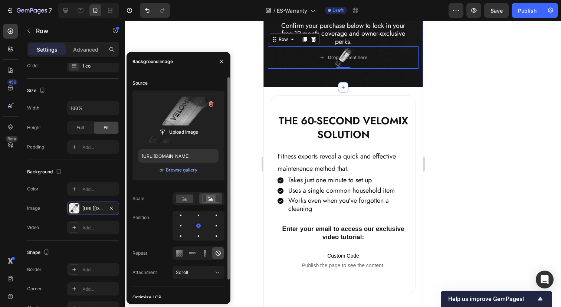
click at [191, 119] on label at bounding box center [178, 119] width 80 height 47
click at [191, 126] on input "file" at bounding box center [178, 132] width 51 height 13
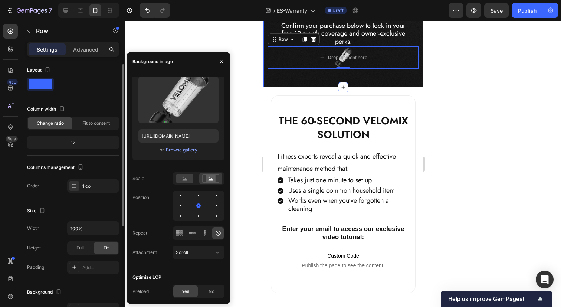
scroll to position [0, 0]
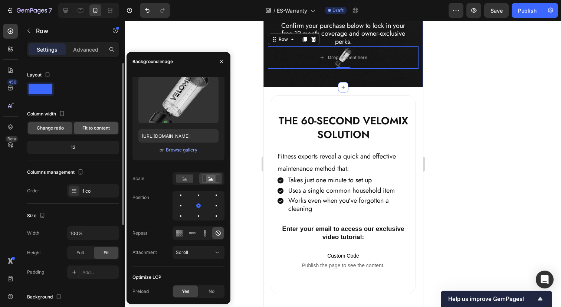
click at [99, 129] on span "Fit to content" at bounding box center [95, 128] width 27 height 7
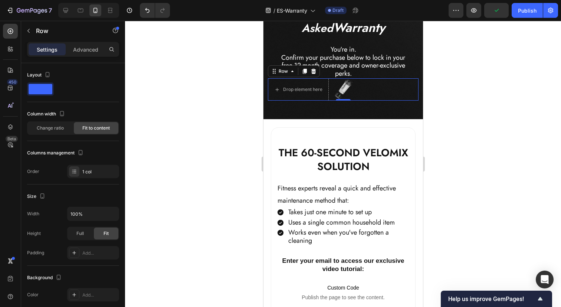
scroll to position [62, 0]
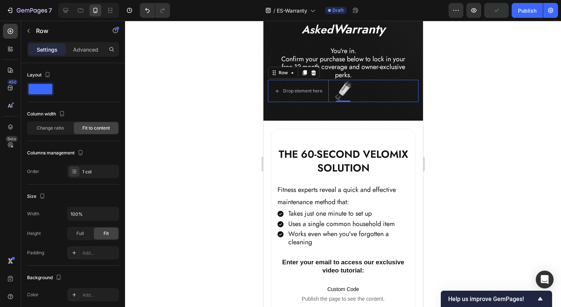
click at [343, 89] on div "Drop element here Row 0" at bounding box center [342, 91] width 151 height 22
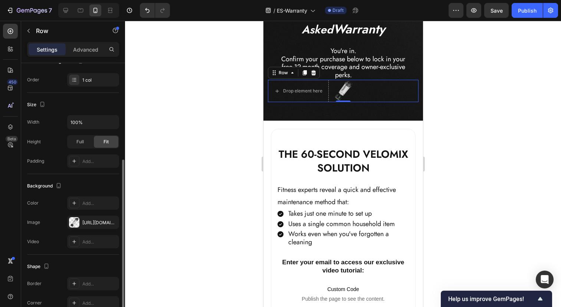
scroll to position [123, 0]
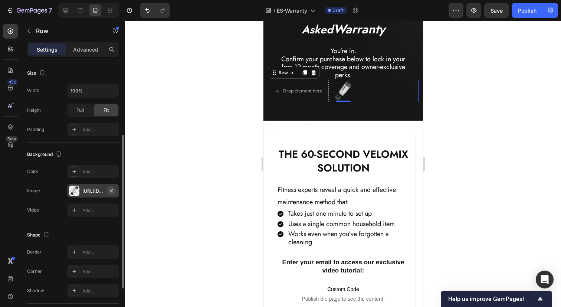
click at [112, 188] on icon "button" at bounding box center [111, 191] width 6 height 6
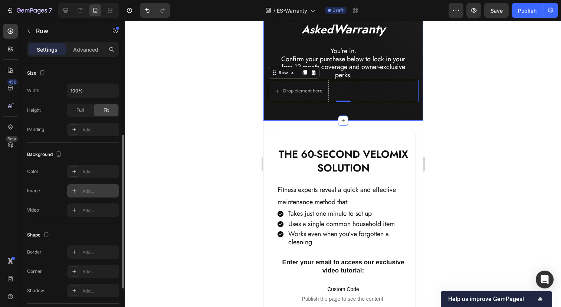
click at [359, 114] on div "⁠⁠⁠⁠⁠⁠⁠ Activate Your 1-Year, No-Questions-Asked Warranty Heading You're in. Co…" at bounding box center [343, 47] width 160 height 147
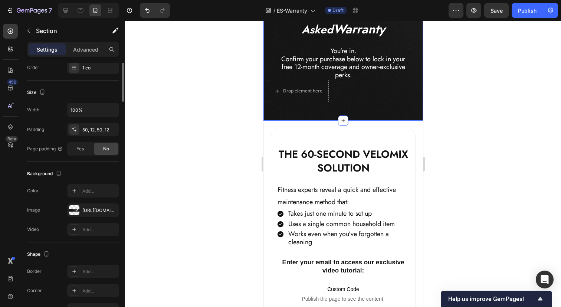
scroll to position [0, 0]
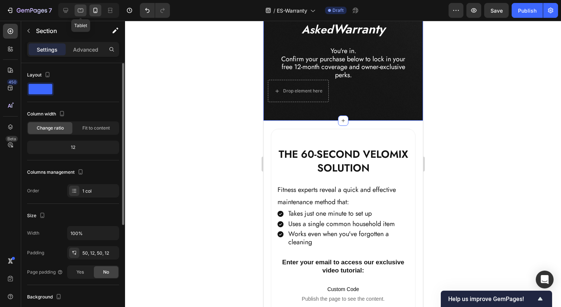
click at [83, 12] on icon at bounding box center [80, 10] width 7 height 7
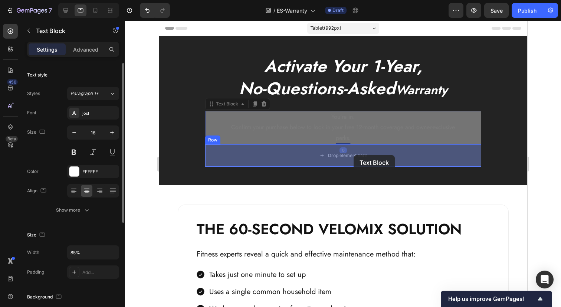
drag, startPoint x: 353, startPoint y: 127, endPoint x: 353, endPoint y: 155, distance: 28.6
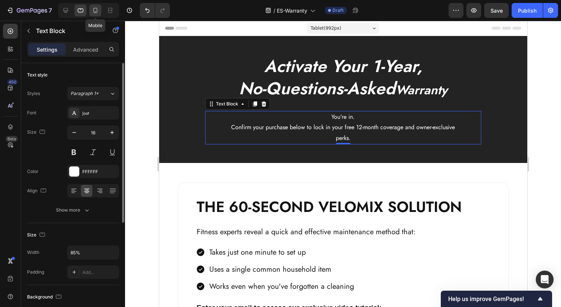
click at [93, 12] on icon at bounding box center [95, 10] width 4 height 5
type input "18"
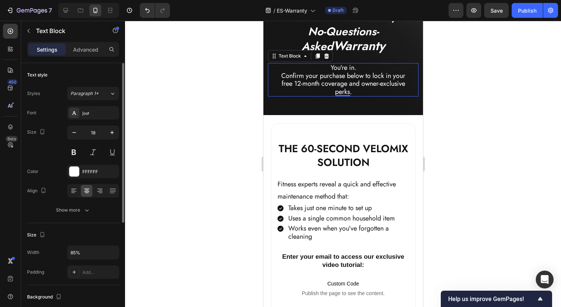
scroll to position [37, 0]
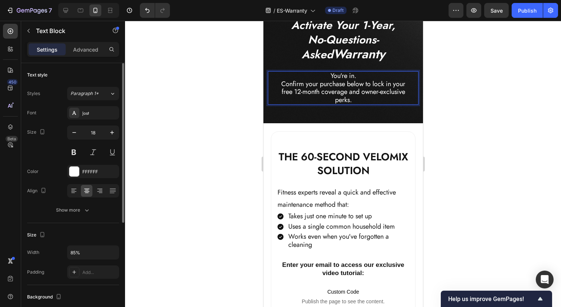
click at [332, 76] on p "You're in. Confirm your purchase below to lock in your free 12-month coverage a…" at bounding box center [342, 88] width 127 height 32
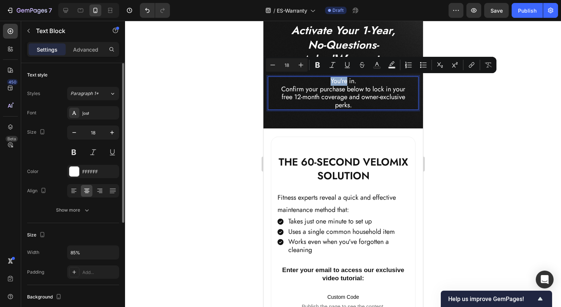
scroll to position [23, 0]
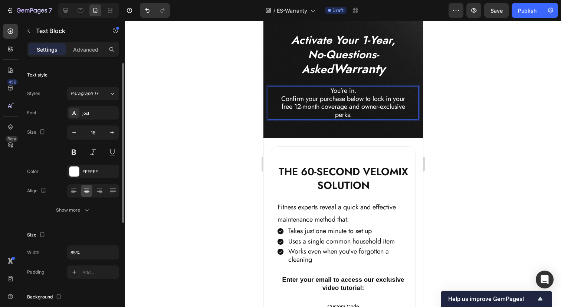
click at [352, 93] on p "You're in. Confirm your purchase below to lock in your free 12-month coverage a…" at bounding box center [342, 103] width 127 height 32
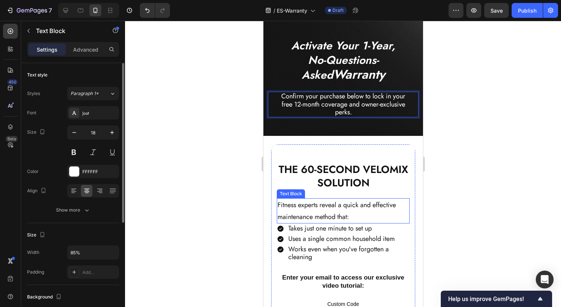
scroll to position [15, 0]
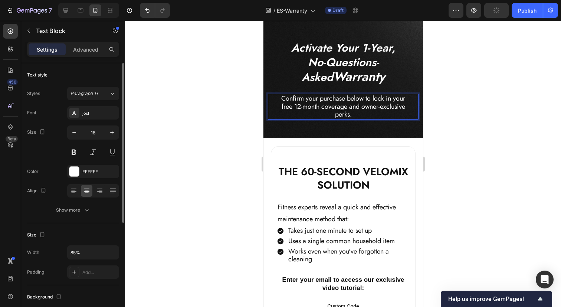
click at [409, 96] on div "Confirm your purchase below to lock in your free 12-month coverage and owner-ex…" at bounding box center [342, 107] width 151 height 26
click at [405, 102] on p "Confirm your purchase below to lock in your free 12-month coverage and owner-ex…" at bounding box center [342, 107] width 127 height 24
click at [364, 105] on p "Confirm your purchase below to lock in your - Free 12-month coverage and owner-…" at bounding box center [342, 107] width 127 height 24
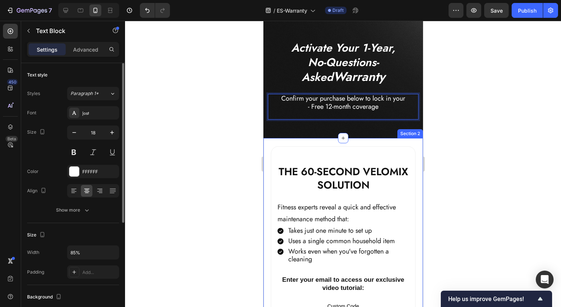
scroll to position [0, 0]
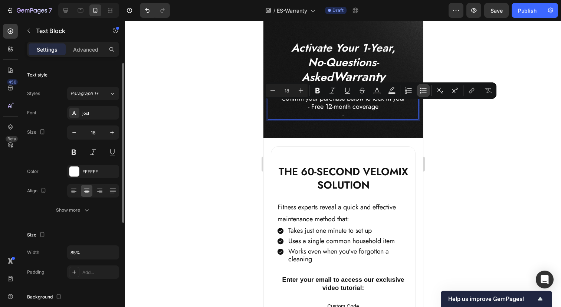
click at [421, 90] on icon "Editor contextual toolbar" at bounding box center [423, 90] width 7 height 7
type input "18"
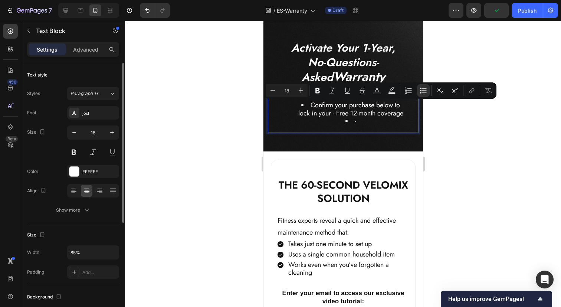
click at [344, 118] on li "-" at bounding box center [350, 121] width 112 height 8
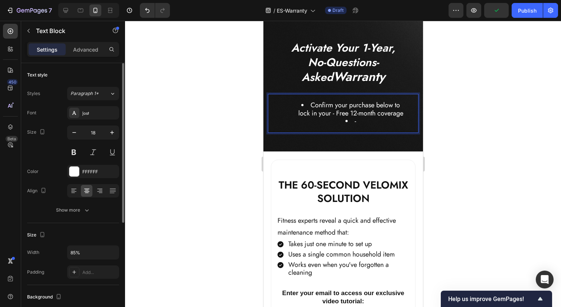
click at [336, 114] on li "Confirm your purchase below to lock in your - Free 12-month coverage" at bounding box center [350, 109] width 112 height 16
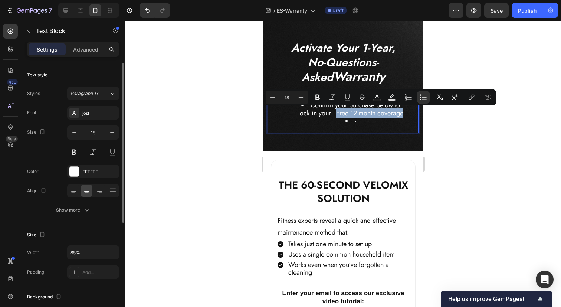
copy li "Free 12-month coverage"
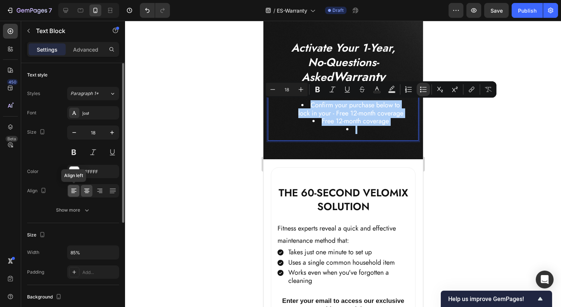
click at [70, 190] on icon at bounding box center [73, 190] width 7 height 7
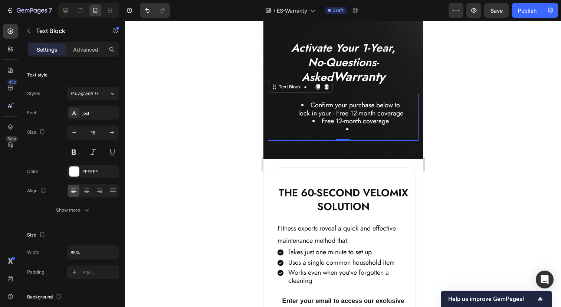
click at [331, 123] on li "Free 12-month coverage" at bounding box center [350, 121] width 112 height 8
click at [356, 127] on li "Rich Text Editor. Editing area: main" at bounding box center [350, 129] width 112 height 8
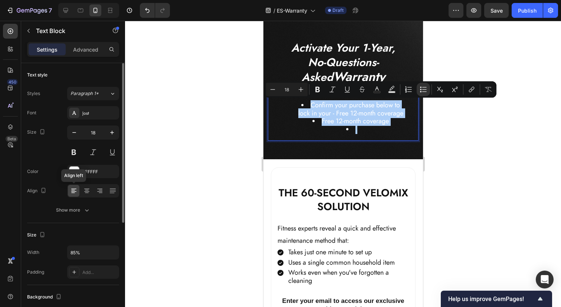
click at [73, 190] on icon at bounding box center [73, 190] width 7 height 7
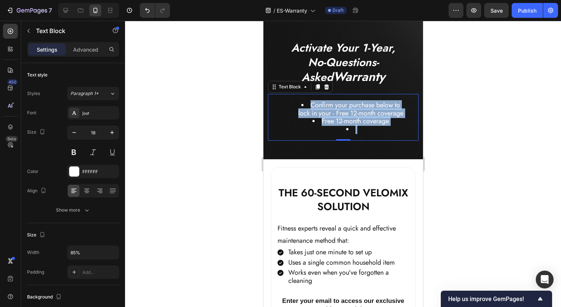
click at [360, 125] on li "Free 12-month coverage" at bounding box center [350, 121] width 112 height 8
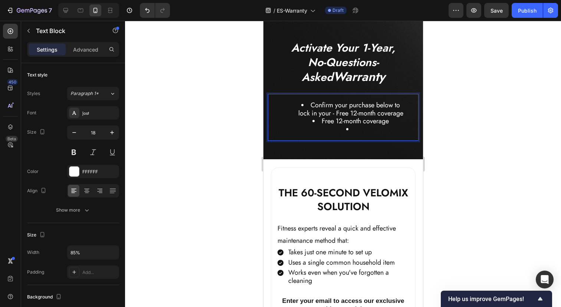
click at [364, 130] on li "Rich Text Editor. Editing area: main" at bounding box center [350, 129] width 112 height 8
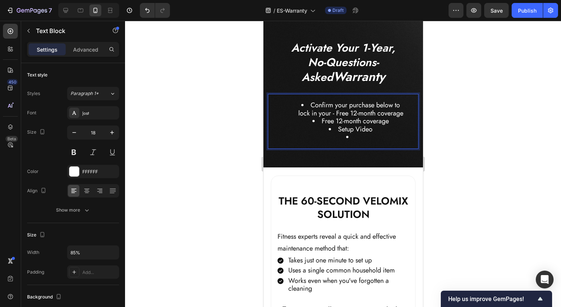
click at [308, 105] on li "Confirm your purchase below to lock in your - Free 12-month coverage" at bounding box center [350, 109] width 112 height 16
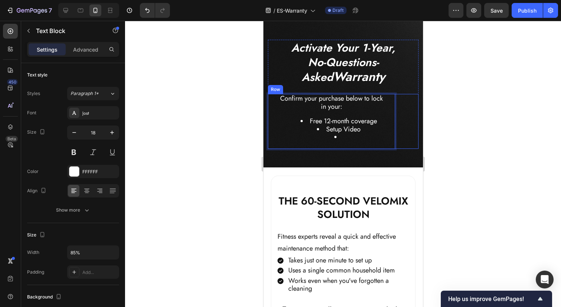
click at [404, 119] on div "Confirm your purchase below to lock in your: Free 12-month coverage Setup Video…" at bounding box center [342, 121] width 151 height 55
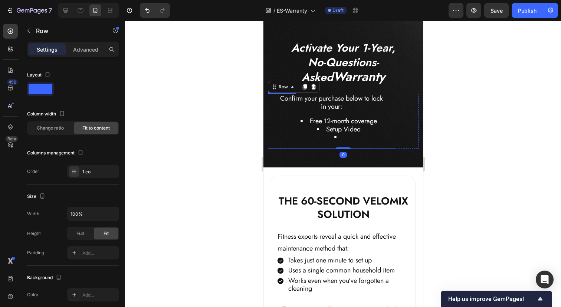
click at [390, 118] on div "Confirm your purchase below to lock in your: Free 12-month coverage Setup Video" at bounding box center [330, 121] width 127 height 55
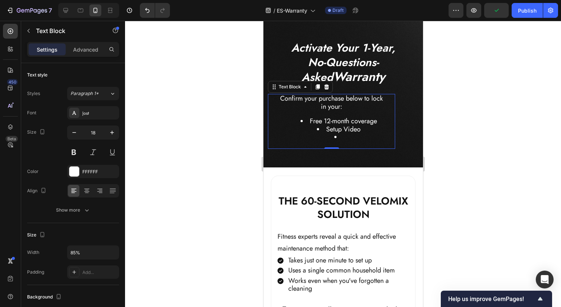
click at [395, 119] on div "Confirm your purchase below to lock in your: Free 12-month coverage Setup Video" at bounding box center [330, 121] width 127 height 55
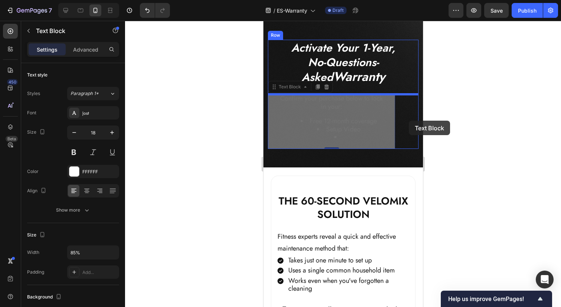
drag, startPoint x: 394, startPoint y: 119, endPoint x: 408, endPoint y: 121, distance: 14.2
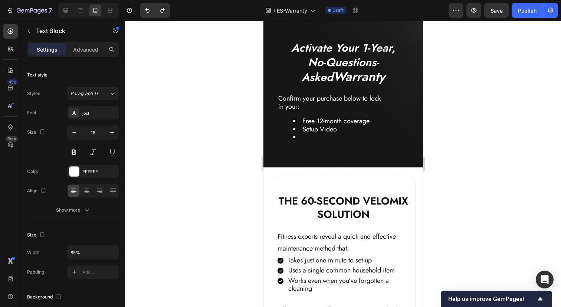
click at [367, 131] on li "Setup Video" at bounding box center [339, 129] width 92 height 8
click at [379, 109] on p "Confirm your purchase below to lock in your:" at bounding box center [331, 103] width 107 height 16
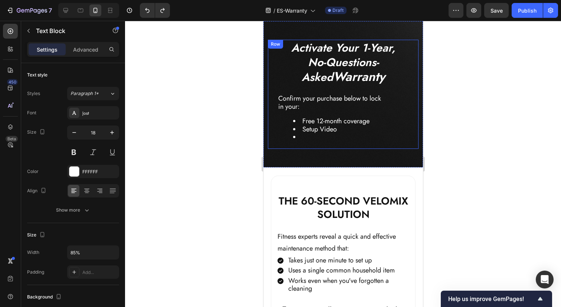
click at [348, 91] on div "⁠⁠⁠⁠⁠⁠⁠ Activate Your 1-Year, No-Questions-Asked Warranty Heading" at bounding box center [342, 67] width 151 height 54
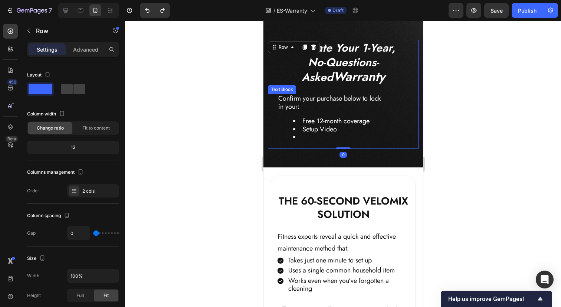
click at [347, 112] on div "Confirm your purchase below to lock in your: Free 12-month coverage Setup Video" at bounding box center [331, 121] width 108 height 55
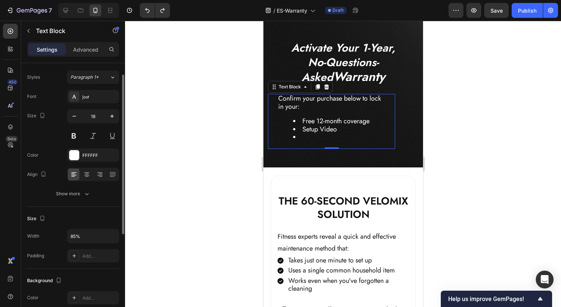
scroll to position [18, 0]
click at [111, 174] on icon at bounding box center [112, 172] width 7 height 7
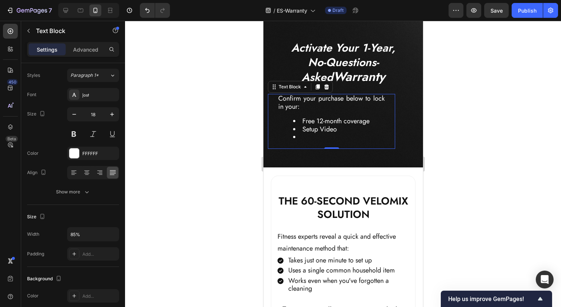
click at [385, 102] on div "Confirm your purchase below to lock in your: Free 12-month coverage Setup Video" at bounding box center [331, 121] width 108 height 55
click at [395, 104] on div "Confirm your purchase below to lock in your: Free 12-month coverage Setup Video" at bounding box center [330, 121] width 127 height 55
click at [408, 111] on div "Confirm your purchase below to lock in your: Free 12-month coverage Setup Video…" at bounding box center [342, 121] width 151 height 55
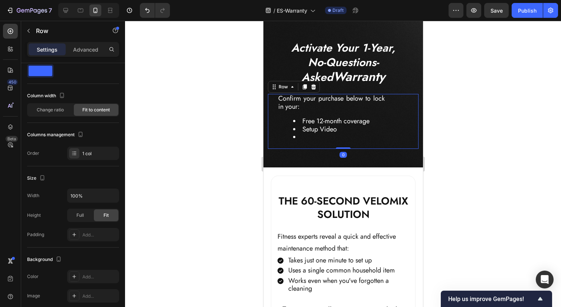
scroll to position [0, 0]
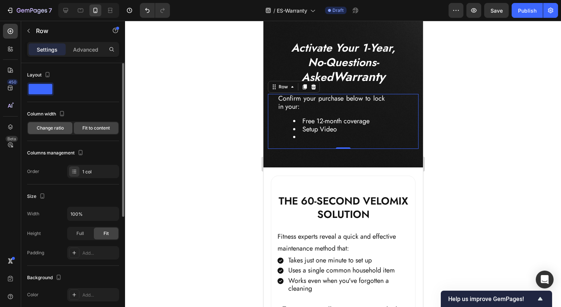
click at [52, 124] on div "Change ratio" at bounding box center [50, 128] width 45 height 12
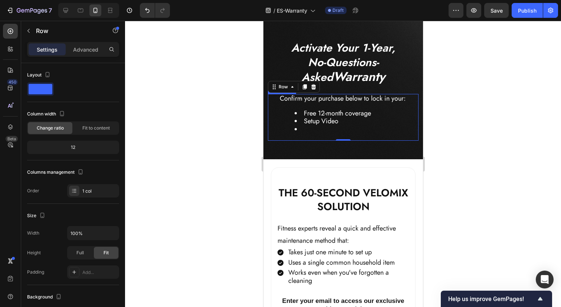
click at [309, 134] on li "Rich Text Editor. Editing area: main" at bounding box center [350, 129] width 112 height 8
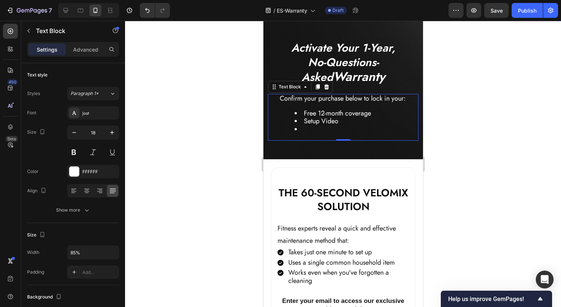
click at [324, 125] on li "Setup Video" at bounding box center [350, 121] width 112 height 8
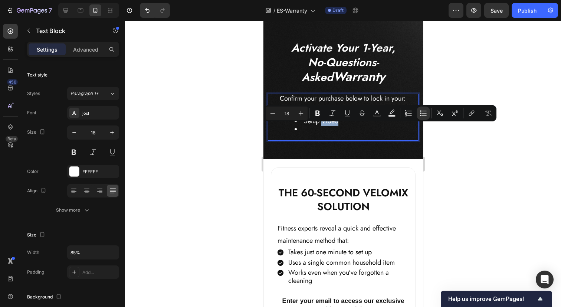
click at [309, 125] on li "Setup Video" at bounding box center [350, 121] width 112 height 8
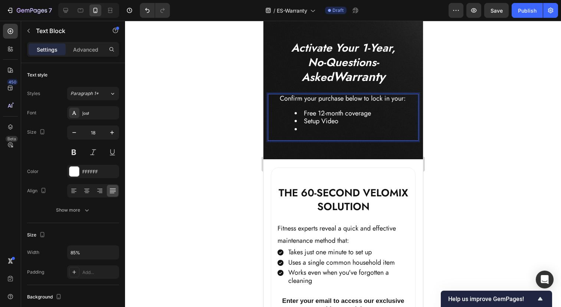
click at [303, 125] on li "Setup Video" at bounding box center [350, 121] width 112 height 8
click at [342, 118] on li "Free 12-month coverage" at bounding box center [350, 113] width 112 height 8
click at [313, 134] on li "Rich Text Editor. Editing area: main" at bounding box center [350, 129] width 112 height 8
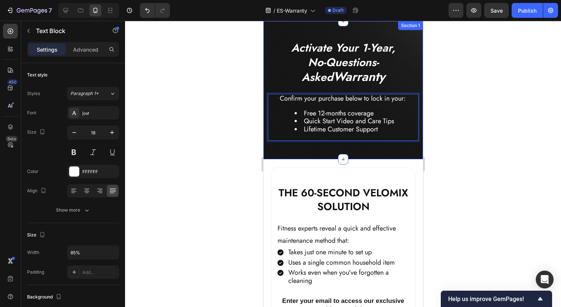
click at [312, 157] on div "⁠⁠⁠⁠⁠⁠⁠ Activate Your 1-Year, No-Questions-Asked Warranty Heading Confirm your …" at bounding box center [343, 90] width 160 height 138
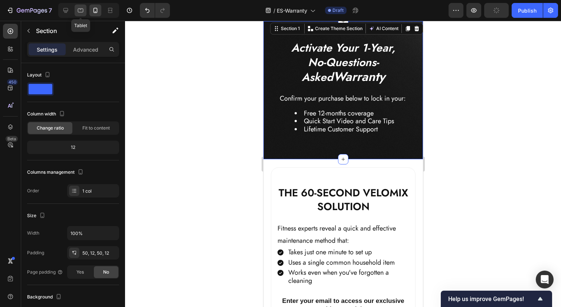
click at [81, 10] on icon at bounding box center [80, 10] width 7 height 7
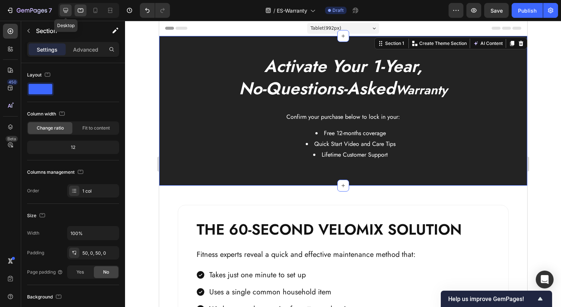
click at [62, 10] on icon at bounding box center [65, 10] width 7 height 7
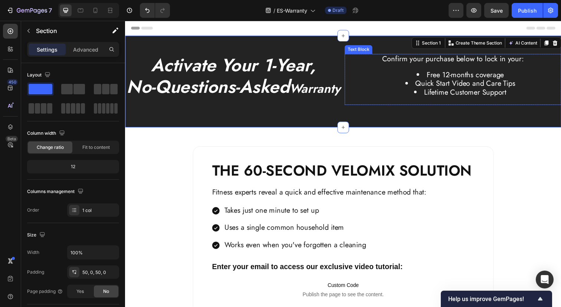
click at [431, 89] on li "Lifetime Customer Support" at bounding box center [467, 93] width 172 height 9
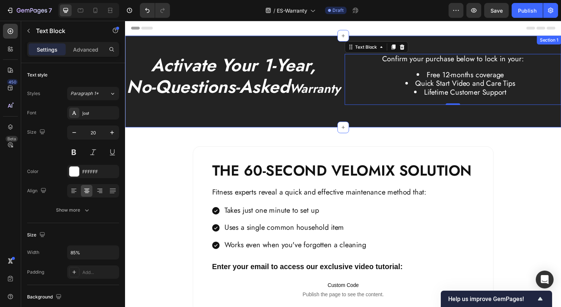
click at [325, 129] on div "⁠⁠⁠⁠⁠⁠⁠ Activate Your 1-Year, No-Questions-Asked Warranty Heading Confirm your …" at bounding box center [347, 82] width 445 height 93
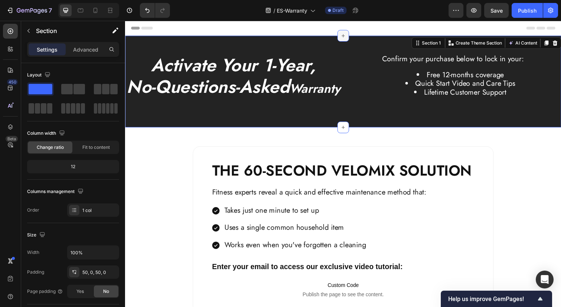
click at [349, 36] on icon at bounding box center [348, 36] width 6 height 6
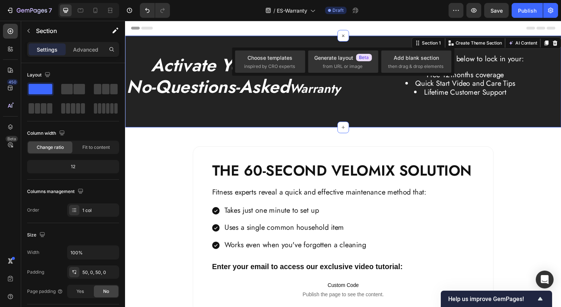
click at [237, 41] on div "⁠⁠⁠⁠⁠⁠⁠ Activate Your 1-Year, No-Questions-Asked Warranty Heading Confirm your …" at bounding box center [347, 82] width 445 height 93
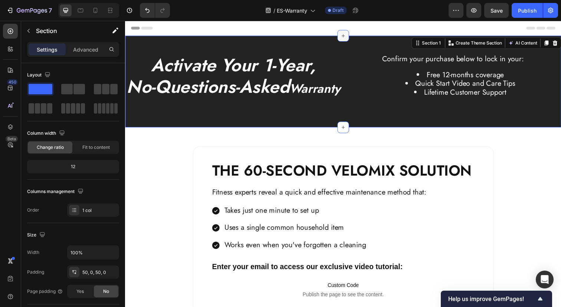
click at [346, 36] on icon at bounding box center [348, 36] width 6 height 6
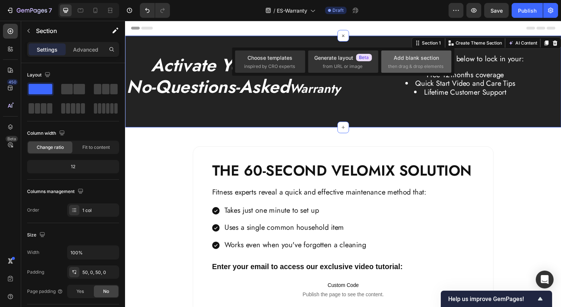
click at [393, 52] on div "Add blank section then drag & drop elements" at bounding box center [416, 61] width 70 height 22
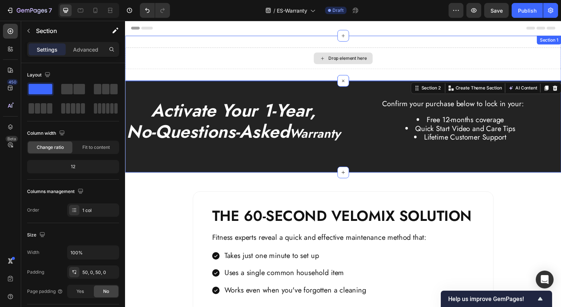
drag, startPoint x: 167, startPoint y: 109, endPoint x: 228, endPoint y: 60, distance: 77.9
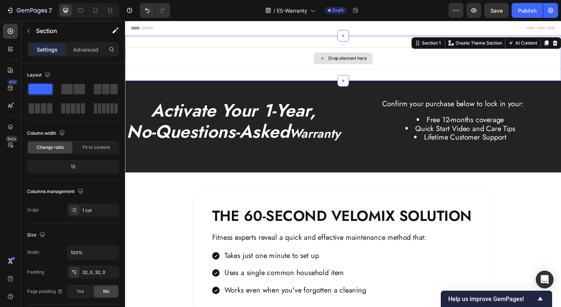
click at [233, 61] on div "Drop element here" at bounding box center [347, 59] width 445 height 22
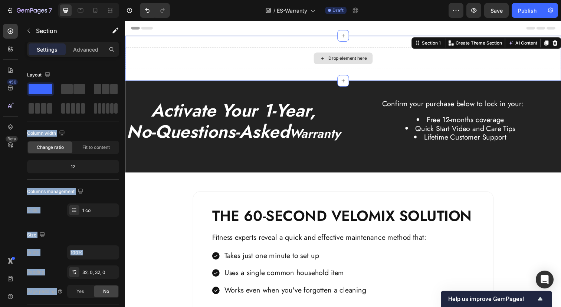
drag, startPoint x: 162, startPoint y: 110, endPoint x: 272, endPoint y: 59, distance: 120.9
click at [293, 59] on div "Drop element here" at bounding box center [347, 59] width 445 height 22
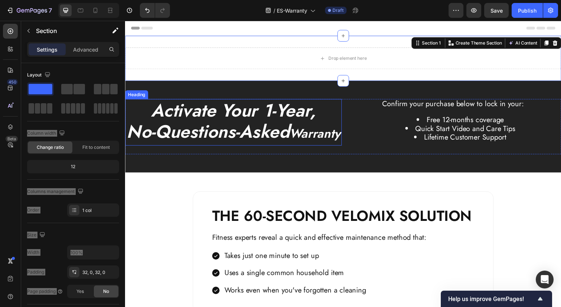
click at [278, 145] on icon "No-Questions-Asked" at bounding box center [210, 134] width 166 height 26
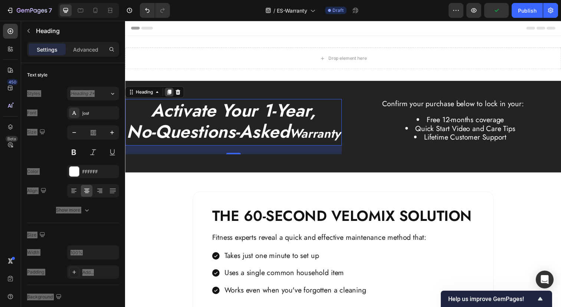
click at [170, 94] on icon at bounding box center [170, 93] width 4 height 5
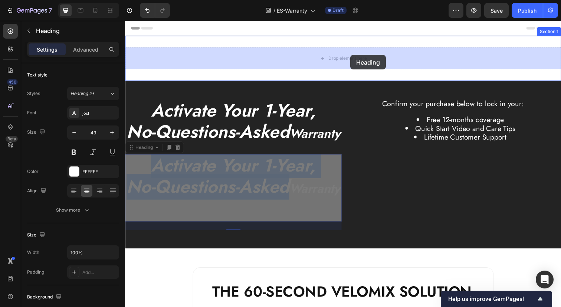
drag, startPoint x: 330, startPoint y: 202, endPoint x: 355, endPoint y: 56, distance: 148.7
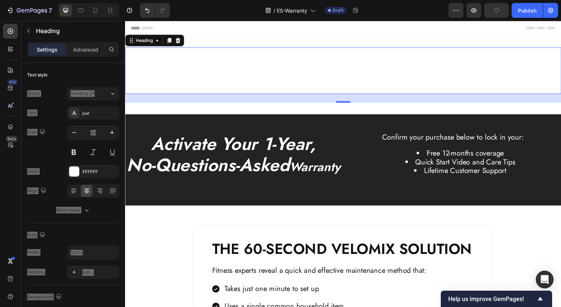
click at [536, 64] on h2 "Activate Your 1-Year, No-Questions-Asked Warranty" at bounding box center [347, 71] width 445 height 47
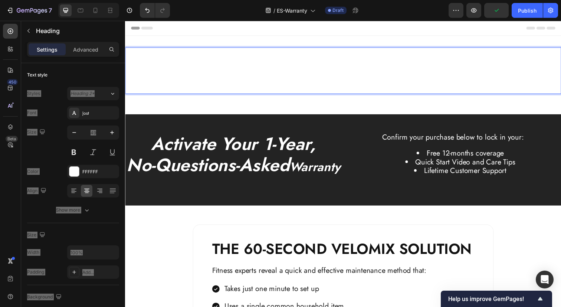
click at [536, 64] on p "Activate Your 1-Year, No-Questions-Asked Warranty" at bounding box center [348, 72] width 444 height 46
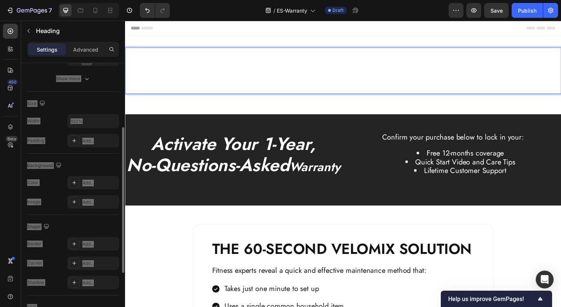
scroll to position [135, 0]
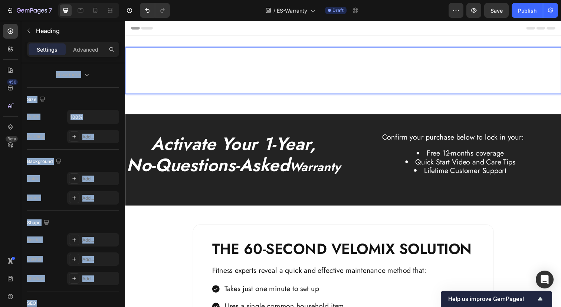
click at [107, 217] on div "Shape" at bounding box center [73, 223] width 92 height 12
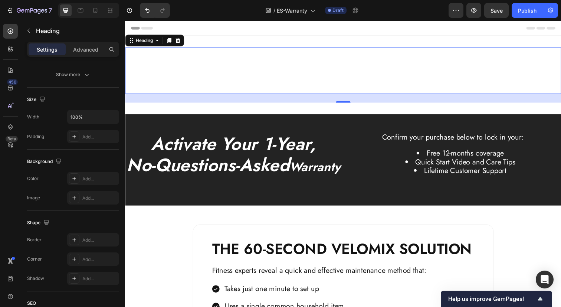
click at [144, 83] on p "Activate Your 1-Year, No-Questions-Asked Warranty" at bounding box center [348, 72] width 444 height 46
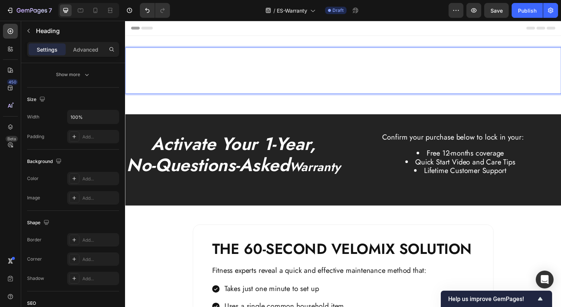
click at [145, 83] on p "Activate Your 1-Year, No-Questions-Asked Warranty" at bounding box center [348, 72] width 444 height 46
click at [212, 70] on p "Activate Your 1-Year, No-Questions-Asked Warranty" at bounding box center [348, 72] width 444 height 46
click at [127, 63] on p "Activate Your 1-Year, No-Questions-Asked Warranty" at bounding box center [348, 72] width 444 height 46
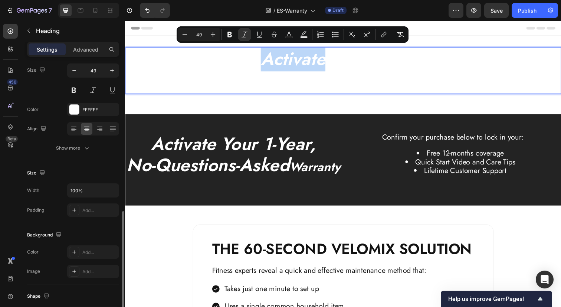
scroll to position [0, 0]
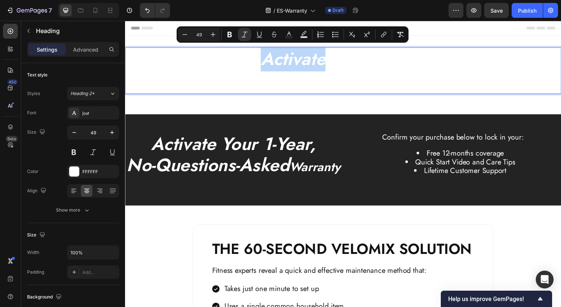
click at [550, 67] on p "Activate Your 1-Year, No-Questions-Asked Warranty" at bounding box center [348, 72] width 444 height 46
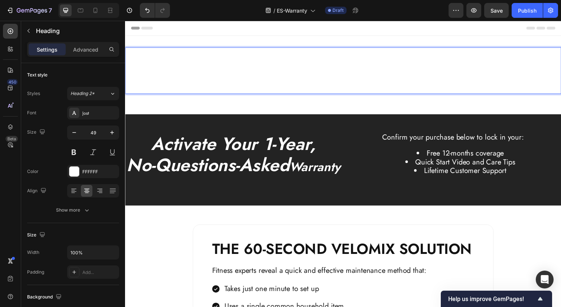
click at [556, 83] on p "Activate Your 1-Year, No-Questions-Asked Warranty" at bounding box center [348, 72] width 444 height 46
click at [558, 86] on p "Activate Your 1-Year, No-Questions-Asked Warranty" at bounding box center [348, 72] width 444 height 46
click at [332, 78] on icon "No-Questions-Asked" at bounding box center [322, 81] width 166 height 26
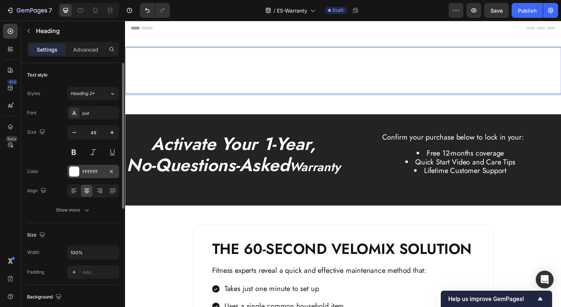
click at [73, 174] on div at bounding box center [74, 172] width 10 height 10
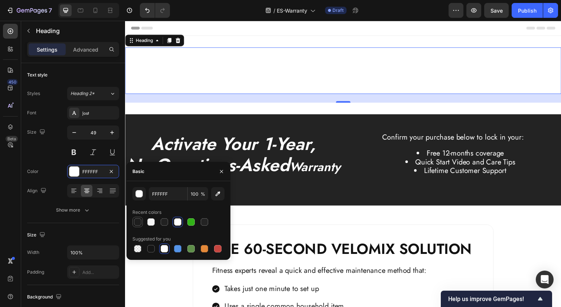
click at [133, 220] on div at bounding box center [137, 221] width 9 height 9
type input "1E1E1E"
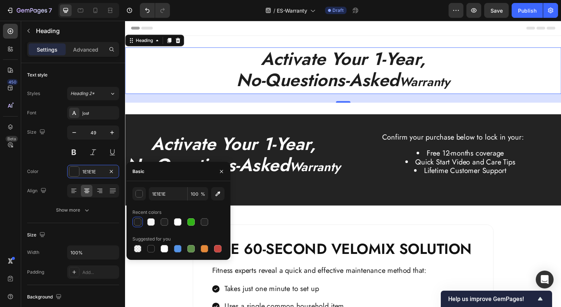
click at [386, 55] on icon "Activate Your 1-Year," at bounding box center [347, 59] width 168 height 26
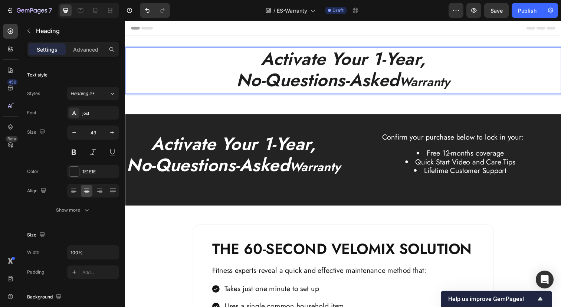
click at [372, 82] on icon "No-Questions-Asked" at bounding box center [322, 81] width 166 height 26
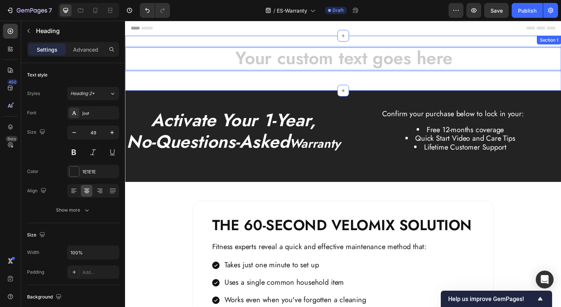
click at [375, 81] on div "Heading 24 Section 1" at bounding box center [347, 64] width 445 height 56
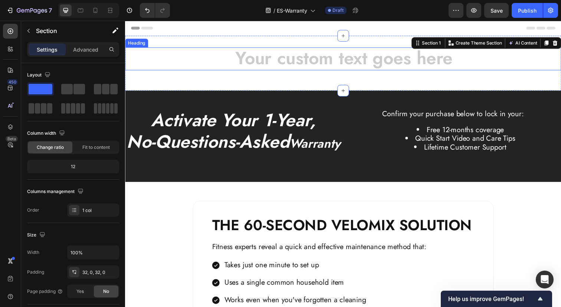
click at [377, 64] on h2 "Rich Text Editor. Editing area: main" at bounding box center [347, 59] width 445 height 23
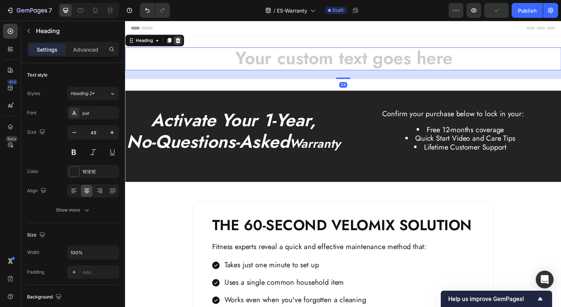
click at [178, 39] on icon at bounding box center [179, 40] width 5 height 5
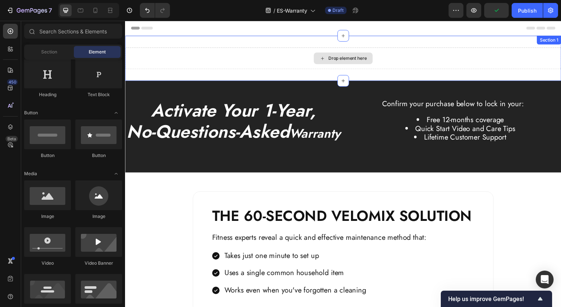
click at [447, 59] on div "Drop element here" at bounding box center [347, 59] width 445 height 22
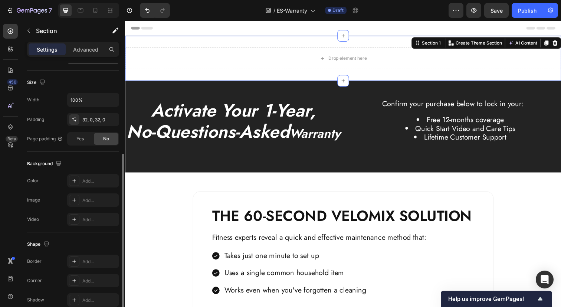
scroll to position [155, 0]
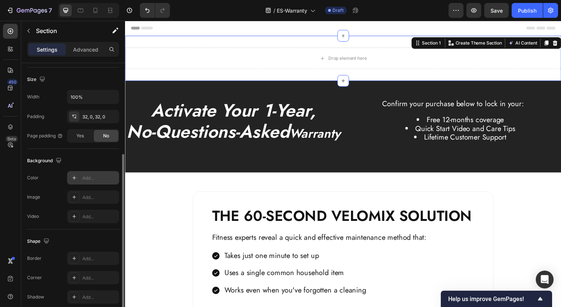
click at [70, 173] on div at bounding box center [74, 178] width 10 height 10
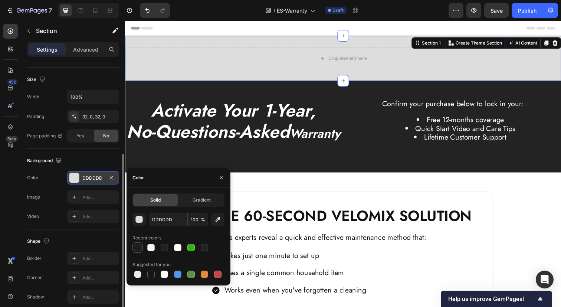
click at [138, 247] on div at bounding box center [137, 247] width 7 height 7
type input "1E1E1E"
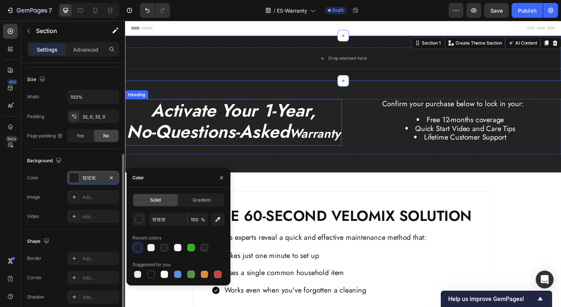
click at [267, 135] on icon "No-Questions-Asked" at bounding box center [210, 134] width 166 height 26
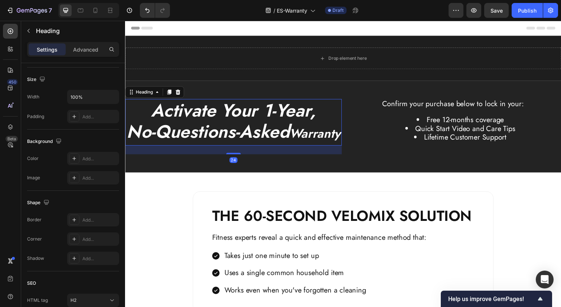
scroll to position [0, 0]
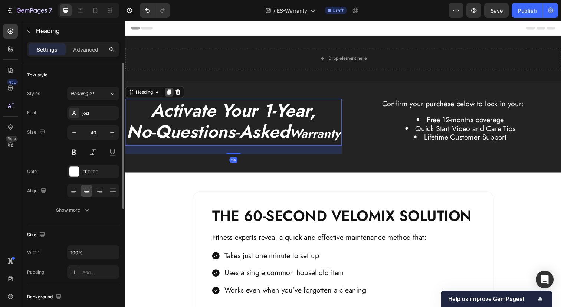
click at [171, 95] on icon at bounding box center [170, 94] width 6 height 6
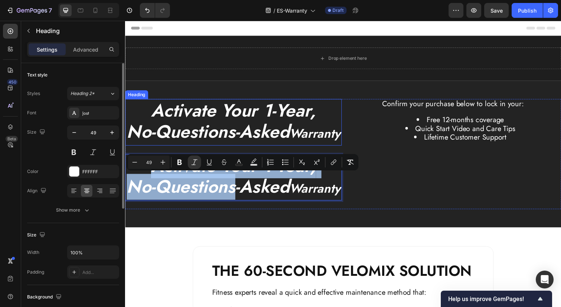
drag, startPoint x: 260, startPoint y: 203, endPoint x: 303, endPoint y: 149, distance: 69.5
click at [347, 200] on div "⁠⁠⁠⁠⁠⁠⁠ Activate Your 1-Year, No-Questions-Asked Warranty Heading Activate Your…" at bounding box center [347, 157] width 445 height 112
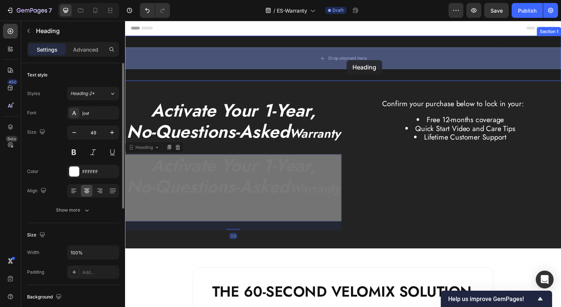
drag, startPoint x: 287, startPoint y: 212, endPoint x: 352, endPoint y: 61, distance: 164.2
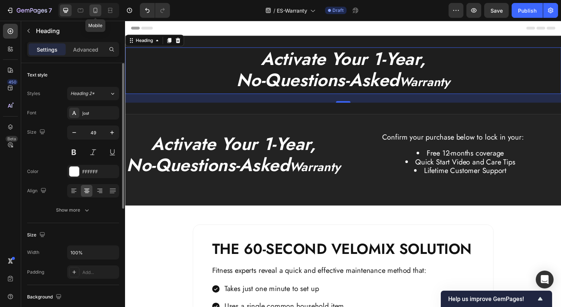
click at [93, 11] on icon at bounding box center [95, 10] width 7 height 7
type input "30"
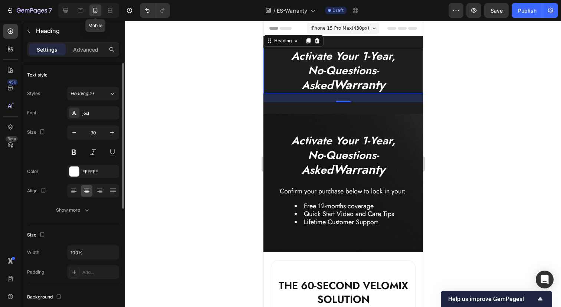
scroll to position [1, 0]
